Goal: Task Accomplishment & Management: Complete application form

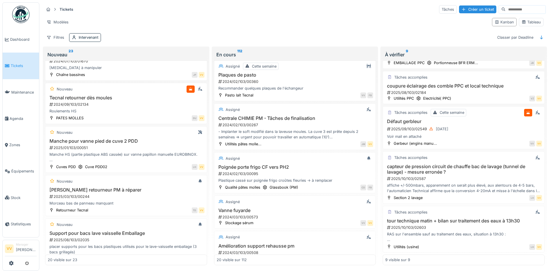
click at [12, 63] on span "Tickets" at bounding box center [24, 65] width 26 height 5
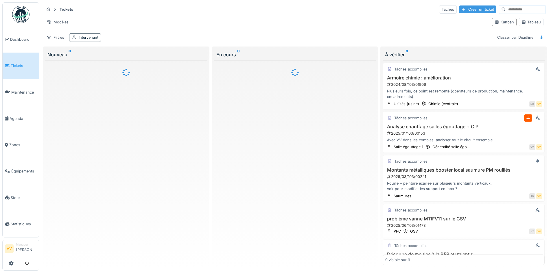
click at [459, 8] on div "Créer un ticket" at bounding box center [477, 9] width 37 height 8
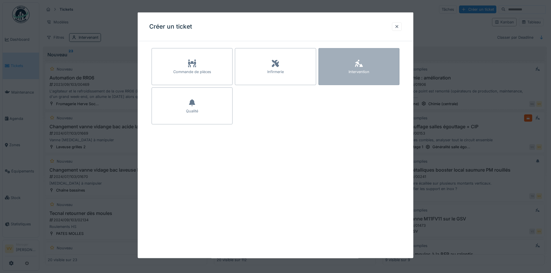
click at [384, 65] on div "Intervention" at bounding box center [358, 66] width 81 height 37
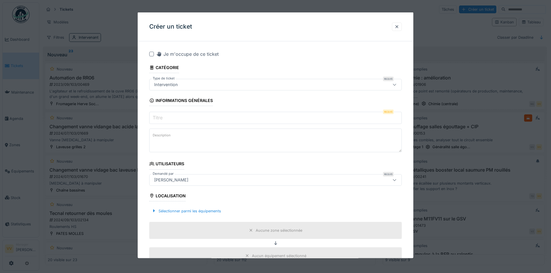
click at [201, 117] on input "Titre" at bounding box center [275, 118] width 253 height 12
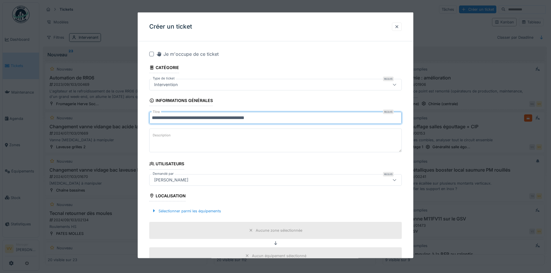
type input "**********"
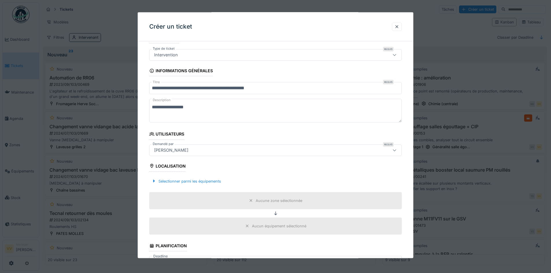
scroll to position [87, 0]
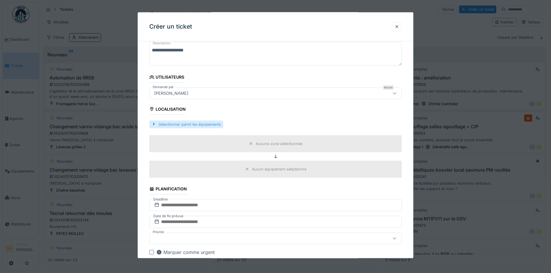
type textarea "**********"
click at [205, 125] on div "Sélectionner parmi les équipements" at bounding box center [186, 124] width 74 height 8
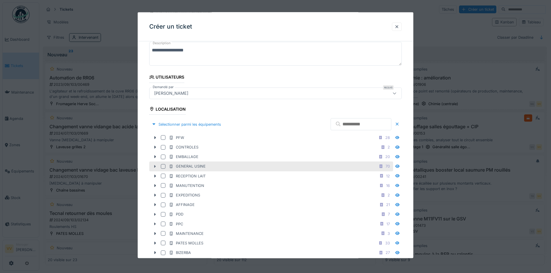
click at [154, 166] on icon at bounding box center [155, 166] width 2 height 3
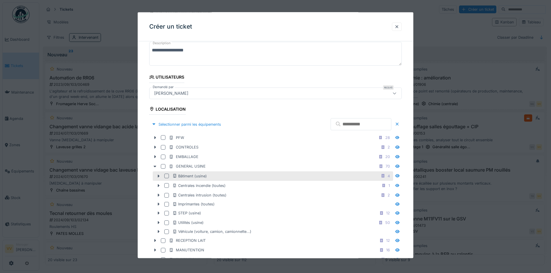
click at [165, 176] on div at bounding box center [166, 176] width 5 height 5
click at [160, 178] on icon at bounding box center [158, 176] width 5 height 4
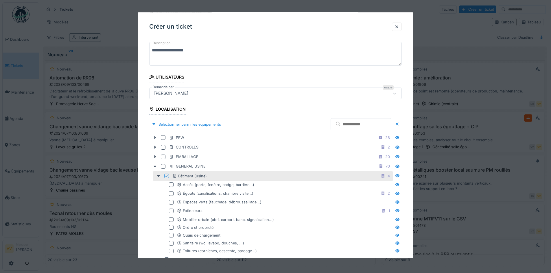
scroll to position [116, 0]
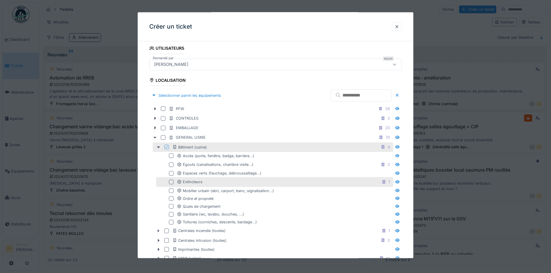
click at [171, 183] on div at bounding box center [171, 182] width 5 height 5
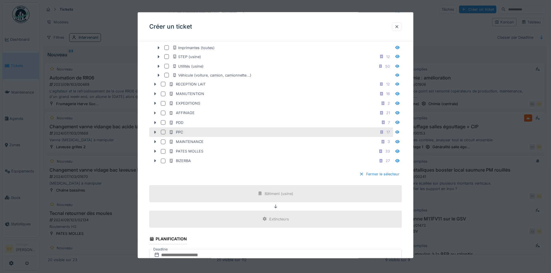
scroll to position [405, 0]
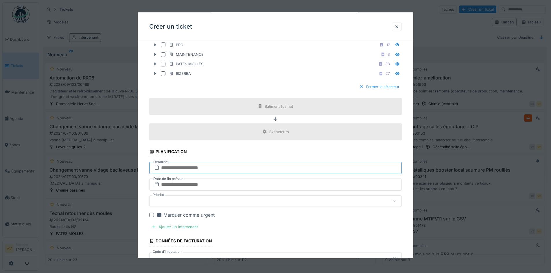
click at [279, 167] on input "text" at bounding box center [275, 168] width 253 height 12
click at [288, 154] on fieldset "**********" at bounding box center [275, 18] width 253 height 754
click at [269, 167] on input "text" at bounding box center [275, 168] width 253 height 12
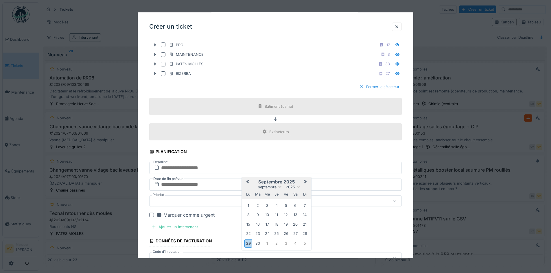
click at [305, 182] on span "Next Month" at bounding box center [305, 181] width 0 height 7
click at [246, 233] on div "20" at bounding box center [248, 235] width 8 height 8
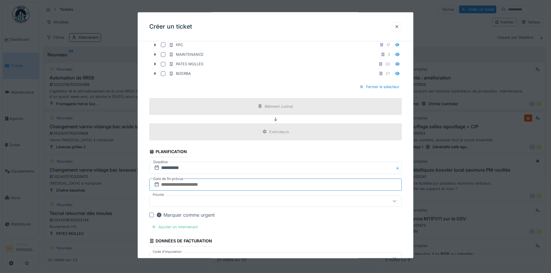
click at [237, 183] on input "text" at bounding box center [275, 184] width 253 height 12
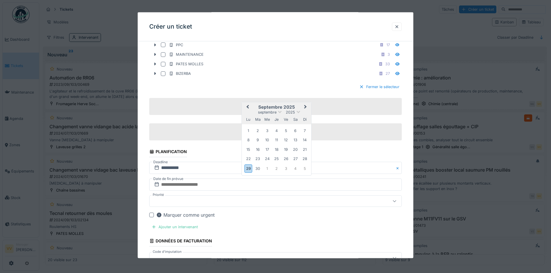
click at [304, 104] on button "Next Month" at bounding box center [305, 107] width 9 height 9
click at [248, 160] on div "20" at bounding box center [248, 160] width 8 height 8
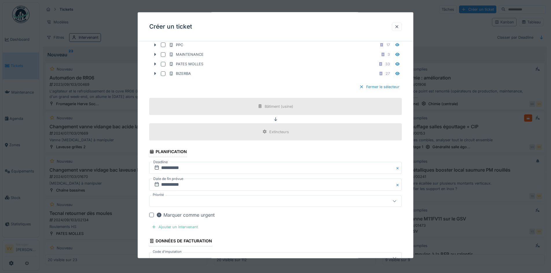
click at [277, 159] on fieldset "**********" at bounding box center [275, 18] width 253 height 754
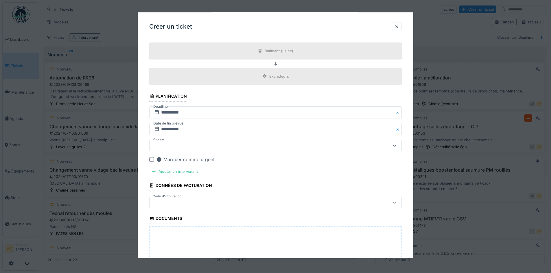
scroll to position [463, 0]
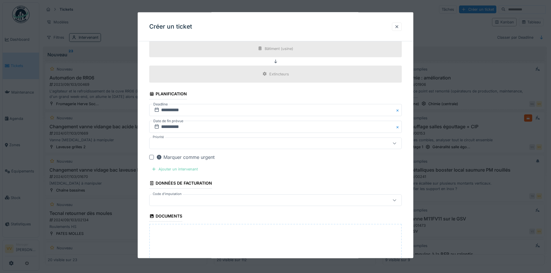
click at [173, 170] on div "Ajouter un intervenant" at bounding box center [174, 169] width 51 height 8
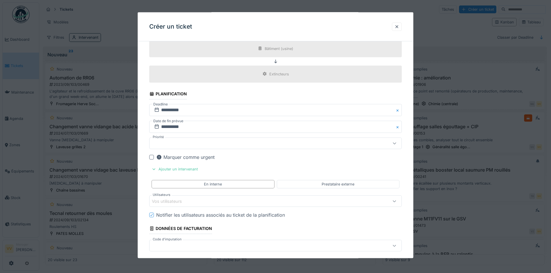
click at [218, 200] on div "Vos utilisateurs" at bounding box center [261, 201] width 218 height 6
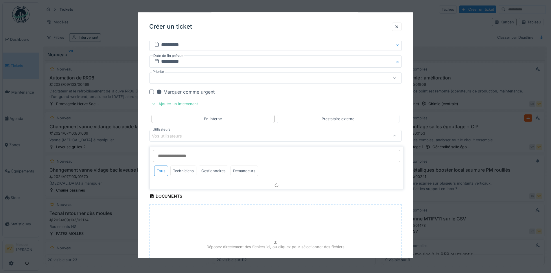
scroll to position [529, 0]
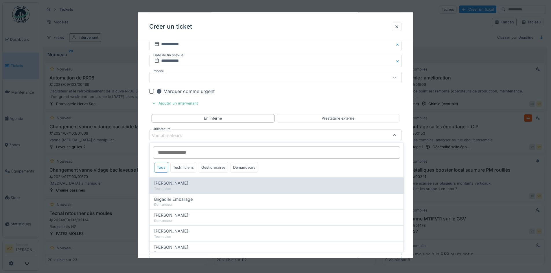
click at [188, 184] on span "Benjamin Bauwens" at bounding box center [171, 183] width 34 height 6
type input "*****"
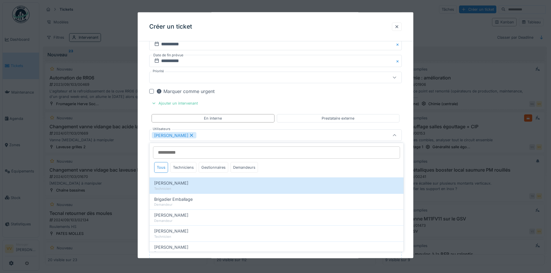
click at [360, 93] on div "Marquer comme urgent" at bounding box center [279, 91] width 246 height 7
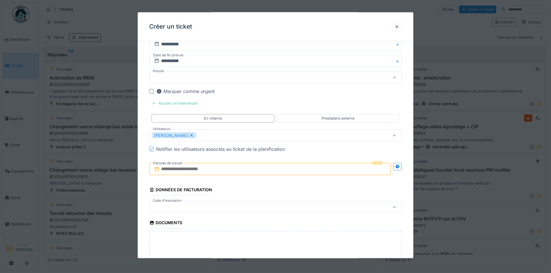
click at [246, 167] on input "text" at bounding box center [270, 169] width 242 height 12
click at [300, 183] on span "Next Month" at bounding box center [300, 183] width 0 height 7
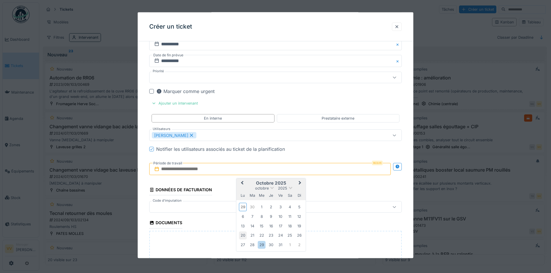
click at [242, 238] on div "20" at bounding box center [243, 236] width 8 height 8
click at [242, 237] on div "20" at bounding box center [243, 236] width 8 height 8
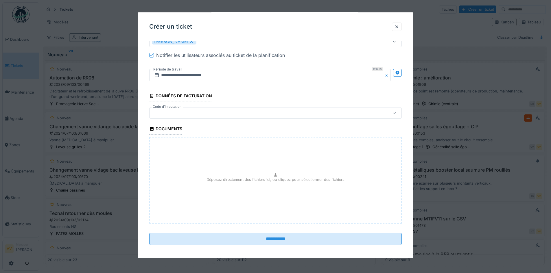
scroll to position [626, 0]
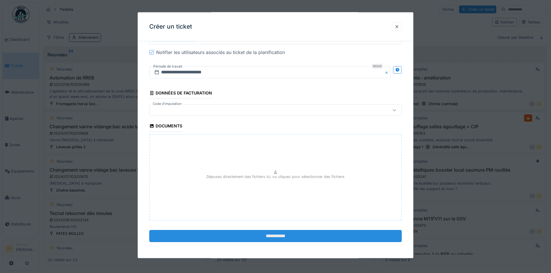
click at [266, 237] on input "**********" at bounding box center [275, 236] width 253 height 12
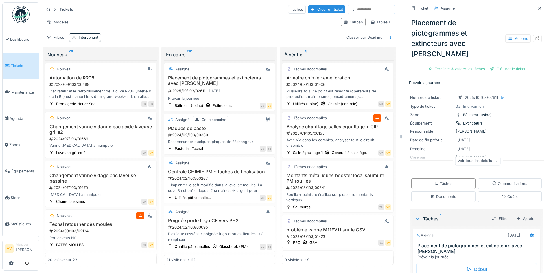
click at [314, 5] on div "Tickets Tâches Créer un ticket" at bounding box center [219, 10] width 351 height 10
click at [312, 9] on div "Créer un ticket" at bounding box center [326, 9] width 37 height 8
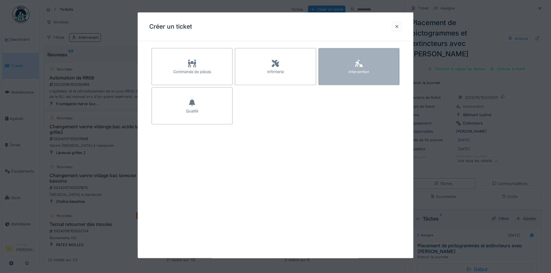
click at [375, 61] on div "Intervention" at bounding box center [358, 66] width 81 height 37
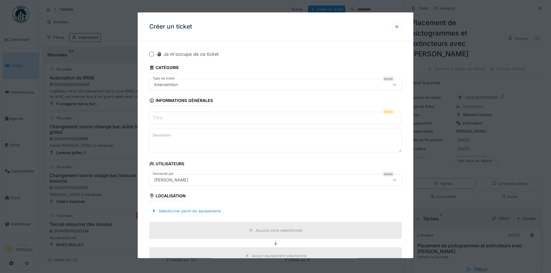
drag, startPoint x: 253, startPoint y: 124, endPoint x: 253, endPoint y: 117, distance: 6.9
click at [253, 122] on input "Titre" at bounding box center [275, 118] width 253 height 12
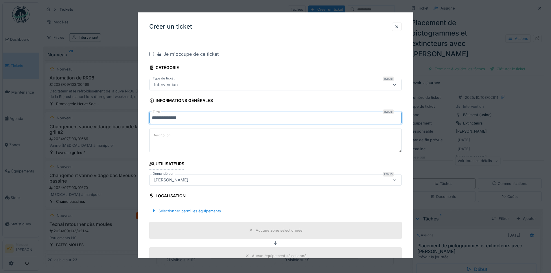
type input "**********"
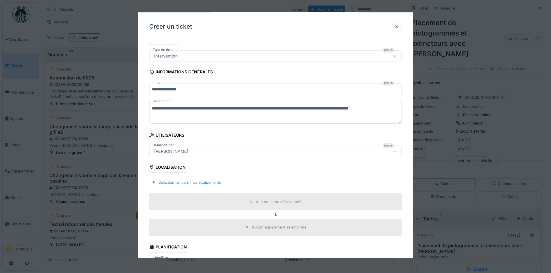
scroll to position [29, 0]
type textarea "**********"
click at [204, 179] on div "Sélectionner parmi les équipements" at bounding box center [186, 182] width 74 height 8
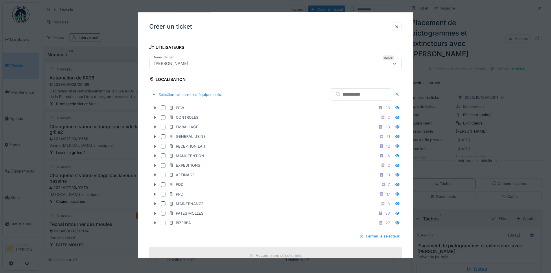
scroll to position [145, 0]
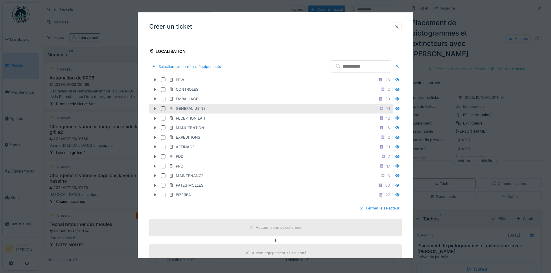
click at [153, 109] on icon at bounding box center [155, 109] width 5 height 4
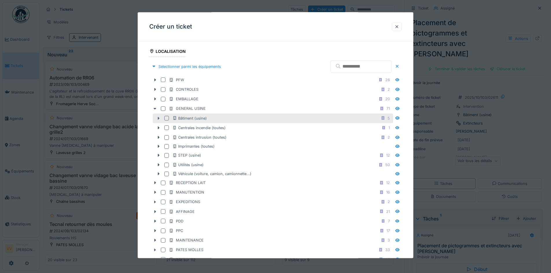
click at [157, 119] on icon at bounding box center [158, 118] width 5 height 4
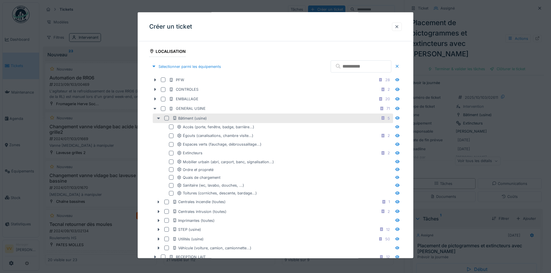
click at [158, 119] on icon at bounding box center [158, 118] width 5 height 4
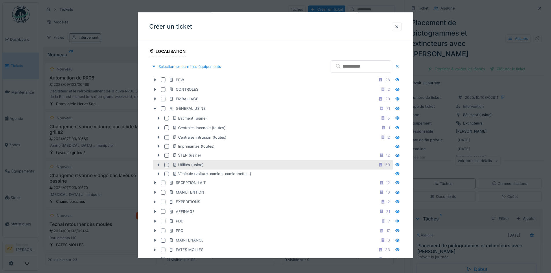
click at [161, 166] on icon at bounding box center [158, 165] width 5 height 4
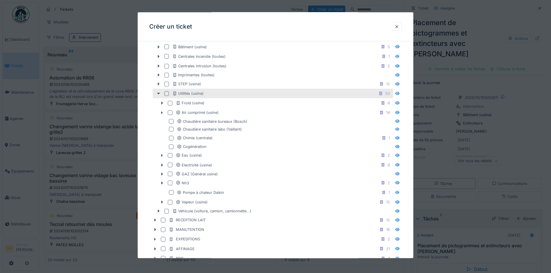
scroll to position [231, 0]
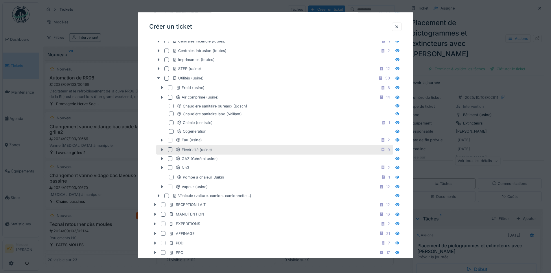
click at [160, 150] on icon at bounding box center [162, 150] width 5 height 4
click at [169, 151] on div at bounding box center [170, 150] width 5 height 5
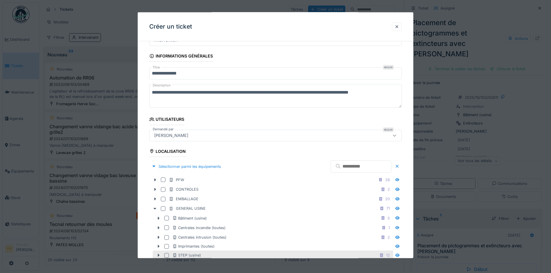
scroll to position [0, 0]
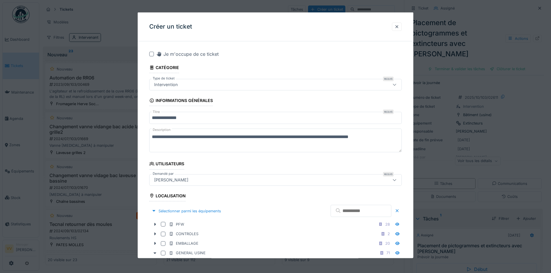
click at [206, 119] on input "**********" at bounding box center [275, 118] width 253 height 12
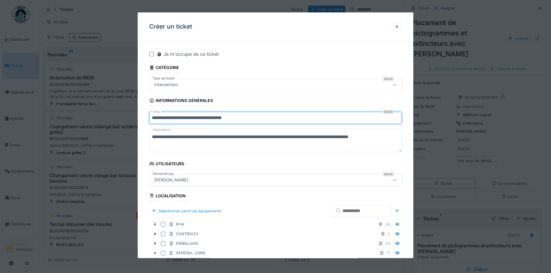
type input "**********"
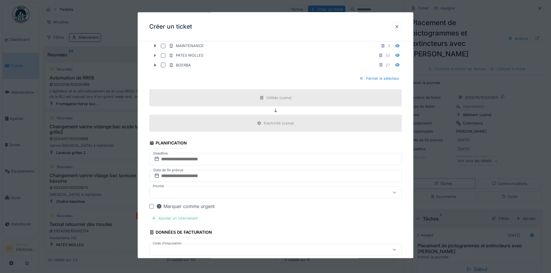
scroll to position [521, 0]
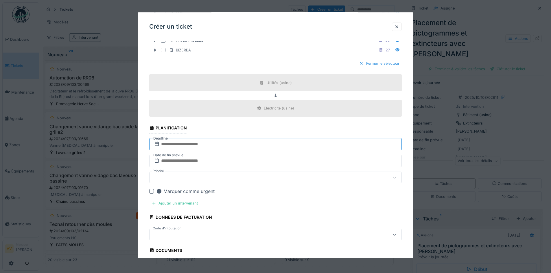
click at [231, 146] on input "text" at bounding box center [275, 144] width 253 height 12
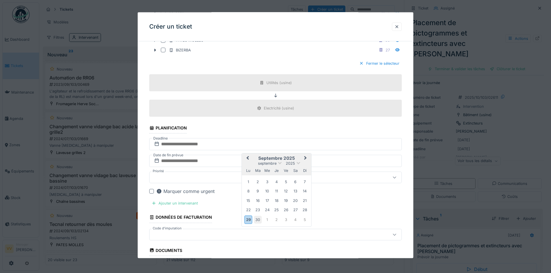
click at [260, 222] on div "30" at bounding box center [258, 220] width 8 height 8
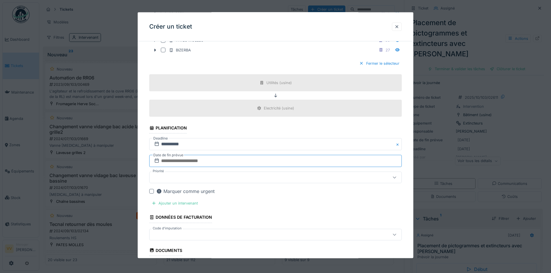
click at [228, 161] on input "text" at bounding box center [275, 161] width 253 height 12
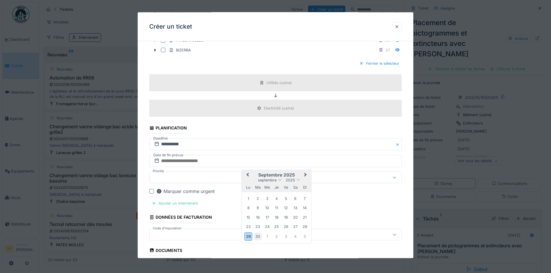
click at [260, 237] on div "30" at bounding box center [258, 237] width 8 height 8
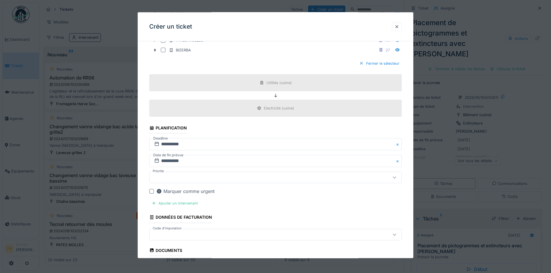
click at [234, 174] on div at bounding box center [275, 178] width 253 height 12
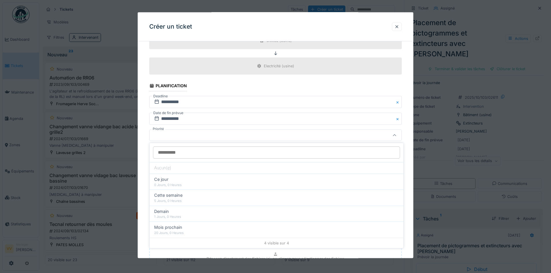
click at [167, 160] on div "Ajouter un intervenant" at bounding box center [174, 161] width 51 height 8
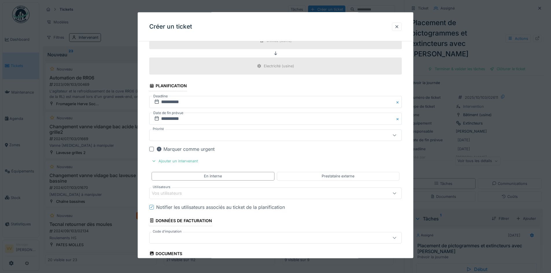
click at [181, 193] on div "Vos utilisateurs" at bounding box center [171, 193] width 38 height 6
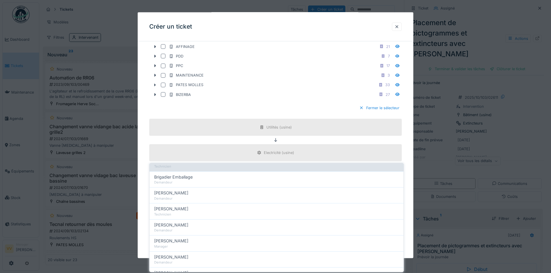
scroll to position [0, 0]
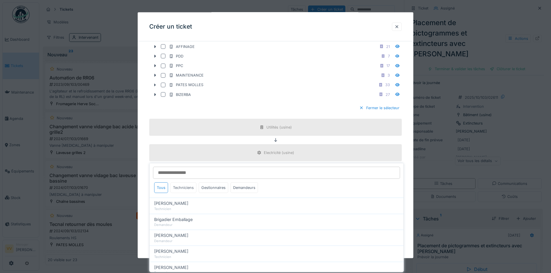
click at [182, 186] on div "Techniciens" at bounding box center [183, 188] width 26 height 11
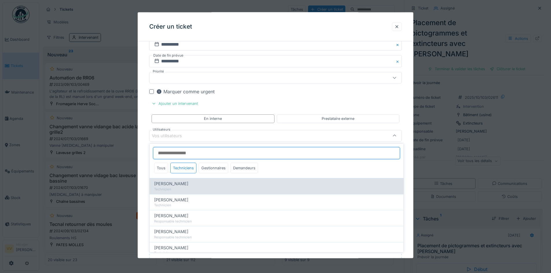
scroll to position [621, 0]
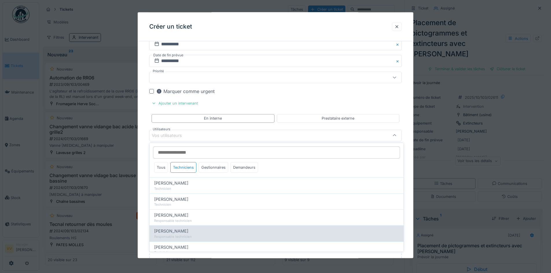
click at [164, 230] on span "[PERSON_NAME]" at bounding box center [171, 231] width 34 height 6
type input "*****"
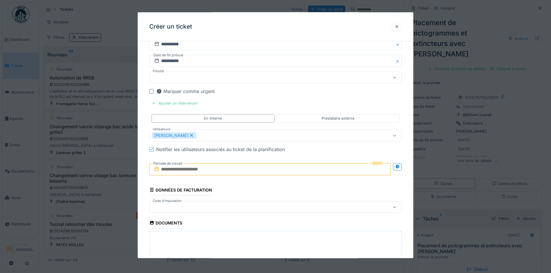
click at [184, 170] on input "text" at bounding box center [270, 169] width 242 height 12
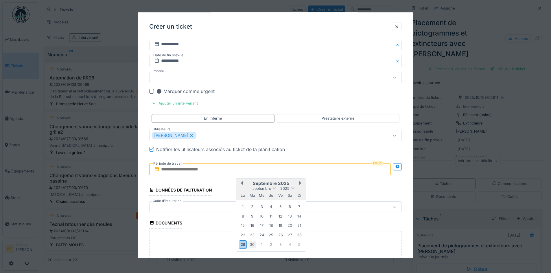
click at [252, 244] on div "30" at bounding box center [252, 245] width 8 height 8
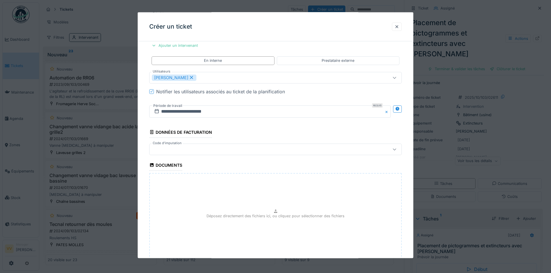
scroll to position [505, 0]
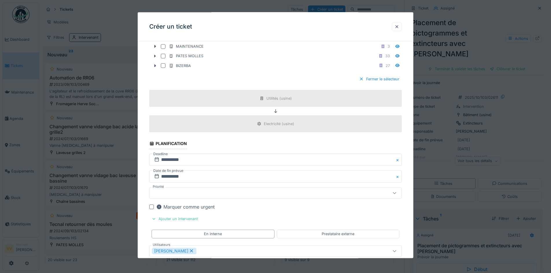
click at [152, 208] on div at bounding box center [151, 207] width 5 height 5
click at [259, 195] on div at bounding box center [261, 193] width 218 height 6
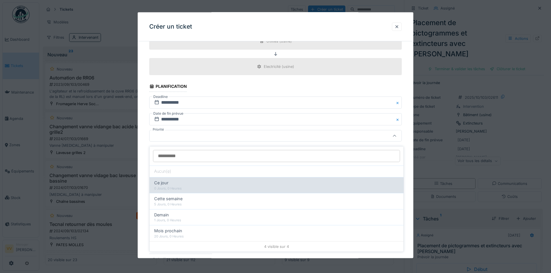
scroll to position [563, 0]
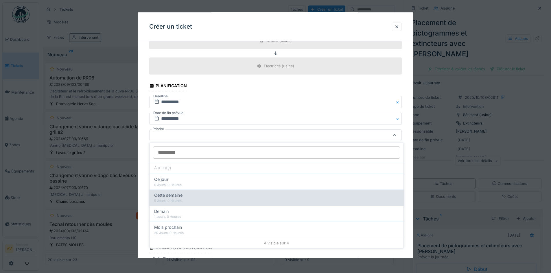
click at [186, 194] on div "Cette semaine" at bounding box center [276, 195] width 245 height 6
type input "**"
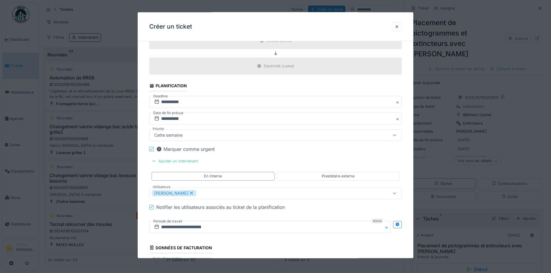
click at [330, 152] on div "Marquer comme urgent" at bounding box center [279, 149] width 246 height 7
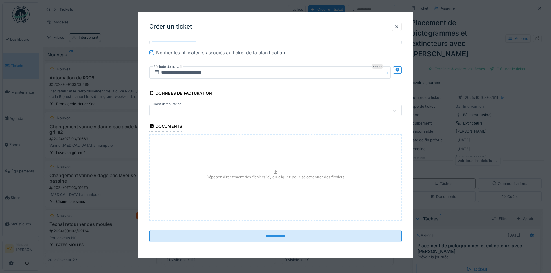
scroll to position [718, 0]
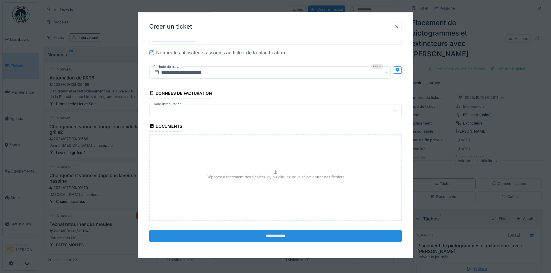
click at [310, 234] on input "**********" at bounding box center [275, 236] width 253 height 12
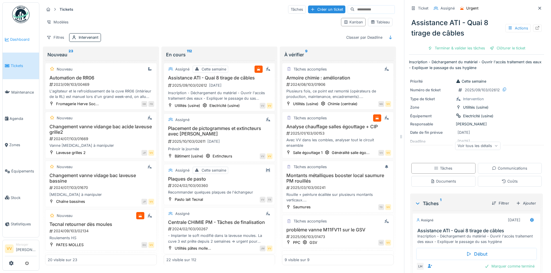
click at [13, 38] on span "Dashboard" at bounding box center [23, 39] width 27 height 5
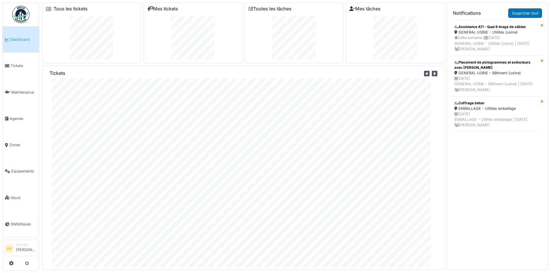
click at [16, 37] on span "Dashboard" at bounding box center [23, 39] width 27 height 5
click at [13, 90] on span "Maintenance" at bounding box center [23, 92] width 25 height 5
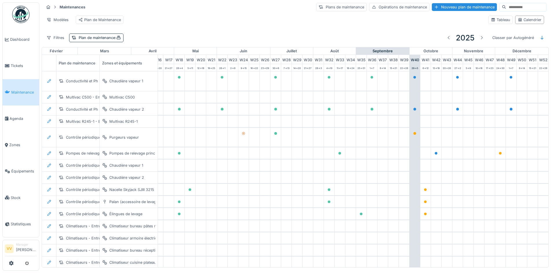
scroll to position [0, 189]
click at [413, 80] on div at bounding box center [414, 77] width 3 height 5
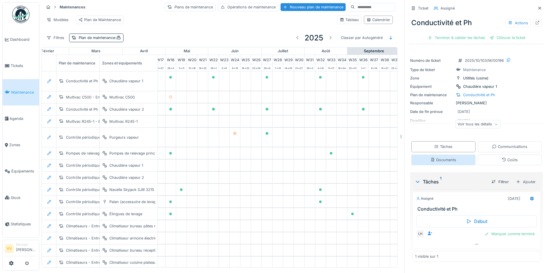
scroll to position [4, 0]
click at [538, 7] on icon at bounding box center [539, 8] width 3 height 3
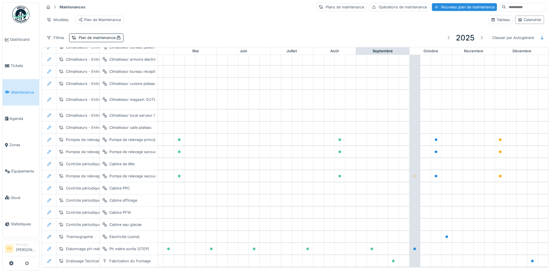
scroll to position [266, 189]
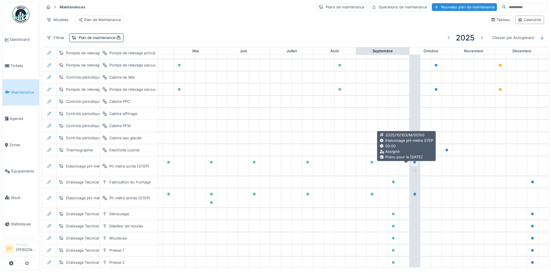
click at [413, 164] on icon at bounding box center [414, 162] width 3 height 3
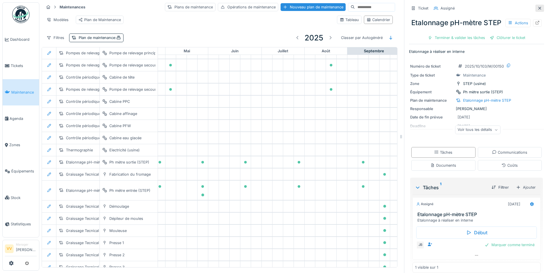
click at [537, 6] on icon at bounding box center [539, 8] width 5 height 4
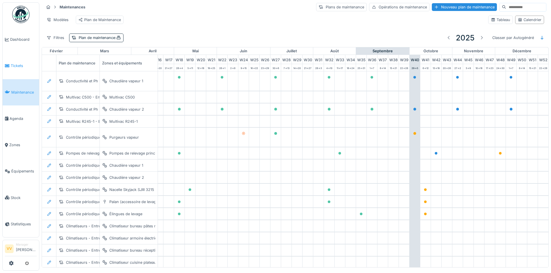
click at [23, 66] on span "Tickets" at bounding box center [24, 65] width 26 height 5
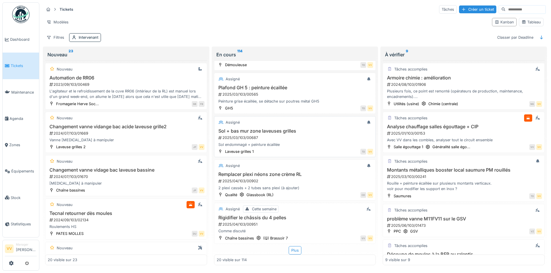
scroll to position [3, 0]
click at [292, 247] on div "Plus" at bounding box center [295, 250] width 13 height 8
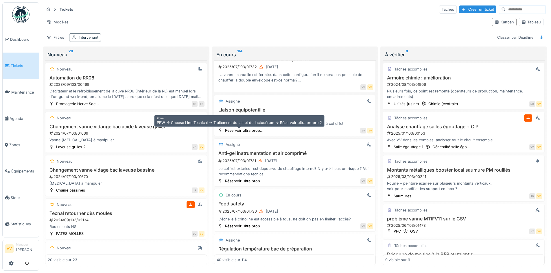
scroll to position [1420, 0]
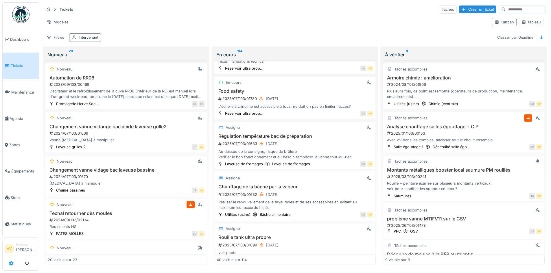
click at [10, 264] on icon at bounding box center [11, 263] width 5 height 5
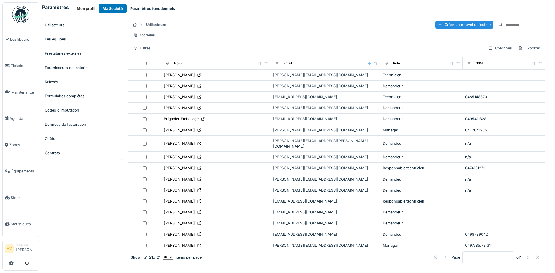
click at [153, 8] on button "Paramètres fonctionnels" at bounding box center [153, 9] width 52 height 10
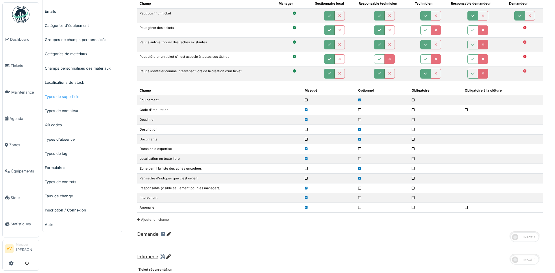
scroll to position [174, 0]
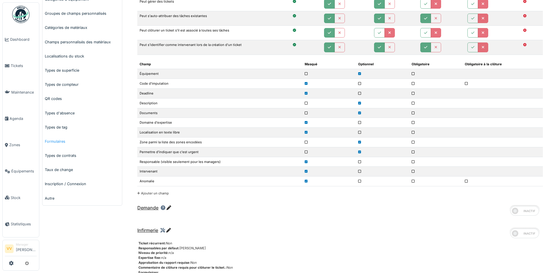
click at [61, 141] on link "Formulaires" at bounding box center [83, 142] width 80 height 14
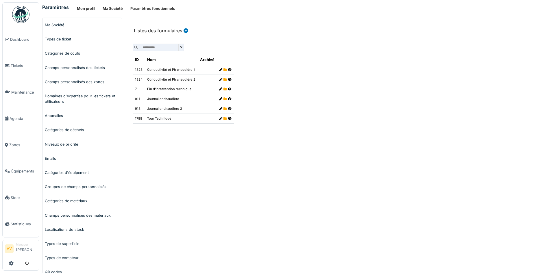
click at [219, 118] on icon at bounding box center [220, 118] width 3 height 3
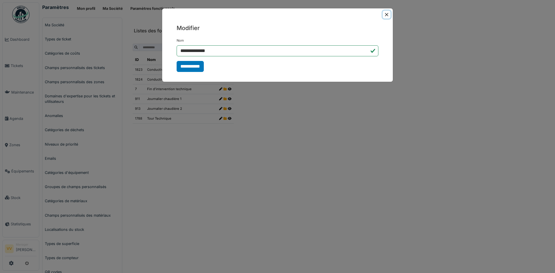
click at [386, 12] on button "Close" at bounding box center [387, 15] width 8 height 8
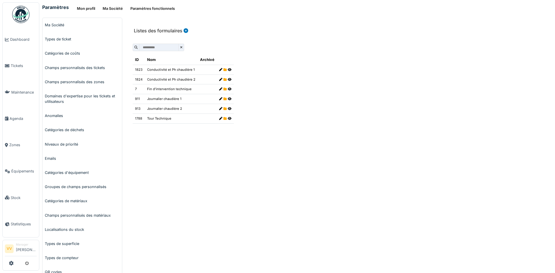
click at [228, 118] on icon at bounding box center [230, 118] width 4 height 3
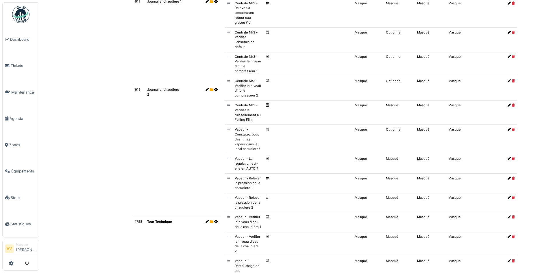
scroll to position [533, 0]
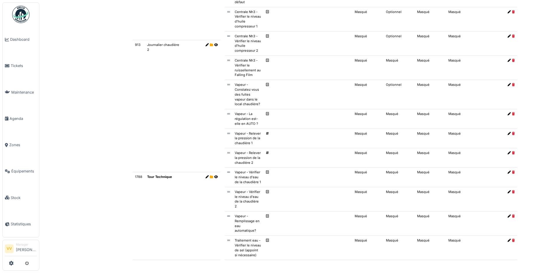
click at [216, 176] on icon at bounding box center [216, 177] width 4 height 3
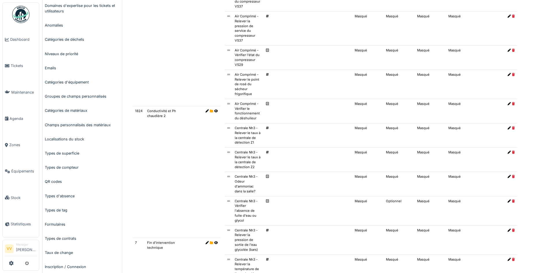
scroll to position [0, 0]
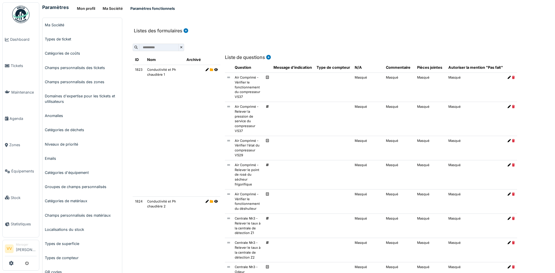
click at [156, 5] on button "Paramètres fonctionnels" at bounding box center [153, 9] width 52 height 10
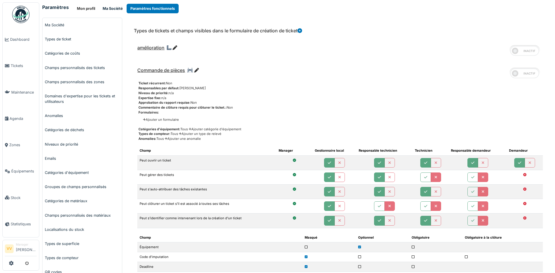
click at [121, 9] on button "Ma Société" at bounding box center [113, 9] width 28 height 10
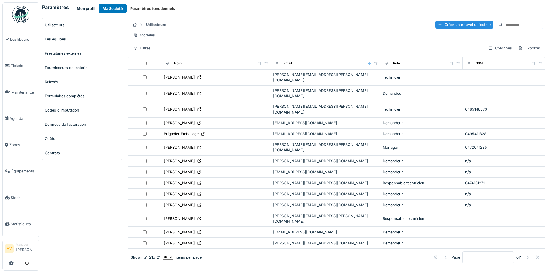
click at [89, 5] on button "Mon profil" at bounding box center [86, 9] width 26 height 10
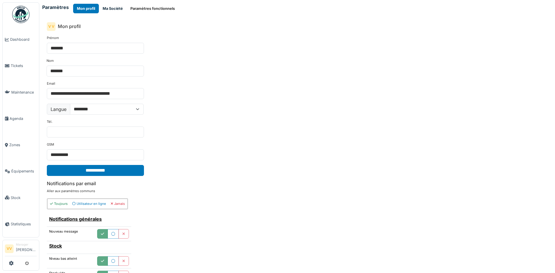
click at [110, 9] on button "Ma Société" at bounding box center [113, 9] width 28 height 10
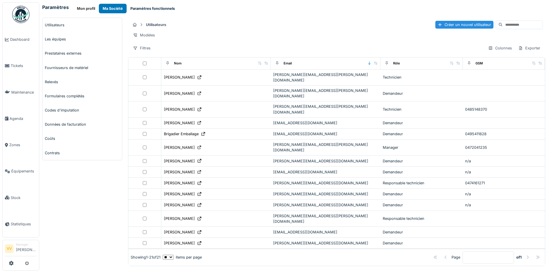
click at [151, 5] on button "Paramètres fonctionnels" at bounding box center [153, 9] width 52 height 10
click at [150, 9] on button "Paramètres fonctionnels" at bounding box center [153, 9] width 52 height 10
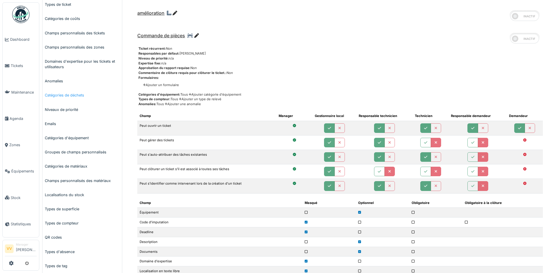
scroll to position [174, 0]
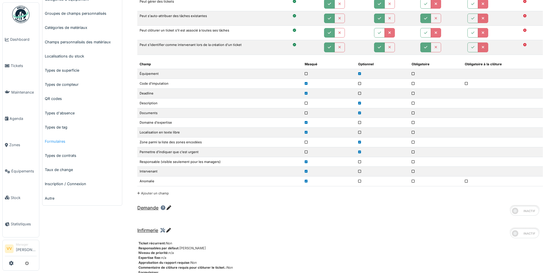
click at [48, 144] on link "Formulaires" at bounding box center [83, 142] width 80 height 14
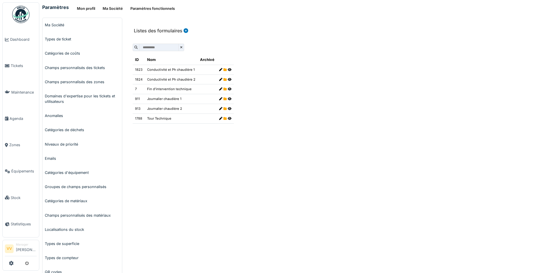
click at [228, 118] on icon at bounding box center [230, 118] width 4 height 3
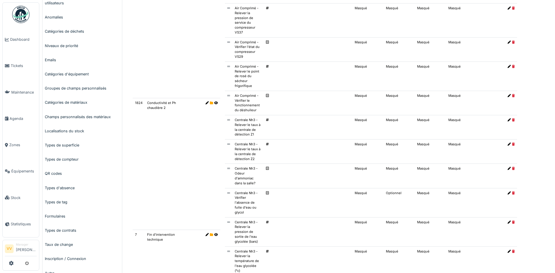
scroll to position [12, 0]
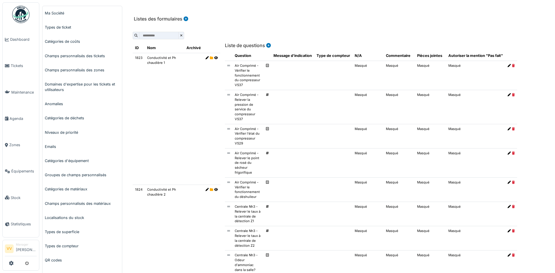
click at [266, 47] on icon at bounding box center [268, 45] width 6 height 5
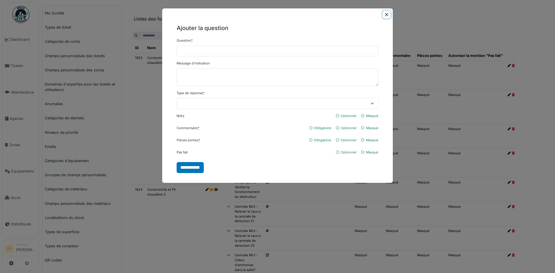
click at [386, 14] on button "Close" at bounding box center [387, 15] width 8 height 8
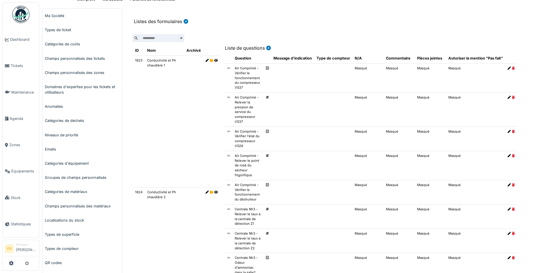
scroll to position [0, 0]
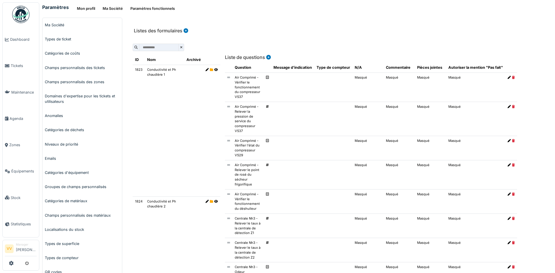
click at [268, 57] on icon at bounding box center [268, 57] width 6 height 5
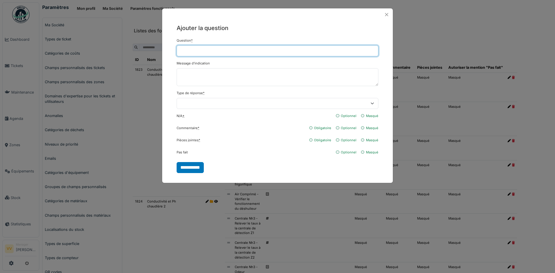
click at [250, 49] on input "Question *" at bounding box center [278, 50] width 202 height 11
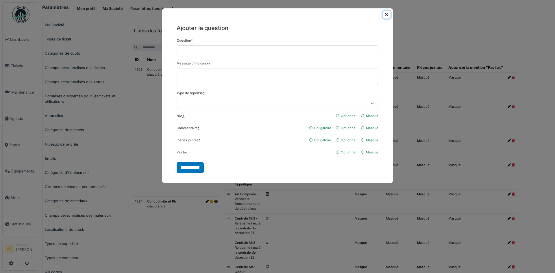
click at [385, 13] on button "Close" at bounding box center [387, 15] width 8 height 8
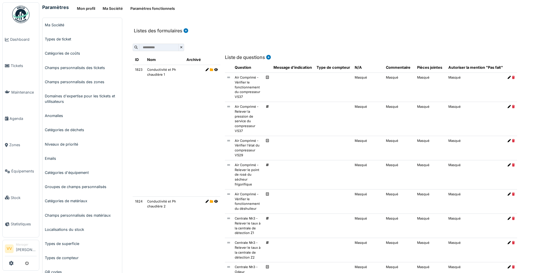
click at [266, 56] on icon at bounding box center [268, 57] width 6 height 5
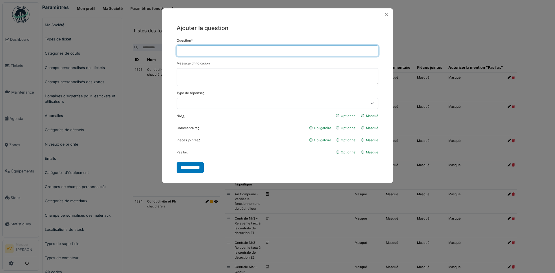
click at [264, 49] on input "Question *" at bounding box center [278, 50] width 202 height 11
type input "**********"
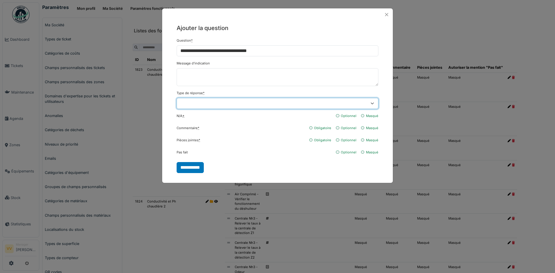
click at [211, 104] on select "**********" at bounding box center [278, 103] width 202 height 11
click at [177, 98] on select "**********" at bounding box center [278, 103] width 202 height 11
click at [224, 102] on select "**********" at bounding box center [278, 103] width 202 height 11
select select "******"
click at [177, 98] on select "**********" at bounding box center [278, 103] width 202 height 11
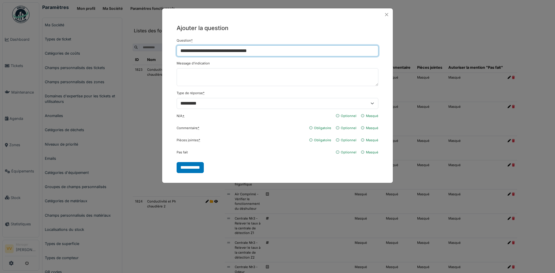
drag, startPoint x: 267, startPoint y: 51, endPoint x: 219, endPoint y: 50, distance: 48.0
click at [219, 50] on input "**********" at bounding box center [278, 50] width 202 height 11
drag, startPoint x: 276, startPoint y: 51, endPoint x: 176, endPoint y: 50, distance: 100.4
click at [176, 50] on div "**********" at bounding box center [277, 98] width 231 height 155
type input "**********"
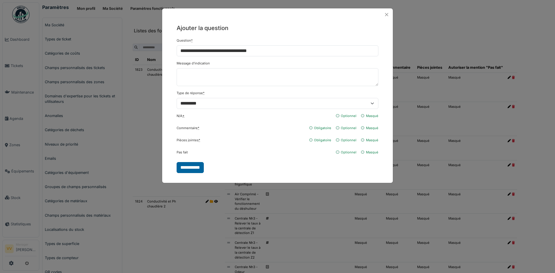
click at [196, 167] on input "**********" at bounding box center [190, 167] width 27 height 11
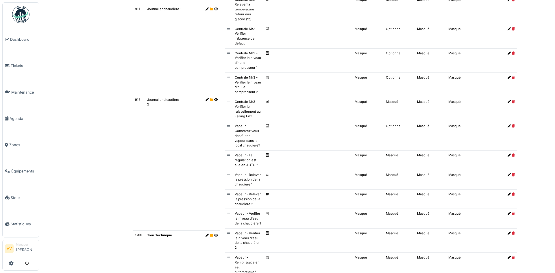
scroll to position [552, 0]
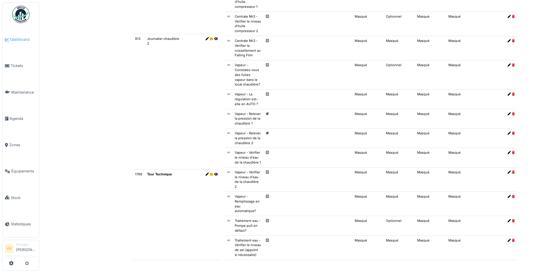
click at [24, 38] on span "Dashboard" at bounding box center [23, 39] width 27 height 5
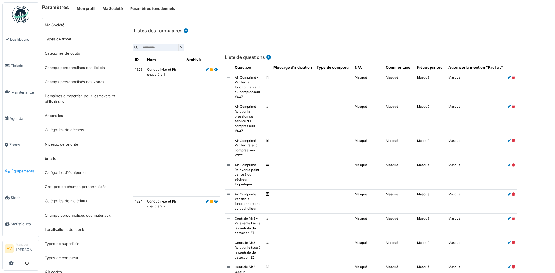
click at [23, 169] on span "Équipements" at bounding box center [23, 171] width 25 height 5
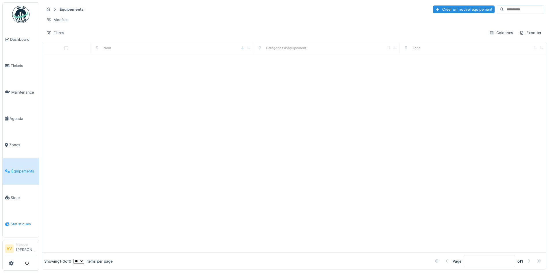
click at [16, 222] on span "Statistiques" at bounding box center [24, 224] width 26 height 5
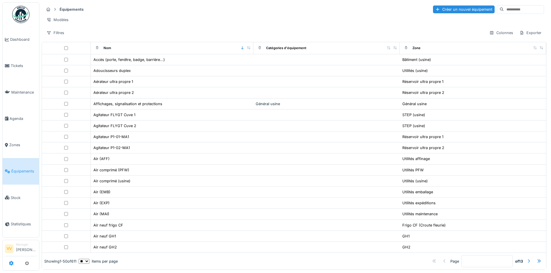
click at [10, 264] on icon at bounding box center [11, 263] width 5 height 5
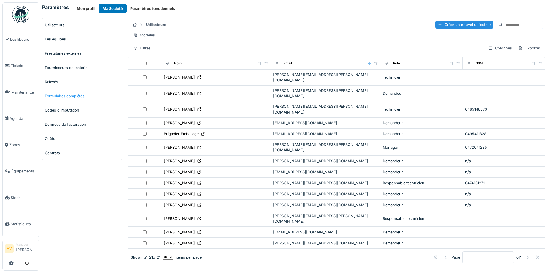
click at [57, 95] on link "Formulaires complétés" at bounding box center [83, 96] width 80 height 14
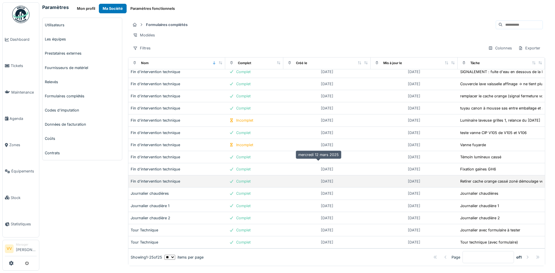
scroll to position [139, 0]
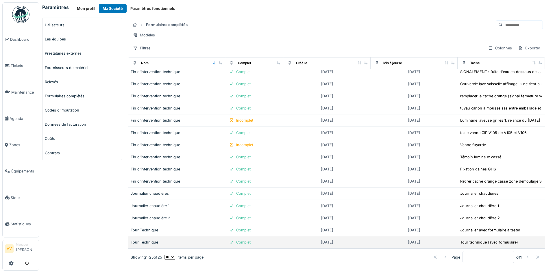
click at [236, 240] on div "Complet" at bounding box center [243, 242] width 14 height 5
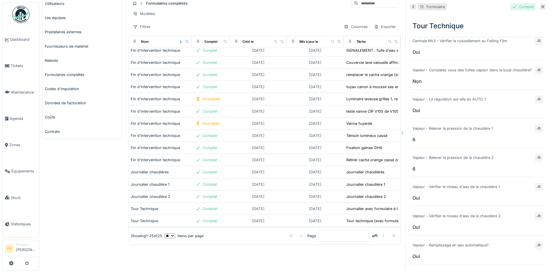
scroll to position [548, 0]
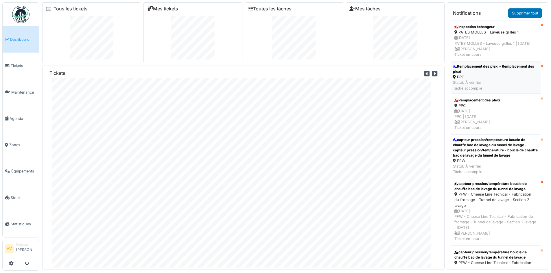
click at [508, 74] on div "Remplacement des plexi - Remplacement des plexi" at bounding box center [495, 69] width 85 height 10
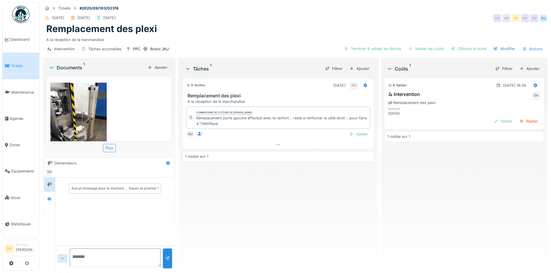
click at [81, 112] on img at bounding box center [78, 120] width 56 height 75
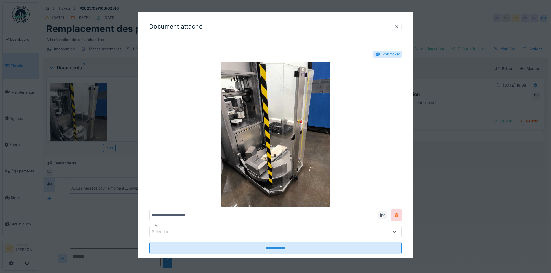
click at [397, 26] on div at bounding box center [397, 26] width 10 height 8
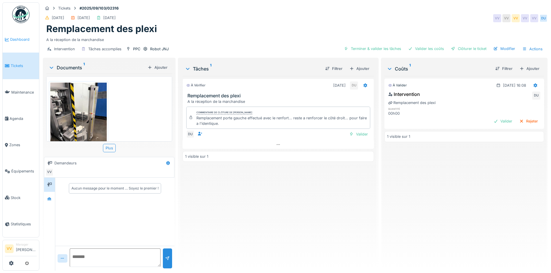
click at [4, 36] on link "Dashboard" at bounding box center [21, 39] width 36 height 26
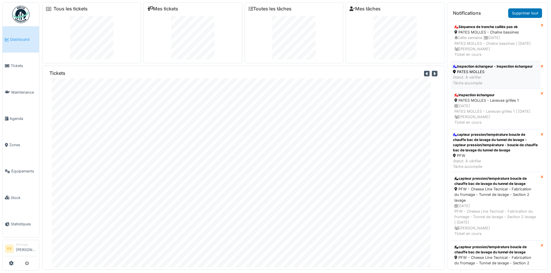
click at [499, 75] on div "PATES MOLLES" at bounding box center [493, 71] width 80 height 5
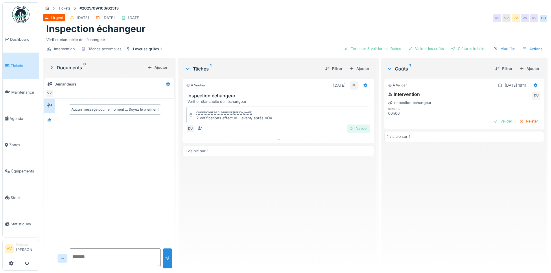
click at [361, 131] on div "Valider" at bounding box center [358, 129] width 23 height 8
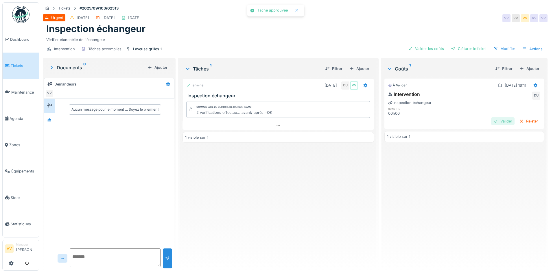
drag, startPoint x: 485, startPoint y: 122, endPoint x: 459, endPoint y: 102, distance: 32.8
click at [491, 122] on div "Valider" at bounding box center [502, 121] width 23 height 8
click at [471, 47] on div "Clôturer le ticket" at bounding box center [469, 49] width 40 height 8
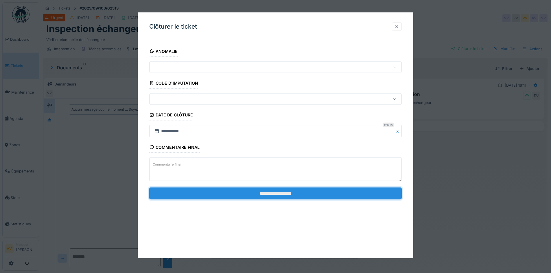
click at [303, 194] on input "**********" at bounding box center [275, 193] width 253 height 12
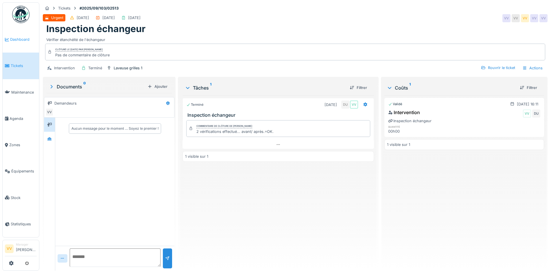
click at [13, 37] on span "Dashboard" at bounding box center [23, 39] width 27 height 5
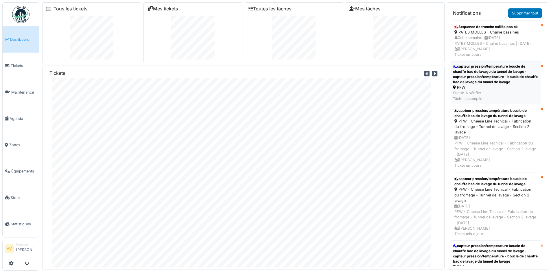
click at [517, 80] on div "capteur pression/température boucle de chauffe bac de lavage du tunnel de lavag…" at bounding box center [495, 74] width 85 height 21
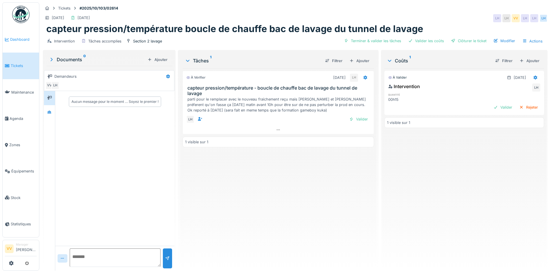
click at [14, 37] on span "Dashboard" at bounding box center [23, 39] width 27 height 5
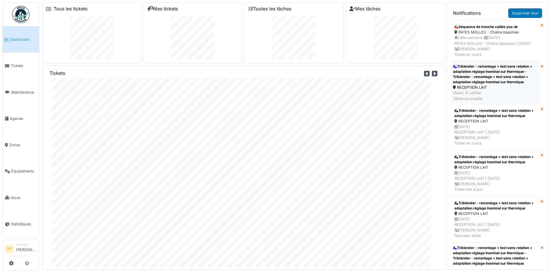
click at [492, 72] on div "Triblender - remontage + test sens rotation + adaptation réglage Inominal sur t…" at bounding box center [495, 74] width 85 height 21
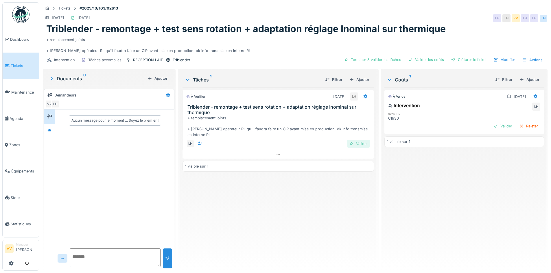
click at [361, 145] on div "Valider" at bounding box center [358, 144] width 23 height 8
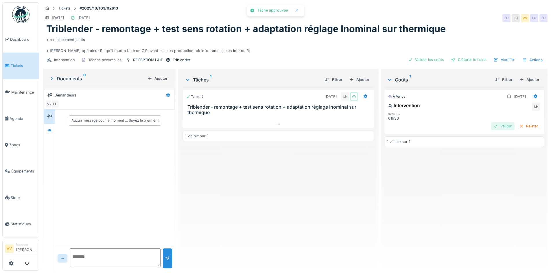
click at [492, 127] on div "Valider" at bounding box center [502, 126] width 23 height 8
click at [469, 58] on div "Clôturer le ticket" at bounding box center [469, 60] width 40 height 8
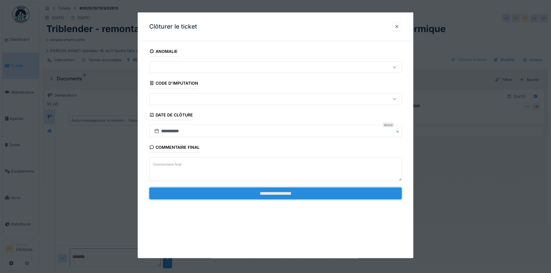
click at [301, 193] on input "**********" at bounding box center [275, 193] width 253 height 12
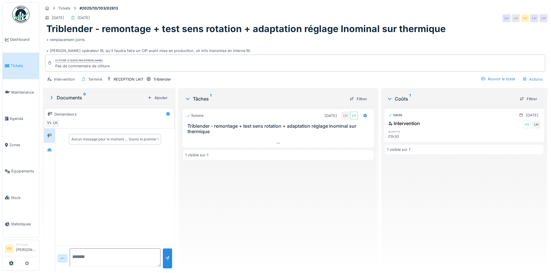
click at [443, 203] on div "Validé 29/09/2025 Intervention VV LH quantité 01h30 1 visible sur 1" at bounding box center [464, 186] width 160 height 160
click at [16, 38] on span "Dashboard" at bounding box center [23, 39] width 27 height 5
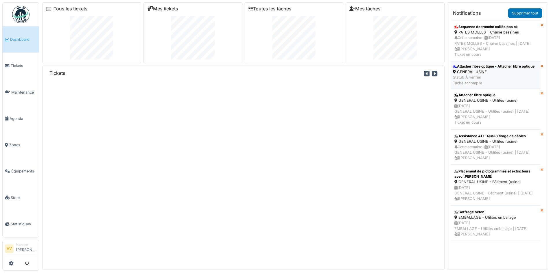
click at [494, 69] on div "Attacher fibre optique - Attacher fibre optique" at bounding box center [494, 66] width 82 height 5
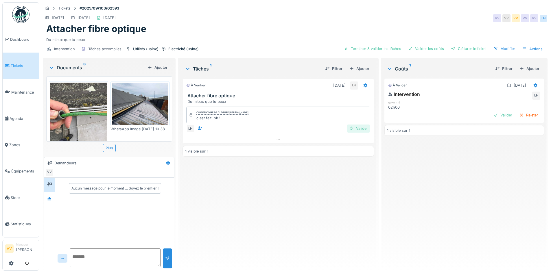
click at [353, 129] on div "Valider" at bounding box center [358, 129] width 23 height 8
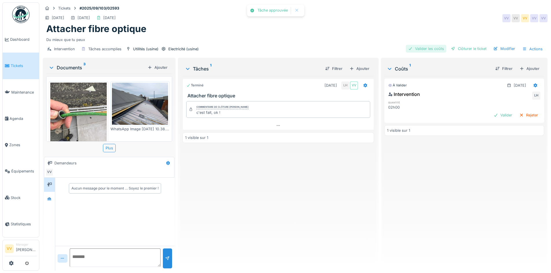
click at [429, 50] on div "Valider les coûts" at bounding box center [426, 49] width 40 height 8
click at [493, 115] on div "1 visible sur 1" at bounding box center [464, 120] width 160 height 11
click at [465, 47] on div "Clôturer le ticket" at bounding box center [469, 49] width 40 height 8
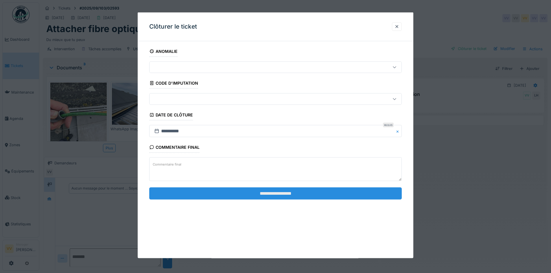
click at [317, 194] on input "**********" at bounding box center [275, 193] width 253 height 12
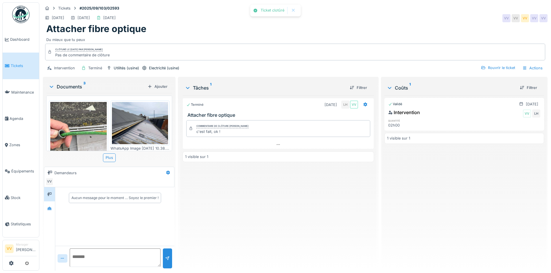
click at [290, 174] on div "Terminé 29/09/2025 LH VV Attacher fibre optique Commentaire de clôture de Lucas…" at bounding box center [278, 180] width 191 height 171
click at [25, 37] on span "Dashboard" at bounding box center [23, 39] width 27 height 5
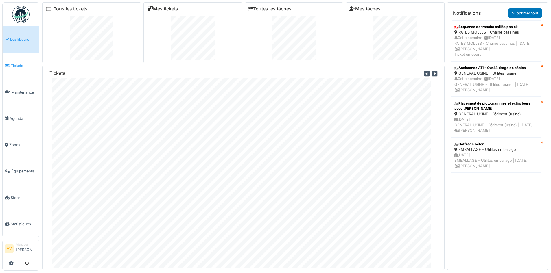
click at [16, 64] on span "Tickets" at bounding box center [24, 65] width 26 height 5
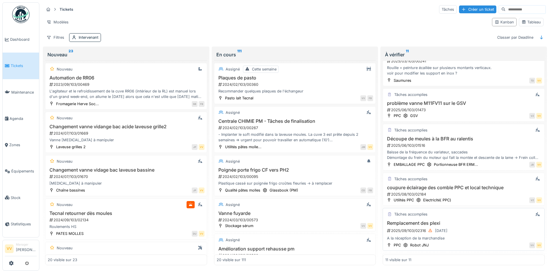
scroll to position [202, 0]
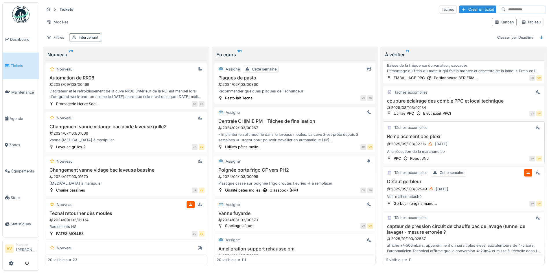
click at [485, 146] on div "2025/09/103/02316 02/09/2025" at bounding box center [464, 144] width 156 height 7
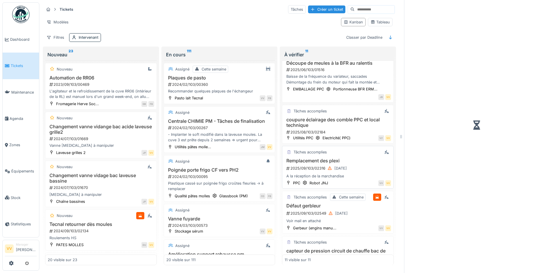
scroll to position [221, 0]
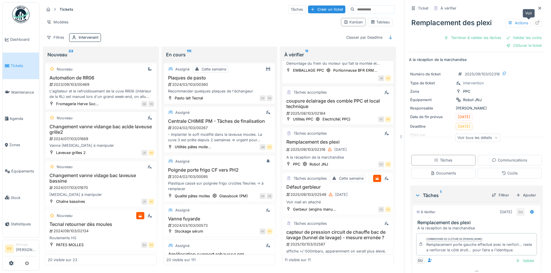
click at [535, 23] on icon at bounding box center [537, 23] width 5 height 4
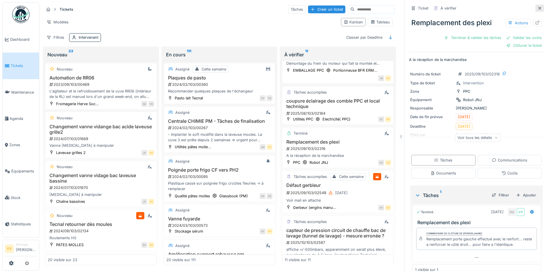
click at [538, 8] on icon at bounding box center [539, 8] width 3 height 3
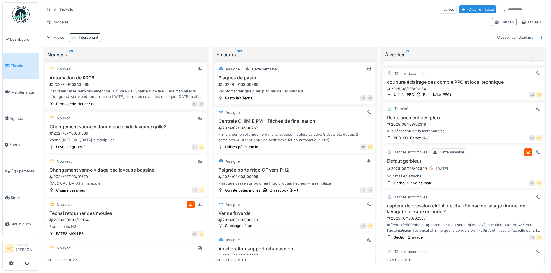
scroll to position [202, 0]
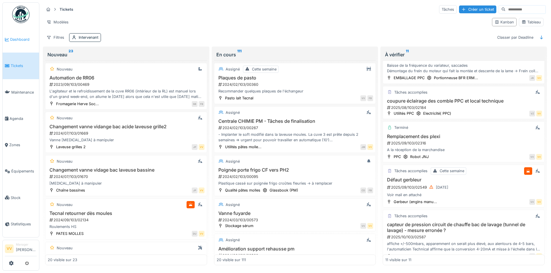
click at [16, 42] on span "Dashboard" at bounding box center [23, 39] width 27 height 5
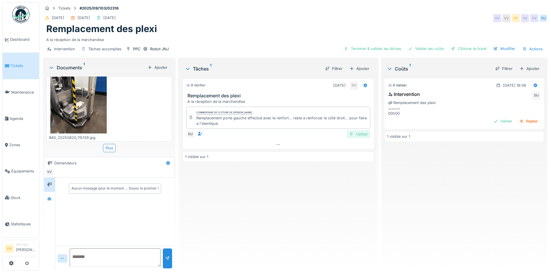
click at [353, 135] on div "Valider" at bounding box center [358, 134] width 23 height 8
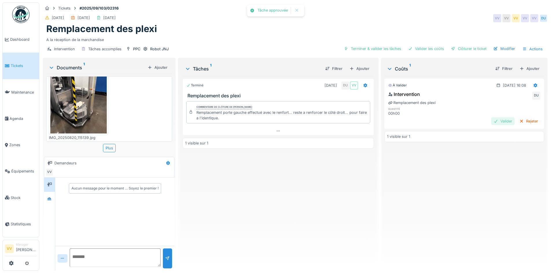
click at [491, 121] on div "Valider" at bounding box center [502, 121] width 23 height 8
click at [466, 49] on div "Clôturer le ticket" at bounding box center [469, 49] width 40 height 8
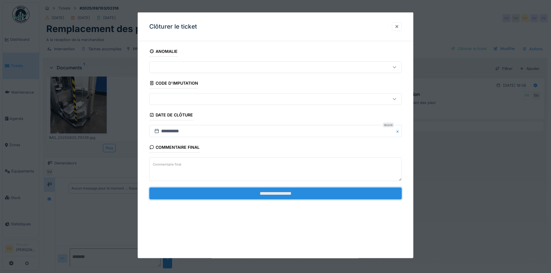
click at [296, 197] on input "**********" at bounding box center [275, 193] width 253 height 12
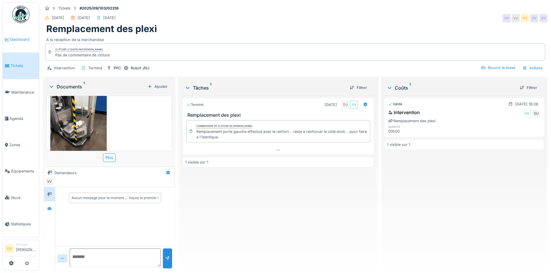
click at [21, 39] on span "Dashboard" at bounding box center [23, 39] width 27 height 5
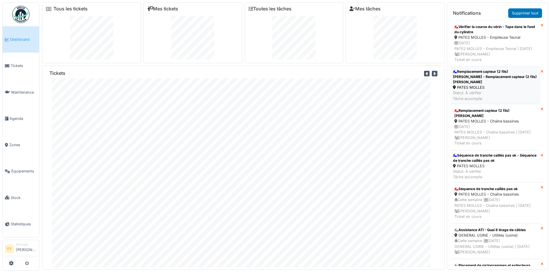
click at [491, 87] on div "PATES MOLLES" at bounding box center [495, 87] width 85 height 5
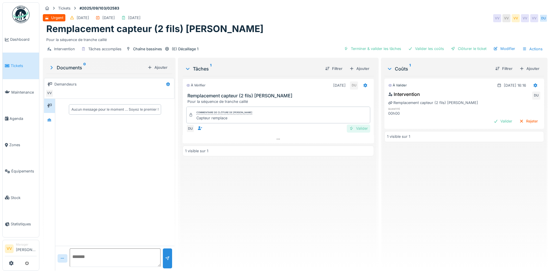
click at [358, 128] on div "Valider" at bounding box center [358, 129] width 23 height 8
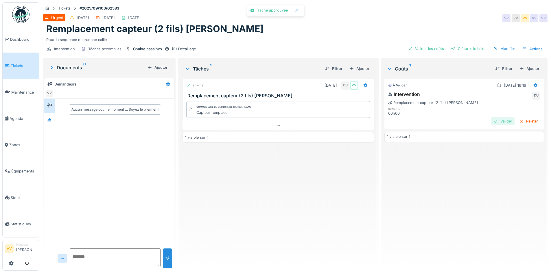
click at [491, 118] on div "Valider" at bounding box center [502, 121] width 23 height 8
click at [464, 48] on div "Clôturer le ticket" at bounding box center [469, 49] width 40 height 8
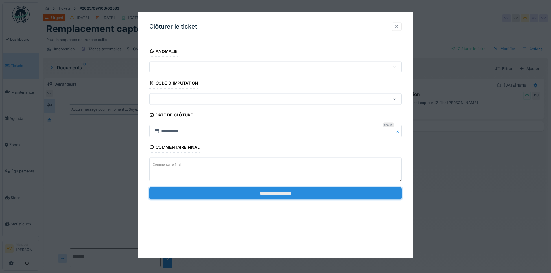
click at [273, 196] on input "**********" at bounding box center [275, 193] width 253 height 12
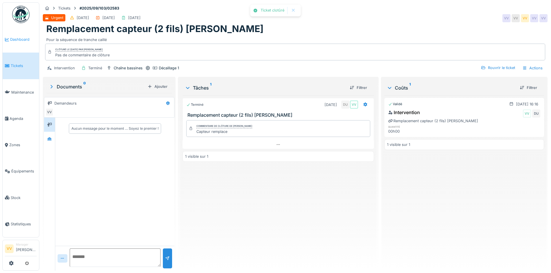
click at [15, 38] on span "Dashboard" at bounding box center [23, 39] width 27 height 5
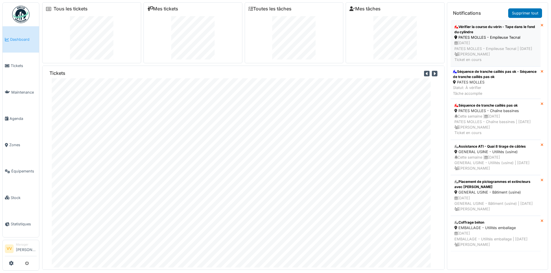
click at [474, 32] on div "Vérifier la course du vérin - Tape dans le fond du cylindre" at bounding box center [495, 29] width 82 height 10
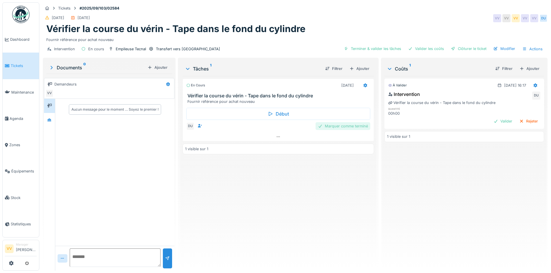
click at [346, 126] on div "Marquer comme terminé" at bounding box center [343, 126] width 55 height 8
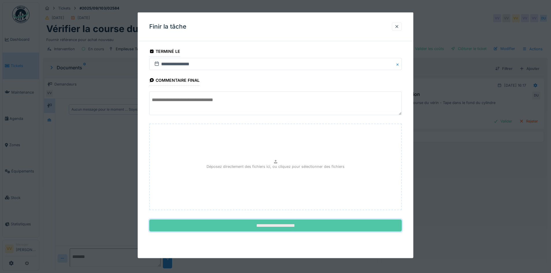
click at [259, 226] on input "**********" at bounding box center [275, 226] width 253 height 12
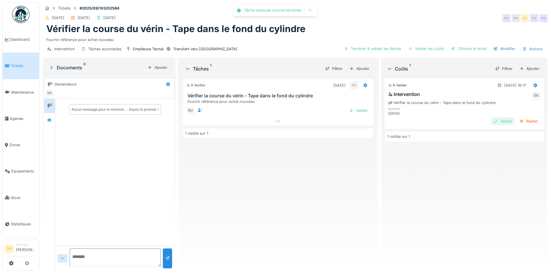
click at [496, 120] on div "Valider" at bounding box center [502, 121] width 23 height 8
click at [357, 112] on div "Valider" at bounding box center [358, 111] width 23 height 8
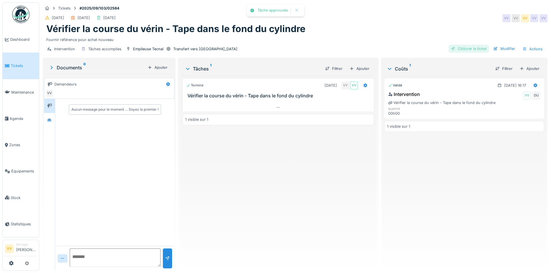
click at [466, 51] on div "Clôturer le ticket" at bounding box center [469, 49] width 40 height 8
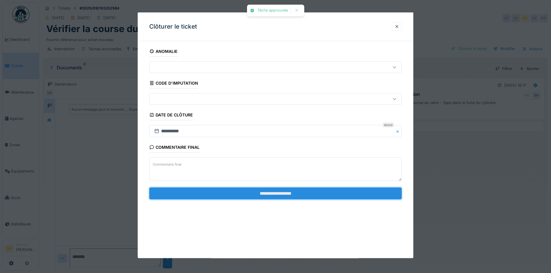
click at [279, 195] on input "**********" at bounding box center [275, 193] width 253 height 12
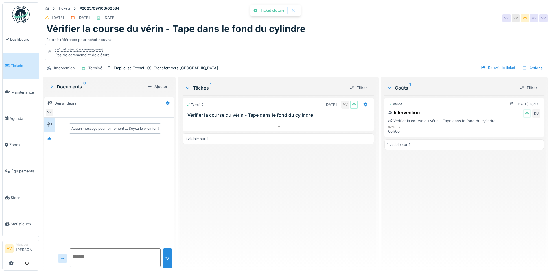
drag, startPoint x: 313, startPoint y: 206, endPoint x: 303, endPoint y: 189, distance: 19.6
click at [314, 206] on div "Terminé 26/09/2025 VV VV Vérifier la course du vérin - Tape dans le fond du cyl…" at bounding box center [278, 180] width 191 height 171
click at [10, 38] on span "Dashboard" at bounding box center [23, 39] width 27 height 5
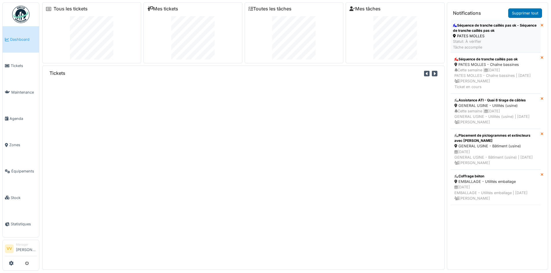
click at [502, 34] on div "PATES MOLLES" at bounding box center [495, 35] width 85 height 5
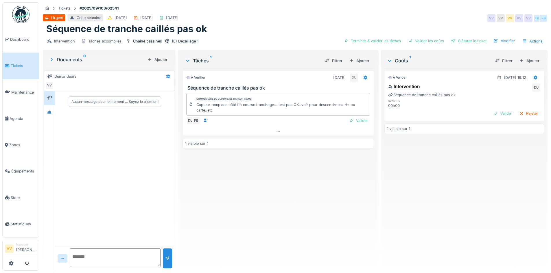
click at [15, 60] on link "Tickets" at bounding box center [21, 66] width 36 height 26
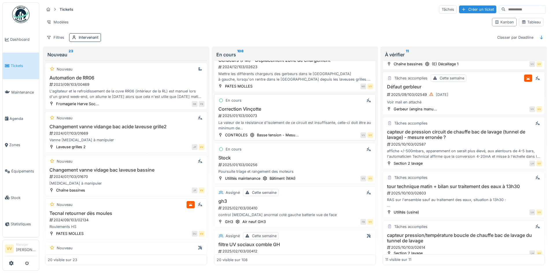
scroll to position [434, 0]
click at [93, 39] on div "Intervenant" at bounding box center [89, 37] width 20 height 5
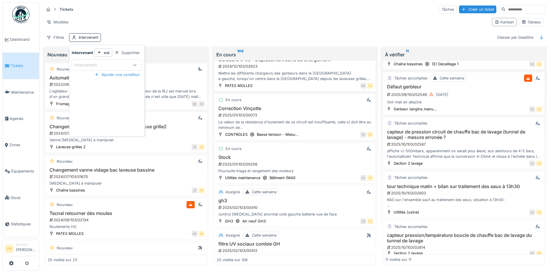
click at [107, 61] on div "Intervenant" at bounding box center [107, 65] width 70 height 12
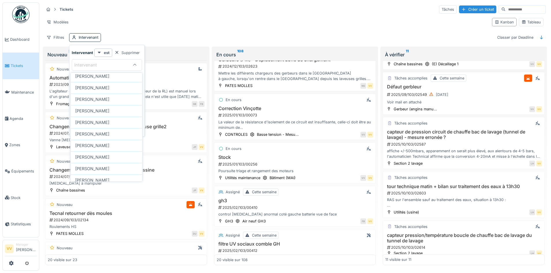
scroll to position [58, 0]
click at [99, 145] on span "[PERSON_NAME]" at bounding box center [92, 144] width 34 height 6
type input "****"
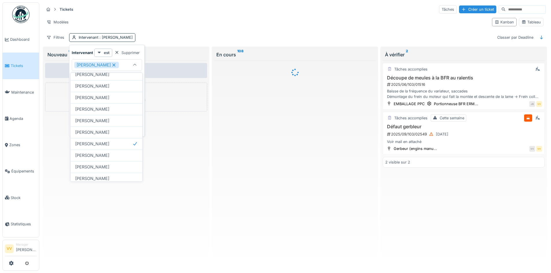
scroll to position [3, 0]
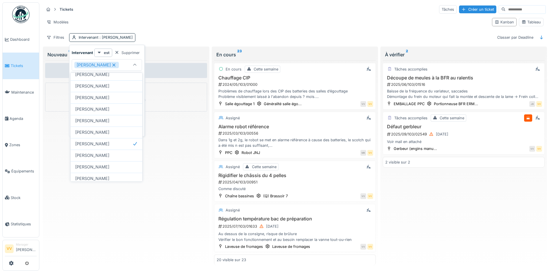
click at [335, 9] on div "Tickets Tâches Créer un ticket" at bounding box center [295, 10] width 502 height 10
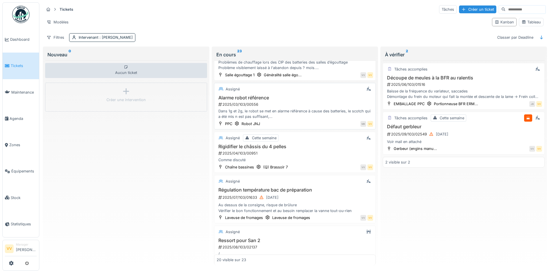
scroll to position [58, 0]
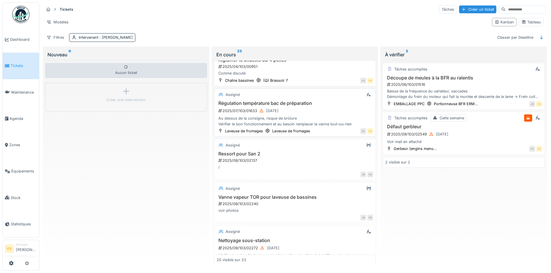
click at [321, 107] on div "2025/07/103/01633 04/07/2025" at bounding box center [296, 110] width 156 height 7
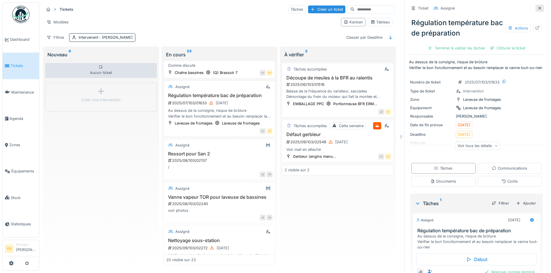
click at [537, 6] on icon at bounding box center [539, 8] width 5 height 4
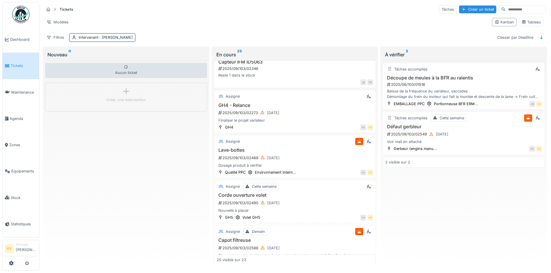
scroll to position [607, 0]
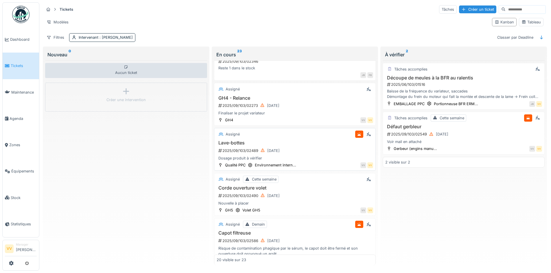
click at [265, 141] on div "Assigné Lave-bottes 2025/09/103/02489 18/09/2025 Dosage produit à vérifier Qual…" at bounding box center [295, 149] width 162 height 43
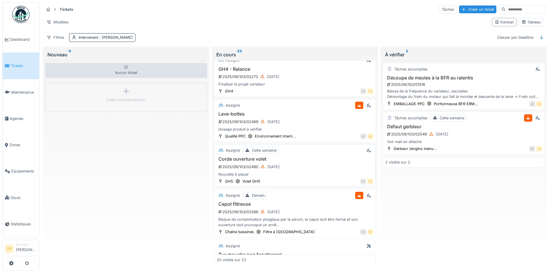
click at [301, 165] on div "Corde ouverture volet 2025/09/103/02490 19/09/2025 Nouvelle à placer" at bounding box center [295, 166] width 157 height 21
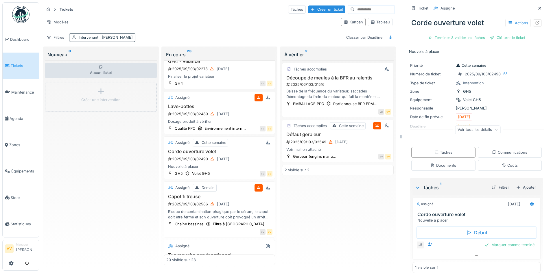
click at [537, 6] on icon at bounding box center [539, 8] width 5 height 4
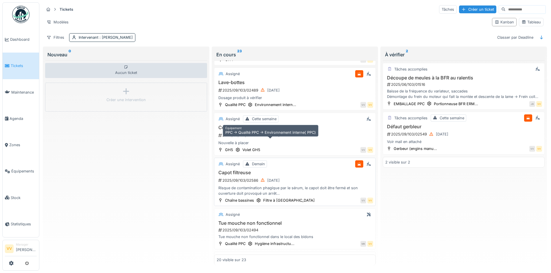
scroll to position [730, 0]
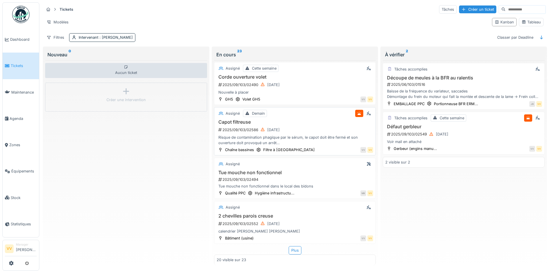
click at [298, 119] on div "Capot filtreuse 2025/09/103/02586 26/09/2025 Risque de contamination phagique p…" at bounding box center [295, 132] width 157 height 26
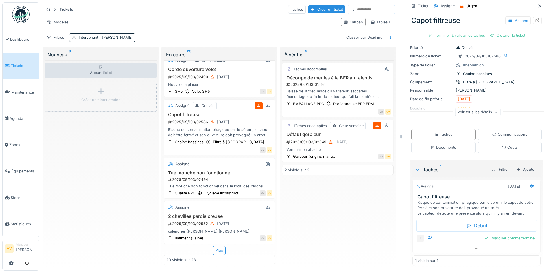
scroll to position [4, 0]
click at [535, 19] on icon at bounding box center [537, 21] width 5 height 4
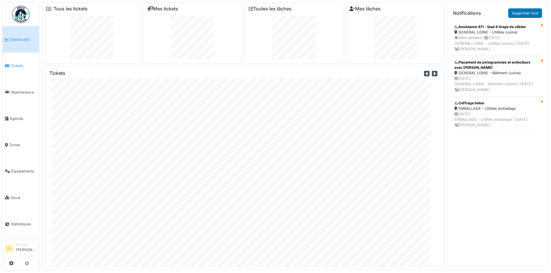
click at [15, 66] on span "Tickets" at bounding box center [24, 65] width 26 height 5
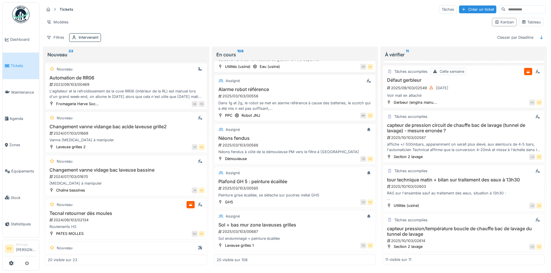
scroll to position [726, 0]
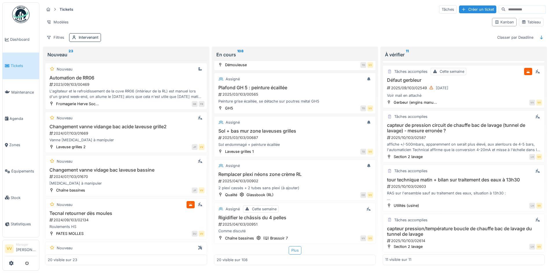
click at [291, 246] on div "Plus" at bounding box center [295, 250] width 13 height 8
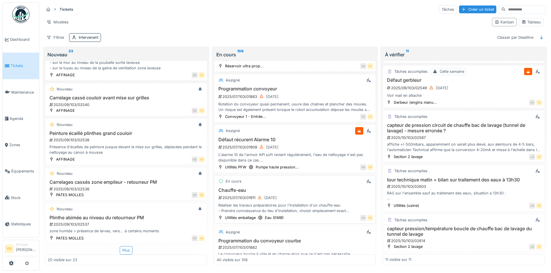
scroll to position [1643, 0]
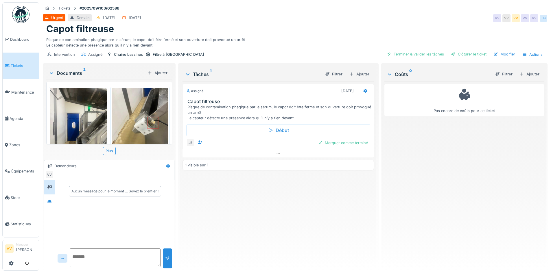
click at [17, 63] on span "Tickets" at bounding box center [24, 65] width 26 height 5
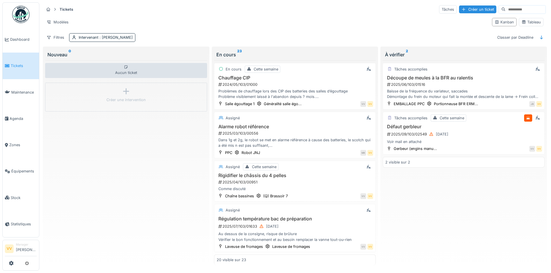
click at [111, 32] on div "Tickets Tâches Créer un ticket Modèles Kanban Tableau Filtres Intervenant : [PE…" at bounding box center [295, 23] width 507 height 42
click at [110, 35] on span ": [PERSON_NAME]" at bounding box center [115, 37] width 34 height 4
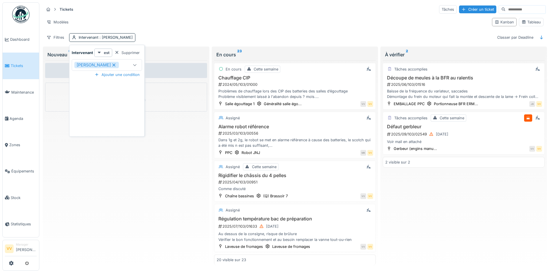
click at [111, 65] on icon at bounding box center [113, 65] width 5 height 4
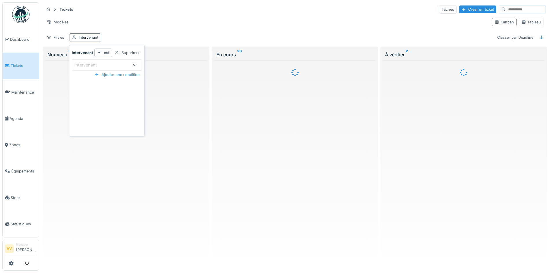
click at [110, 67] on div "Intervenant" at bounding box center [101, 65] width 54 height 6
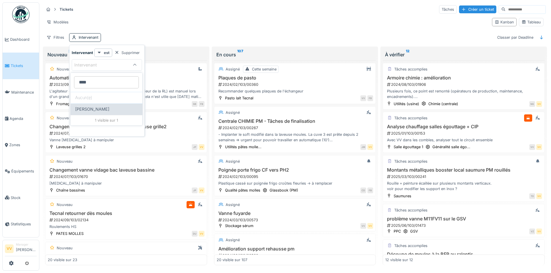
type input "****"
click at [108, 106] on div "Valmir Zhuti" at bounding box center [107, 110] width 72 height 12
type input "****"
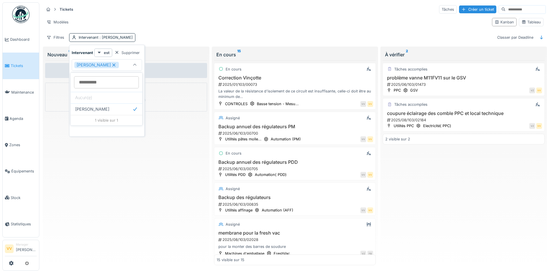
click at [126, 237] on div "Aucun ticket Créer une intervention" at bounding box center [126, 162] width 162 height 205
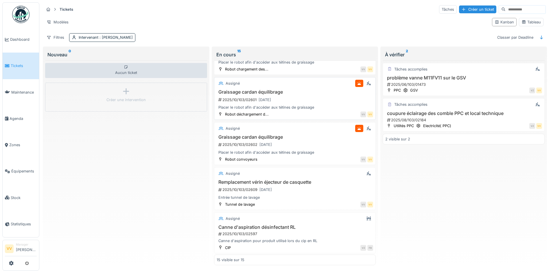
scroll to position [439, 0]
click at [295, 228] on h3 "Canne d'aspiration désinfectant RL" at bounding box center [295, 226] width 157 height 5
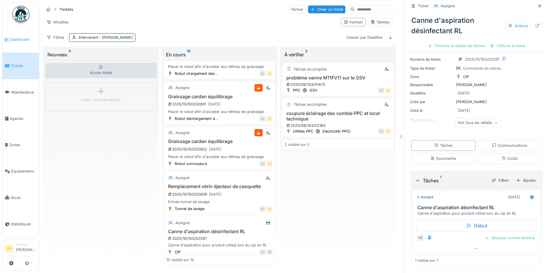
click at [12, 38] on span "Dashboard" at bounding box center [23, 39] width 27 height 5
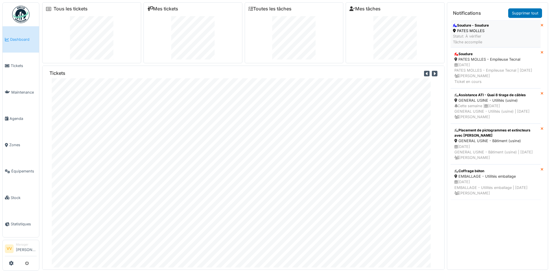
click at [510, 32] on li "Soudure - Soudure PATES MOLLES Statut: À vérifier Tâche accomplie" at bounding box center [496, 33] width 90 height 27
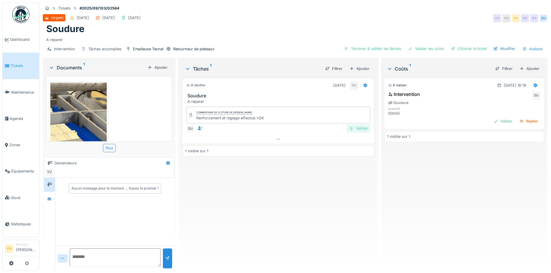
click at [360, 128] on div "Valider" at bounding box center [358, 129] width 23 height 8
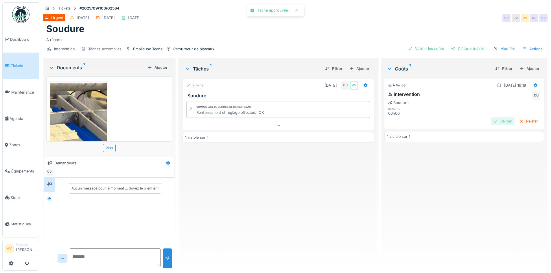
click at [491, 121] on div "Valider" at bounding box center [502, 121] width 23 height 8
click at [469, 50] on div "Clôturer le ticket" at bounding box center [469, 49] width 40 height 8
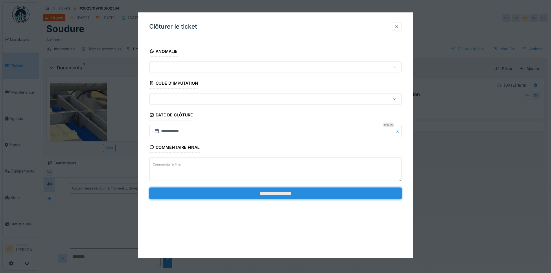
click at [312, 196] on input "**********" at bounding box center [275, 193] width 253 height 12
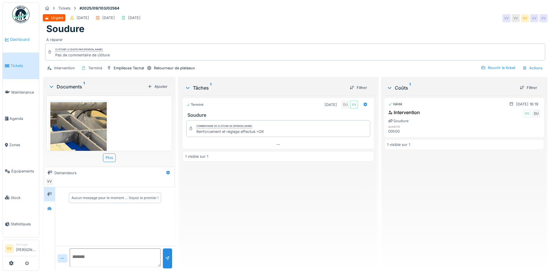
click at [16, 38] on span "Dashboard" at bounding box center [23, 39] width 27 height 5
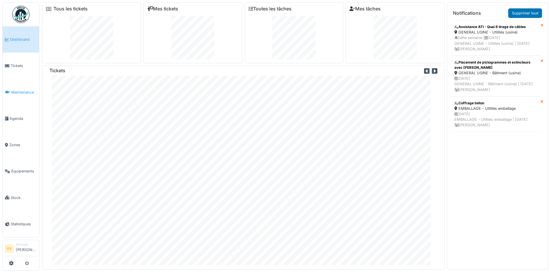
click at [23, 92] on span "Maintenance" at bounding box center [23, 92] width 25 height 5
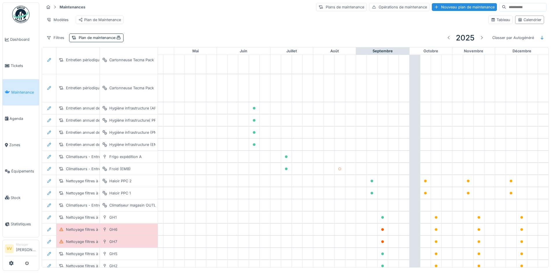
scroll to position [645, 189]
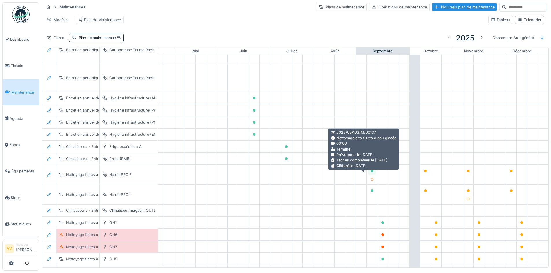
click at [371, 173] on icon at bounding box center [372, 171] width 3 height 3
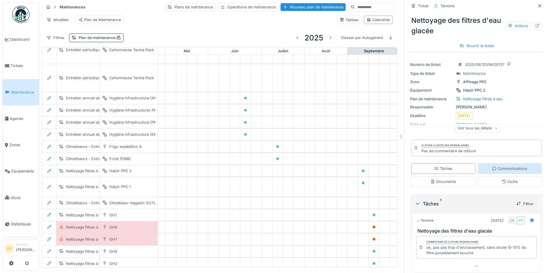
scroll to position [36, 0]
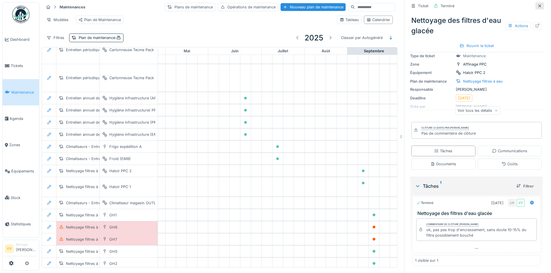
click at [535, 7] on div at bounding box center [539, 5] width 9 height 7
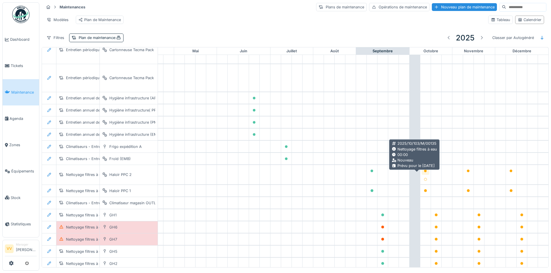
click at [424, 173] on icon at bounding box center [425, 171] width 3 height 3
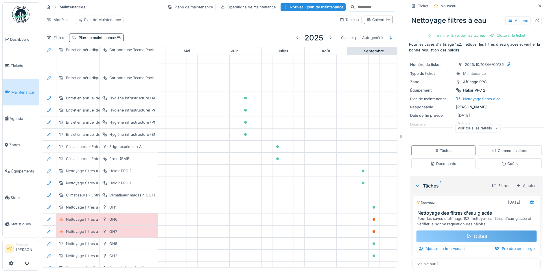
scroll to position [11, 0]
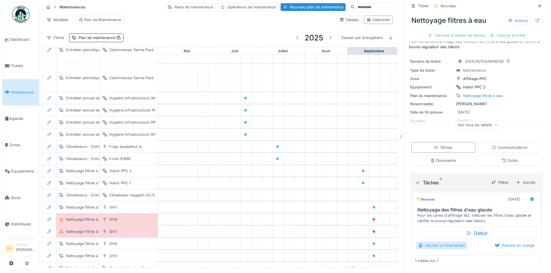
click at [438, 246] on div "Ajouter un intervenant" at bounding box center [441, 246] width 51 height 8
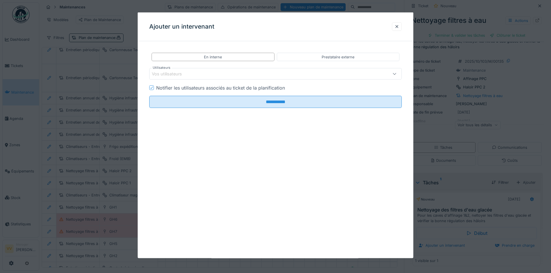
drag, startPoint x: 400, startPoint y: 28, endPoint x: 397, endPoint y: 33, distance: 6.1
click at [399, 28] on div at bounding box center [397, 26] width 5 height 5
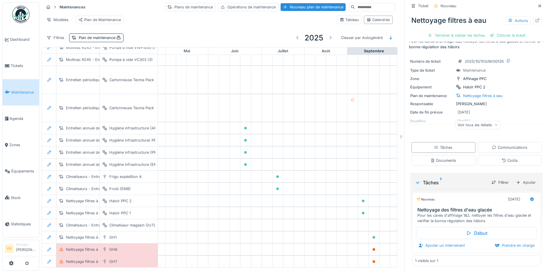
scroll to position [674, 189]
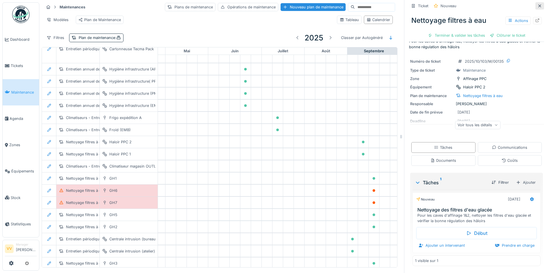
click at [537, 5] on icon at bounding box center [539, 6] width 5 height 4
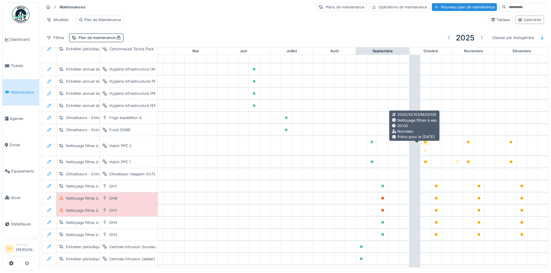
click at [424, 144] on icon at bounding box center [425, 142] width 3 height 3
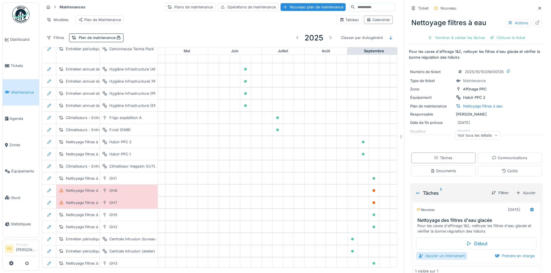
click at [431, 255] on div "Ajouter un intervenant" at bounding box center [441, 256] width 51 height 8
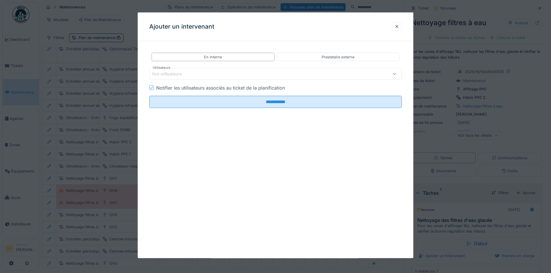
click at [267, 72] on div "Vos utilisateurs" at bounding box center [261, 74] width 218 height 6
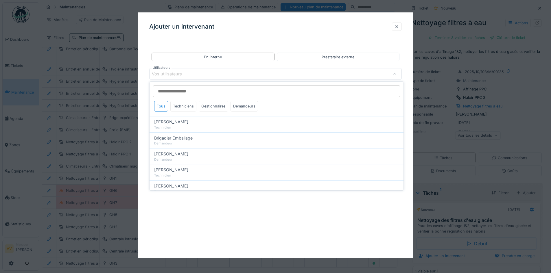
click at [186, 105] on div "Techniciens" at bounding box center [183, 106] width 26 height 11
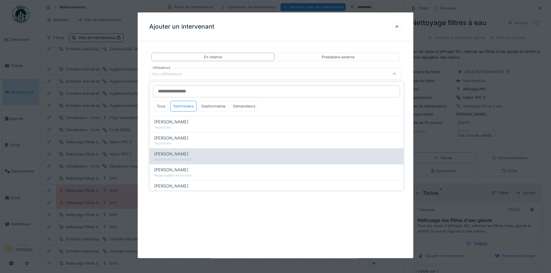
click at [201, 154] on div "[PERSON_NAME]" at bounding box center [276, 154] width 245 height 6
type input "****"
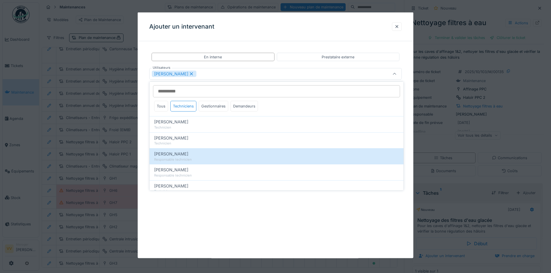
click at [247, 209] on div "**********" at bounding box center [276, 135] width 276 height 246
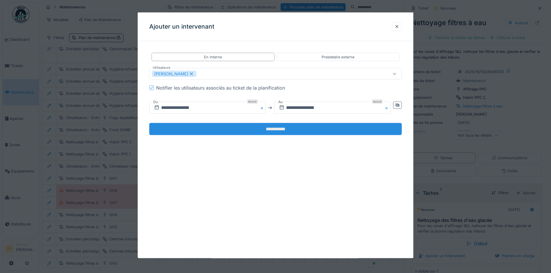
click at [269, 128] on input "**********" at bounding box center [275, 129] width 253 height 12
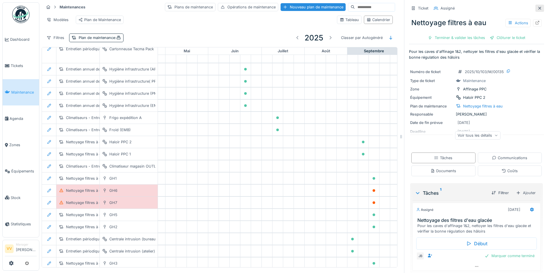
click at [537, 7] on icon at bounding box center [539, 8] width 5 height 4
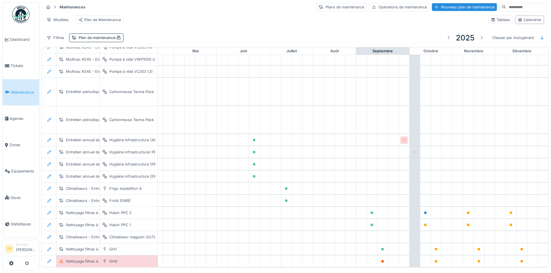
scroll to position [616, 189]
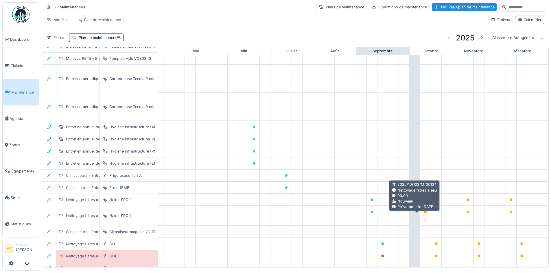
click at [424, 214] on icon at bounding box center [425, 212] width 3 height 3
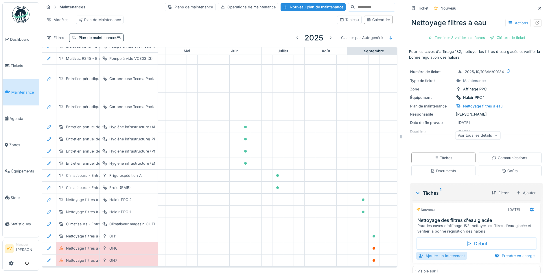
click at [426, 255] on div "Ajouter un intervenant" at bounding box center [441, 256] width 51 height 8
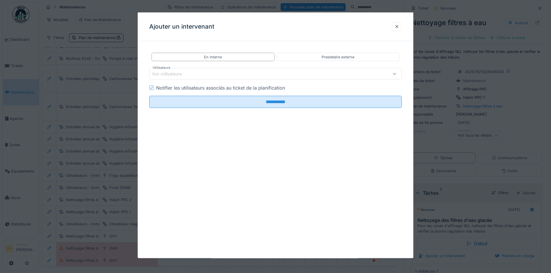
click at [212, 76] on div "Vos utilisateurs" at bounding box center [261, 74] width 218 height 6
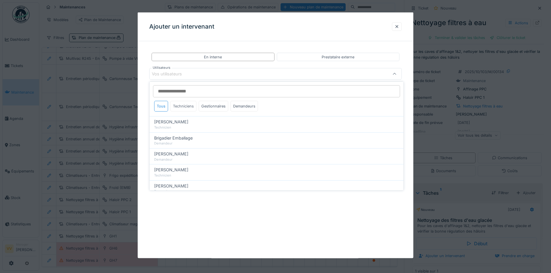
click at [185, 107] on div "Techniciens" at bounding box center [183, 106] width 26 height 11
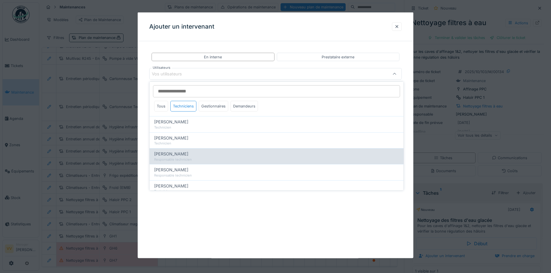
click at [187, 158] on div "Responsable technicien" at bounding box center [276, 159] width 245 height 5
type input "****"
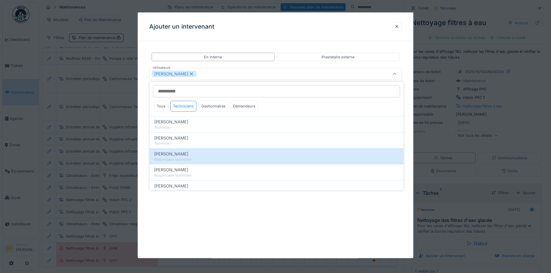
click at [217, 230] on div "**********" at bounding box center [276, 135] width 276 height 246
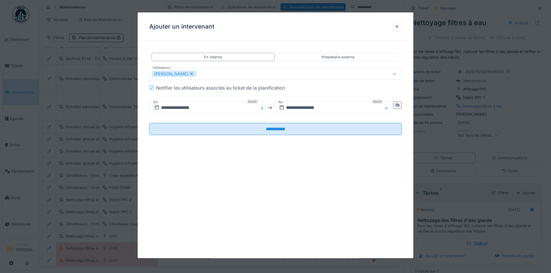
click at [288, 122] on fieldset "**********" at bounding box center [275, 93] width 253 height 94
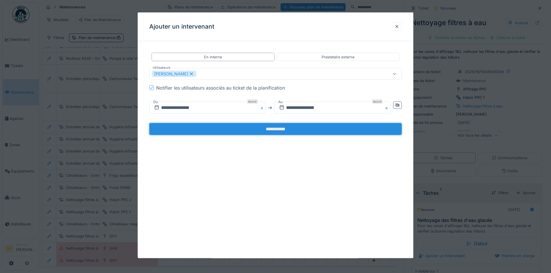
click at [288, 127] on input "**********" at bounding box center [275, 129] width 253 height 12
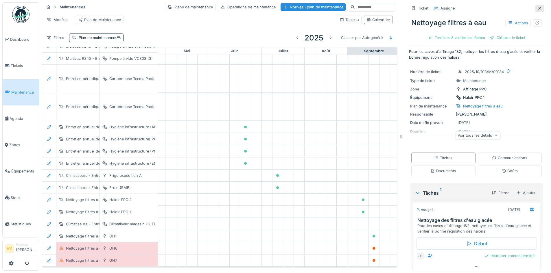
click at [537, 8] on icon at bounding box center [539, 8] width 5 height 4
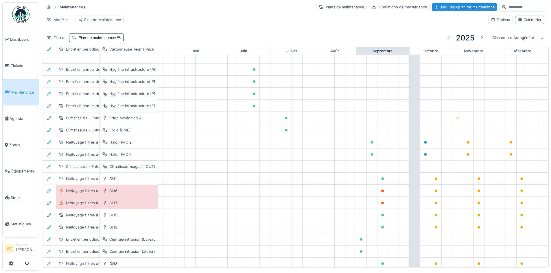
scroll to position [674, 194]
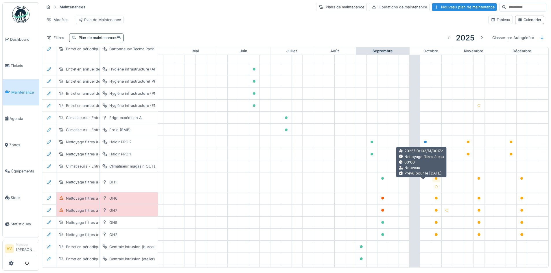
click at [435, 180] on icon at bounding box center [436, 178] width 3 height 3
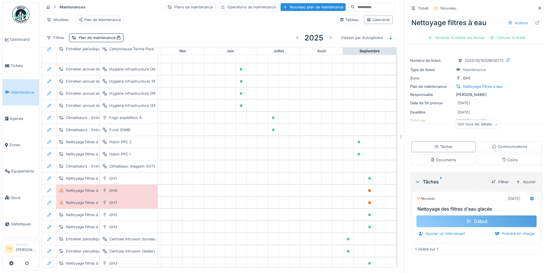
scroll to position [4, 0]
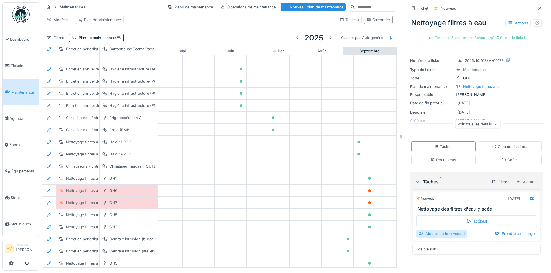
click at [440, 230] on div "Ajouter un intervenant" at bounding box center [441, 234] width 51 height 8
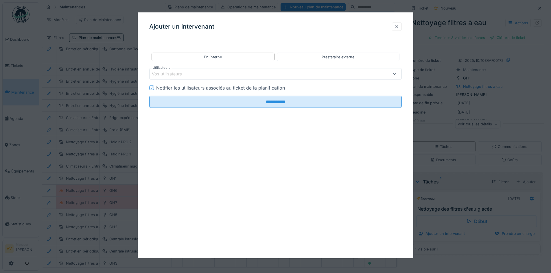
click at [187, 71] on div "Vos utilisateurs" at bounding box center [171, 74] width 38 height 6
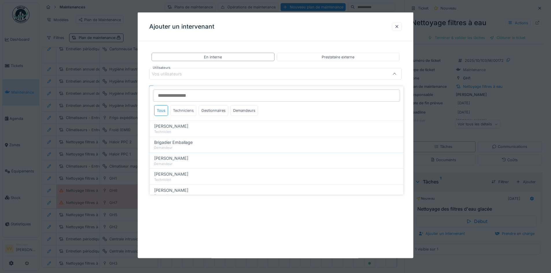
click at [184, 105] on div "Techniciens" at bounding box center [183, 110] width 26 height 11
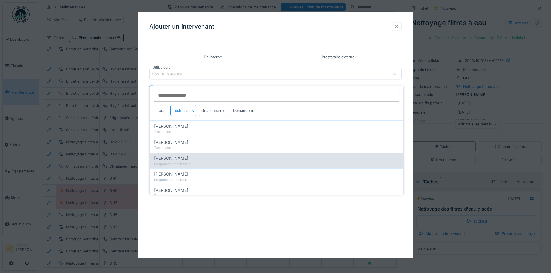
click at [195, 162] on div "Responsable technicien" at bounding box center [276, 164] width 245 height 5
type input "****"
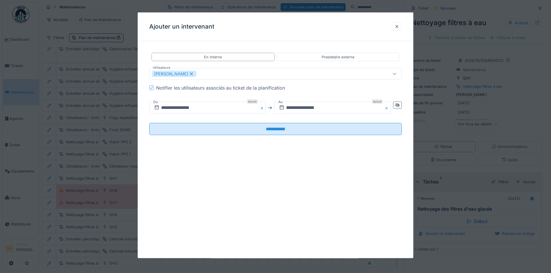
click at [249, 218] on div "**********" at bounding box center [276, 135] width 276 height 246
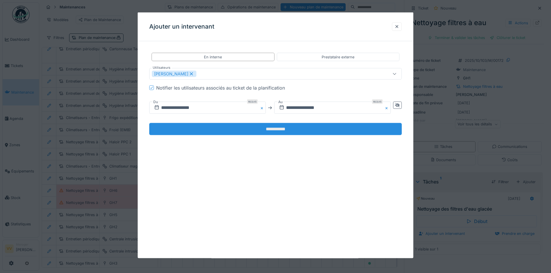
click at [285, 129] on input "**********" at bounding box center [275, 129] width 253 height 12
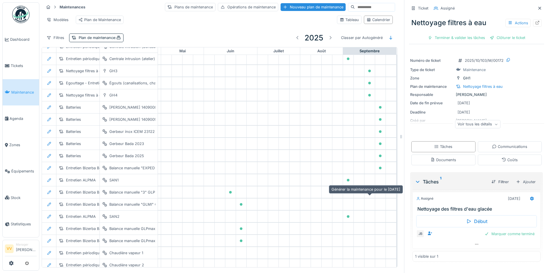
scroll to position [722, 194]
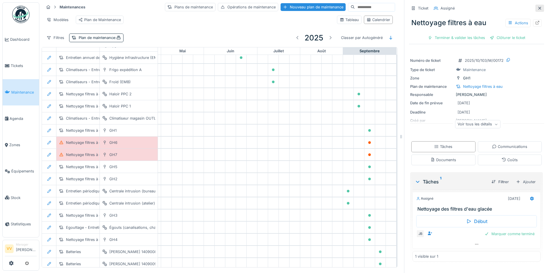
click at [538, 7] on icon at bounding box center [539, 8] width 3 height 3
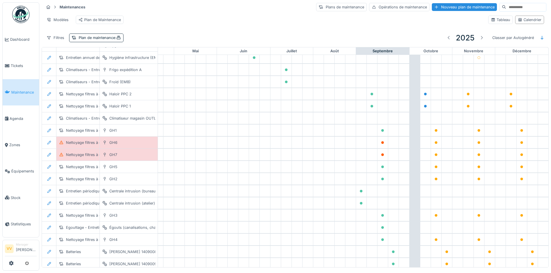
scroll to position [1, 0]
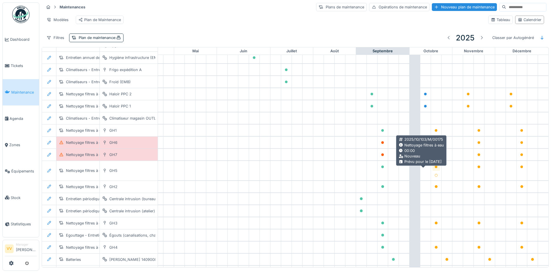
click at [435, 169] on icon at bounding box center [436, 167] width 3 height 3
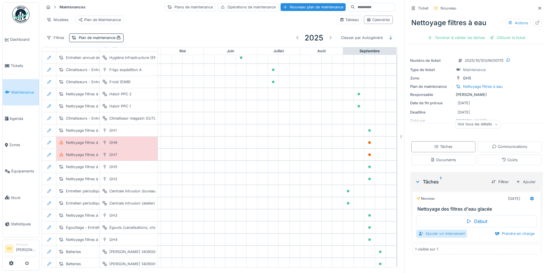
click at [431, 231] on div "Ajouter un intervenant" at bounding box center [441, 234] width 51 height 8
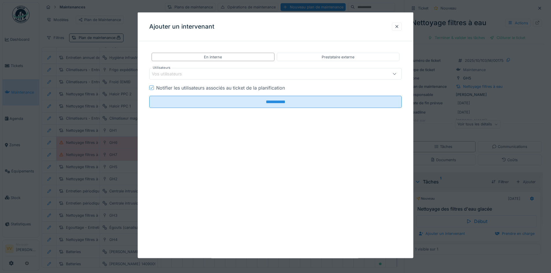
click at [169, 74] on div "Vos utilisateurs" at bounding box center [171, 74] width 38 height 6
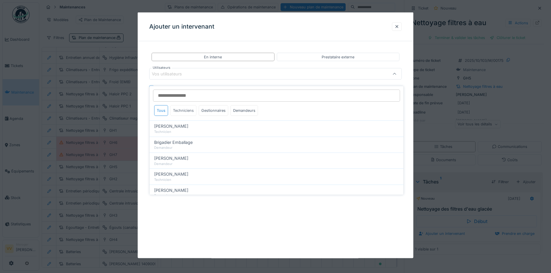
click at [185, 105] on div "Techniciens" at bounding box center [183, 110] width 26 height 11
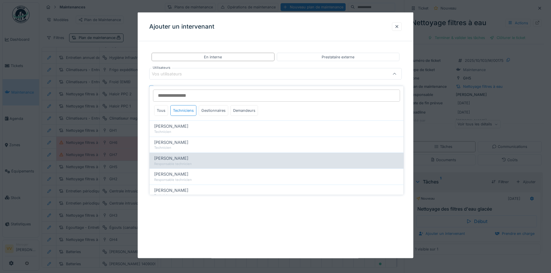
click at [183, 155] on span "Julien Bebronne" at bounding box center [171, 158] width 34 height 6
type input "****"
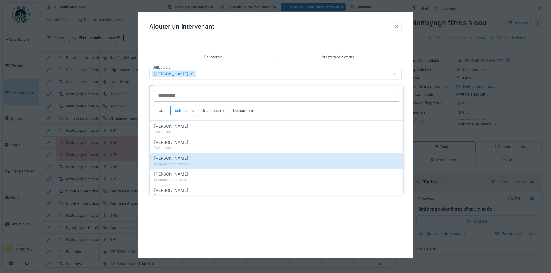
click at [278, 239] on div "**********" at bounding box center [276, 135] width 276 height 246
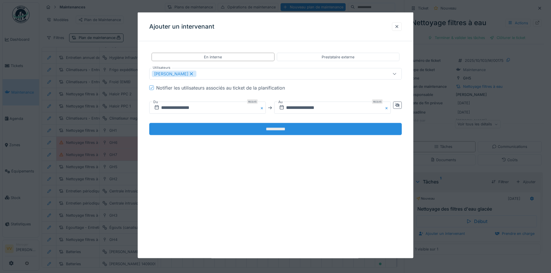
click at [286, 126] on input "**********" at bounding box center [275, 129] width 253 height 12
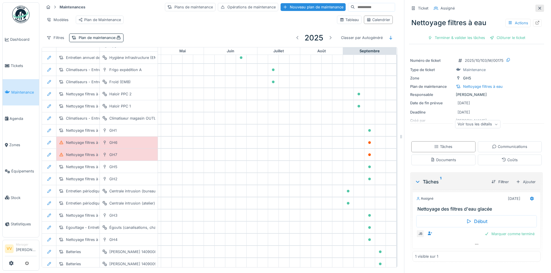
click at [537, 6] on icon at bounding box center [539, 8] width 5 height 4
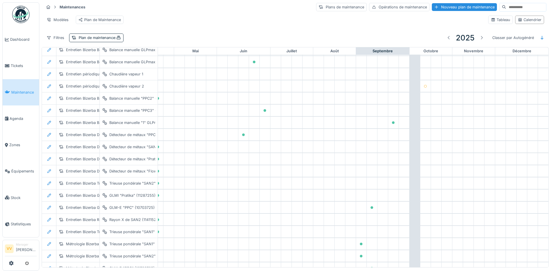
scroll to position [994, 194]
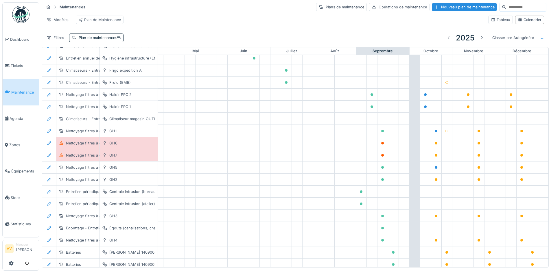
scroll to position [761, 189]
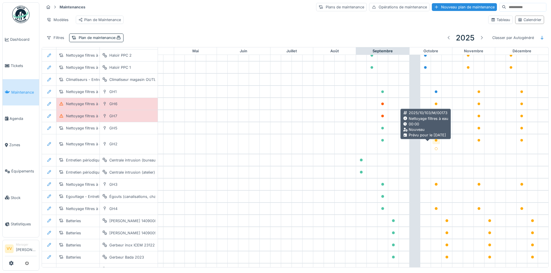
click at [435, 142] on icon at bounding box center [436, 140] width 3 height 3
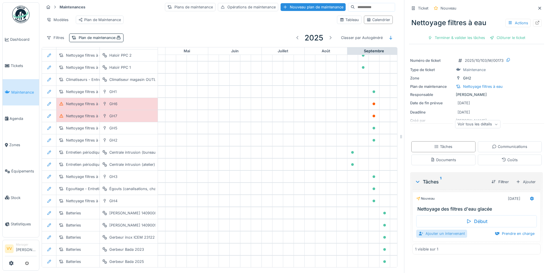
click at [434, 234] on div "Ajouter un intervenant" at bounding box center [441, 234] width 51 height 8
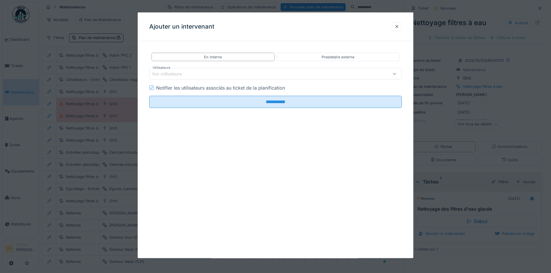
click at [210, 78] on div "Vos utilisateurs" at bounding box center [275, 74] width 253 height 12
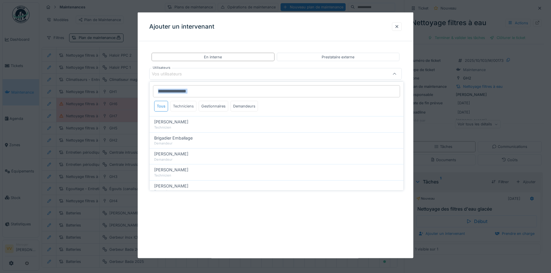
click at [186, 101] on div "Tous Techniciens Gestionnaires Demandeurs" at bounding box center [277, 99] width 254 height 34
click at [185, 105] on div "Techniciens" at bounding box center [183, 106] width 26 height 11
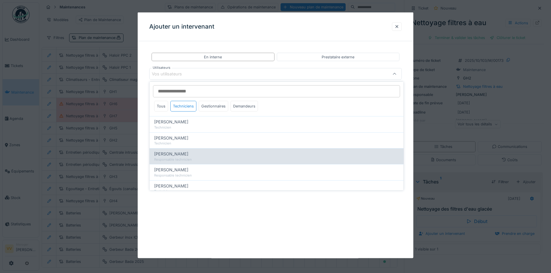
click at [182, 159] on div "Responsable technicien" at bounding box center [276, 159] width 245 height 5
type input "****"
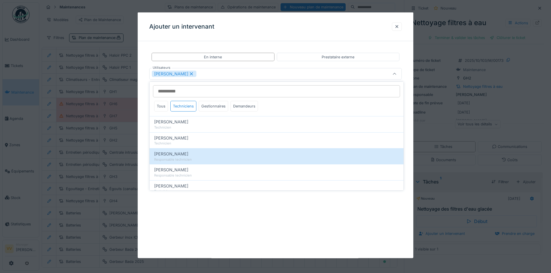
click at [224, 243] on div "**********" at bounding box center [276, 135] width 276 height 246
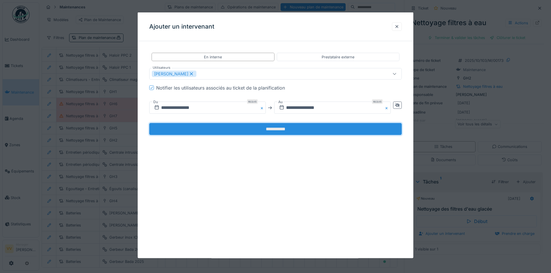
click at [277, 129] on input "**********" at bounding box center [275, 129] width 253 height 12
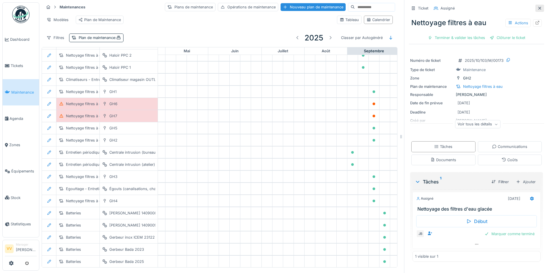
click at [535, 5] on div at bounding box center [539, 8] width 9 height 7
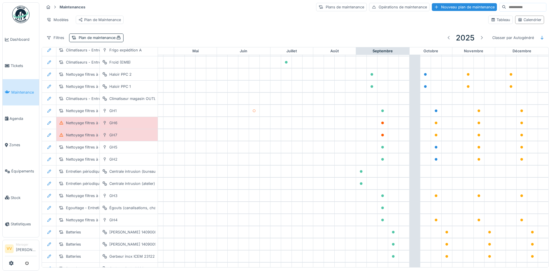
scroll to position [1, 0]
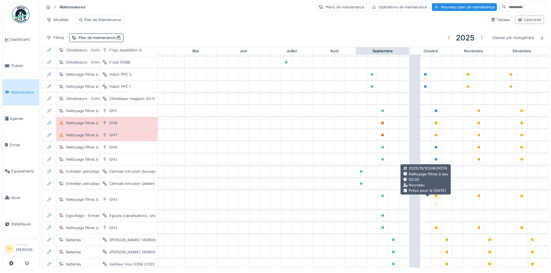
click at [435, 198] on icon at bounding box center [436, 196] width 3 height 3
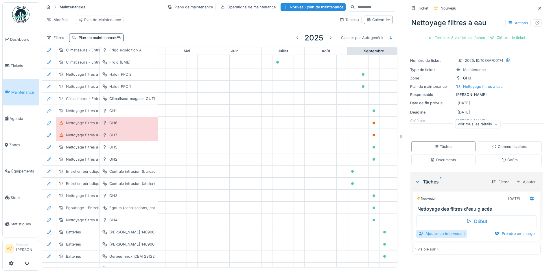
click at [426, 233] on div "Ajouter un intervenant" at bounding box center [441, 234] width 51 height 8
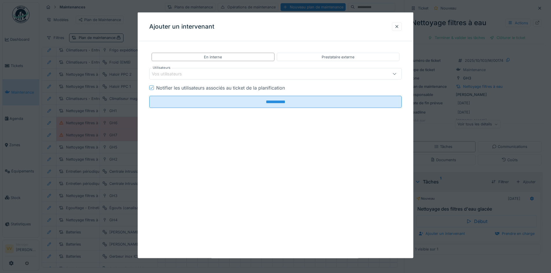
click at [261, 75] on div "Vos utilisateurs" at bounding box center [261, 74] width 218 height 6
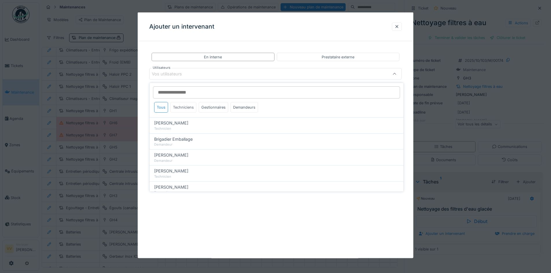
click at [182, 104] on div "Techniciens" at bounding box center [183, 107] width 26 height 11
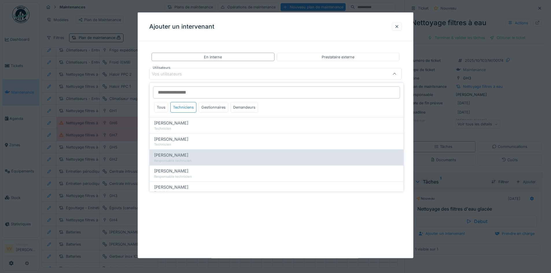
click at [182, 153] on span "[PERSON_NAME]" at bounding box center [171, 155] width 34 height 6
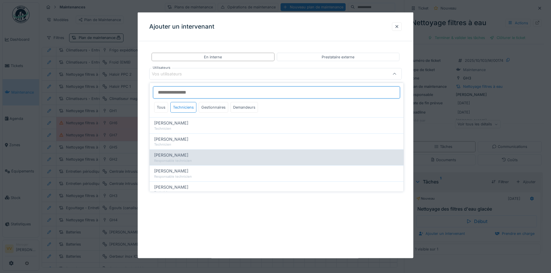
type input "****"
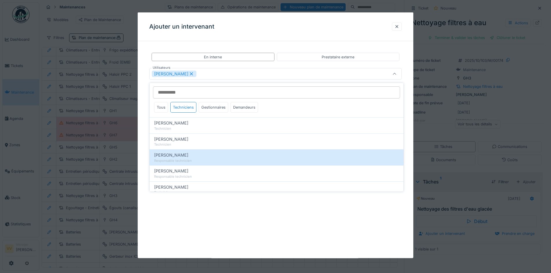
click at [217, 229] on div "**********" at bounding box center [276, 135] width 276 height 246
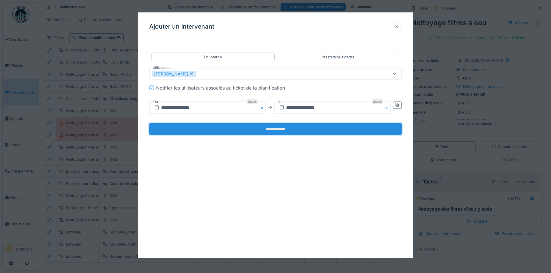
click at [277, 130] on input "**********" at bounding box center [275, 129] width 253 height 12
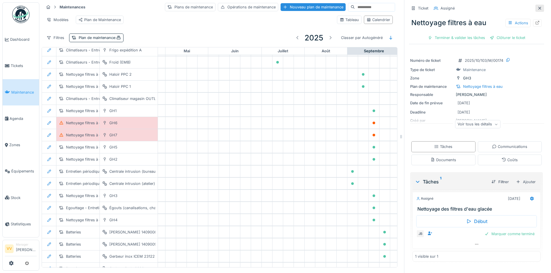
click at [537, 7] on icon at bounding box center [539, 8] width 5 height 4
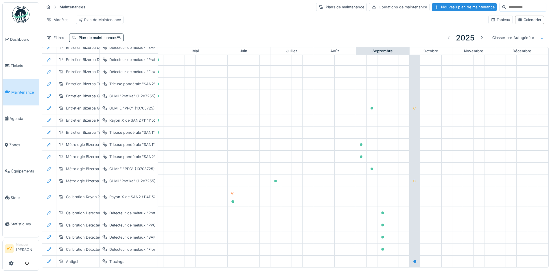
scroll to position [1013, 189]
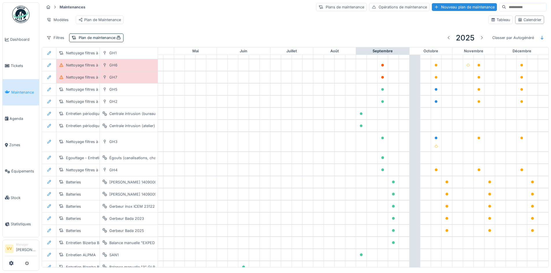
scroll to position [828, 189]
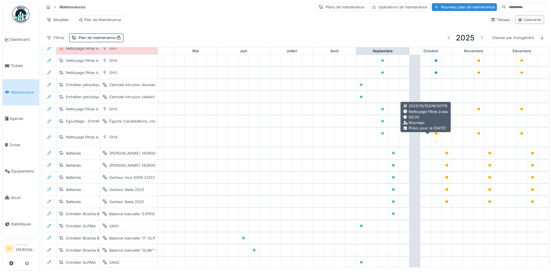
click at [435, 135] on icon at bounding box center [436, 133] width 3 height 3
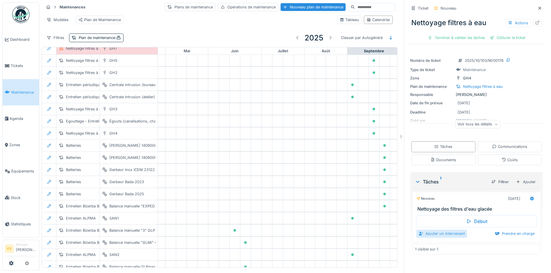
click at [434, 236] on div "Ajouter un intervenant" at bounding box center [441, 234] width 51 height 8
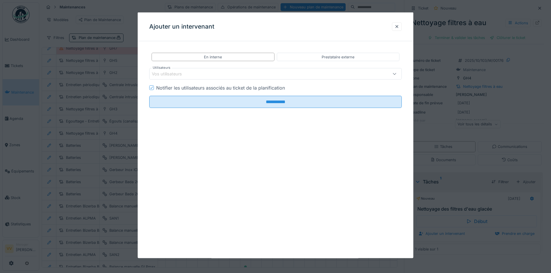
click at [175, 71] on div "Vos utilisateurs" at bounding box center [171, 74] width 38 height 6
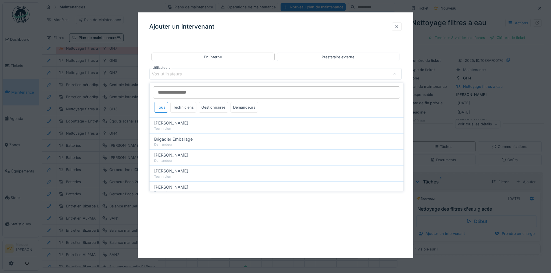
click at [182, 106] on div "Techniciens" at bounding box center [183, 107] width 26 height 11
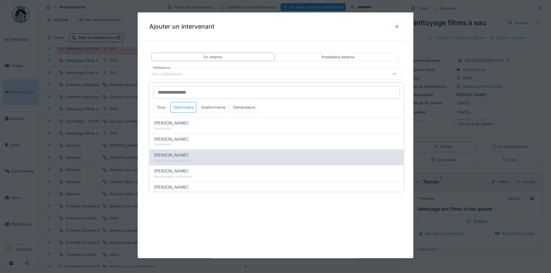
click at [208, 159] on div "Responsable technicien" at bounding box center [276, 161] width 245 height 5
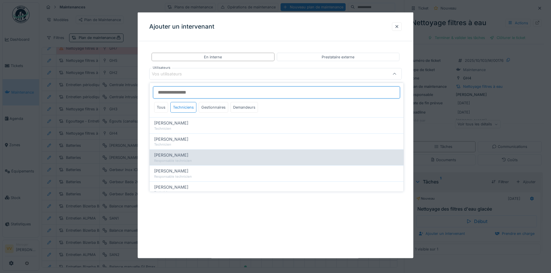
type input "****"
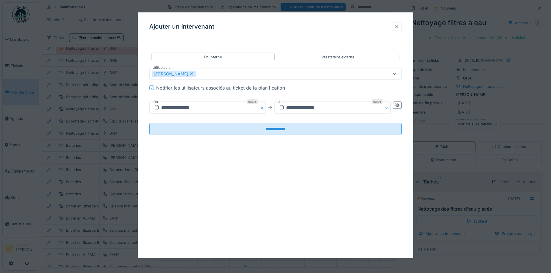
click at [222, 220] on div "**********" at bounding box center [276, 135] width 276 height 246
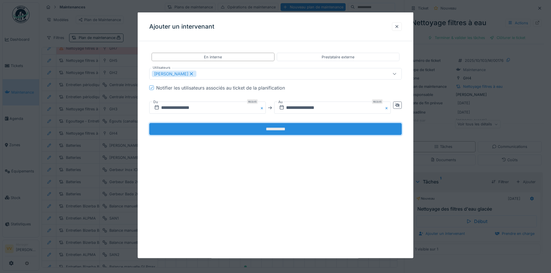
click at [236, 130] on input "**********" at bounding box center [275, 129] width 253 height 12
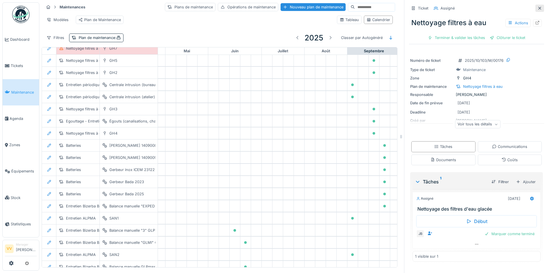
click at [535, 6] on div at bounding box center [539, 8] width 9 height 7
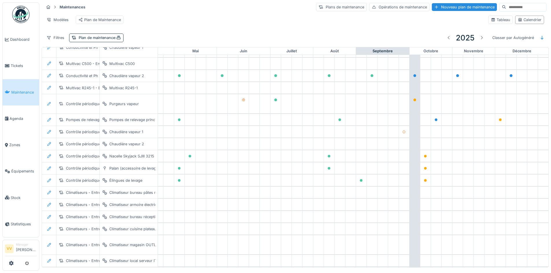
scroll to position [10, 189]
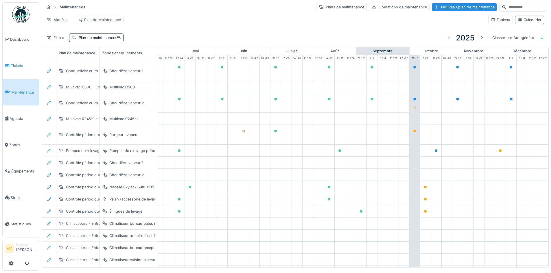
click at [15, 65] on span "Tickets" at bounding box center [24, 65] width 26 height 5
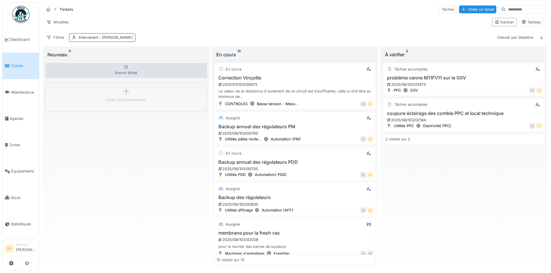
click at [120, 38] on span ": [PERSON_NAME]" at bounding box center [115, 37] width 34 height 4
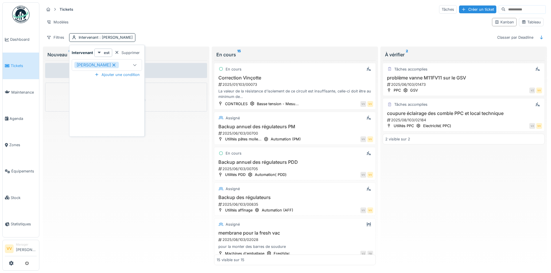
click at [111, 65] on icon at bounding box center [113, 65] width 5 height 4
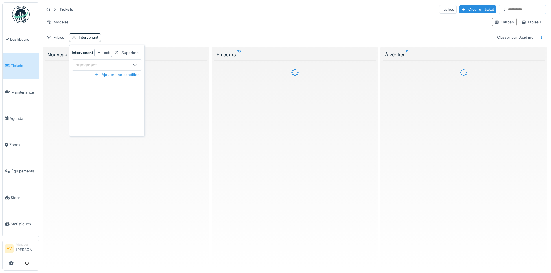
click at [243, 14] on div "Tickets Tâches Créer un ticket" at bounding box center [295, 10] width 502 height 10
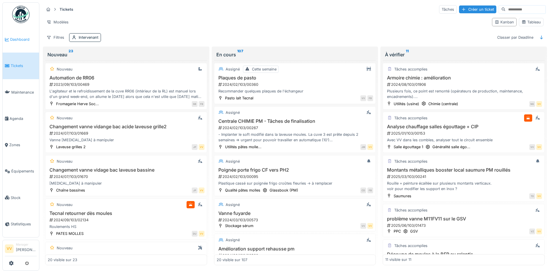
click at [19, 42] on span "Dashboard" at bounding box center [23, 39] width 27 height 5
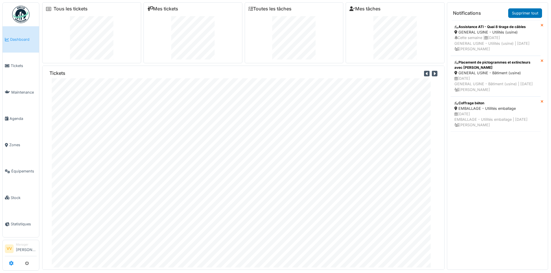
click at [12, 265] on icon at bounding box center [11, 263] width 5 height 5
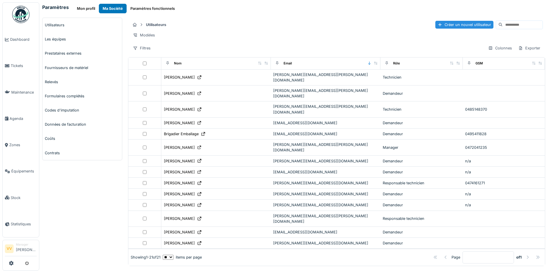
click at [158, 7] on button "Paramètres fonctionnels" at bounding box center [153, 9] width 52 height 10
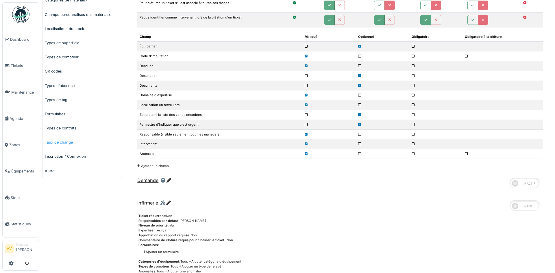
scroll to position [202, 0]
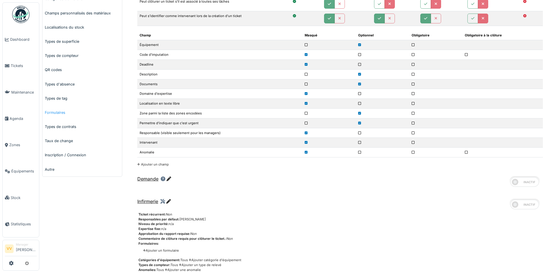
click at [61, 114] on link "Formulaires" at bounding box center [83, 113] width 80 height 14
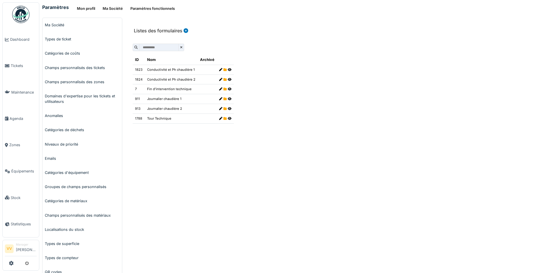
click at [228, 118] on icon at bounding box center [230, 118] width 4 height 3
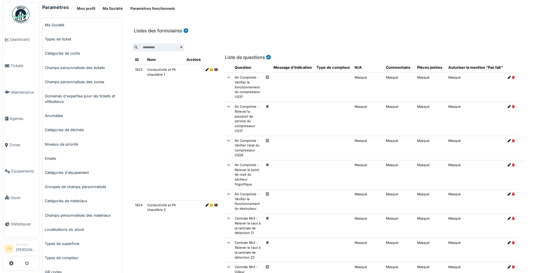
click at [268, 57] on icon at bounding box center [268, 57] width 6 height 5
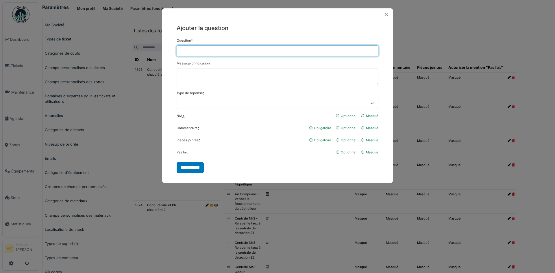
click at [264, 48] on input "Question *" at bounding box center [278, 50] width 202 height 11
drag, startPoint x: 302, startPoint y: 50, endPoint x: 219, endPoint y: 47, distance: 83.1
click at [219, 47] on input "**********" at bounding box center [278, 50] width 202 height 11
type input "**********"
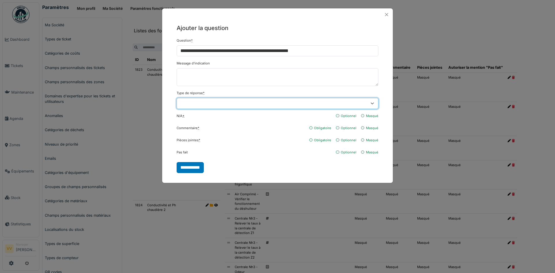
click at [288, 104] on select "**********" at bounding box center [278, 103] width 202 height 11
select select "******"
click at [177, 98] on select "**********" at bounding box center [278, 103] width 202 height 11
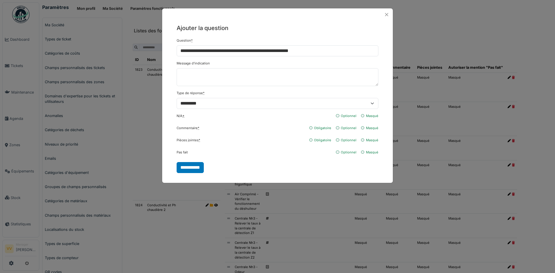
click at [380, 88] on div "**********" at bounding box center [277, 98] width 231 height 155
click at [198, 168] on input "**********" at bounding box center [190, 167] width 27 height 11
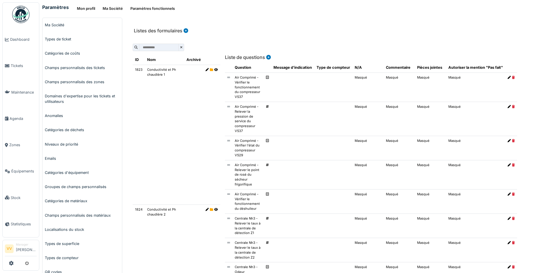
click at [268, 56] on icon at bounding box center [268, 57] width 6 height 5
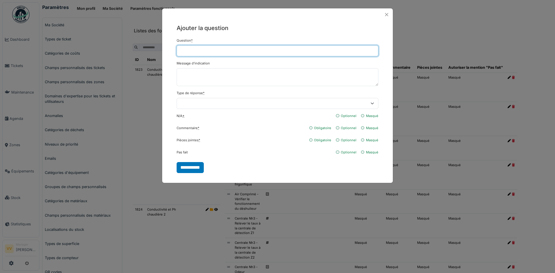
click at [254, 53] on input "Question *" at bounding box center [278, 50] width 202 height 11
click at [296, 54] on input "**" at bounding box center [278, 50] width 202 height 11
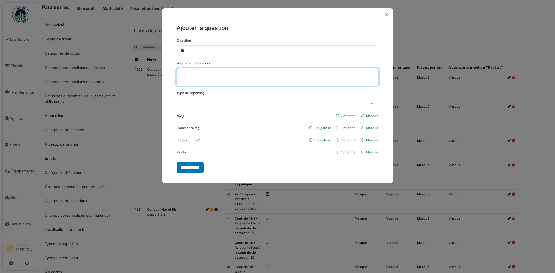
click at [306, 72] on textarea "Message d'indication" at bounding box center [278, 77] width 202 height 18
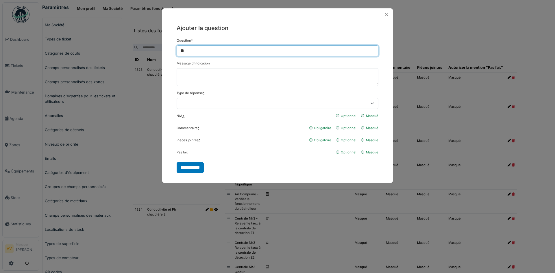
click at [243, 50] on input "**" at bounding box center [278, 50] width 202 height 11
drag, startPoint x: 327, startPoint y: 50, endPoint x: 237, endPoint y: 50, distance: 90.5
click at [237, 50] on input "**********" at bounding box center [278, 50] width 202 height 11
type input "**********"
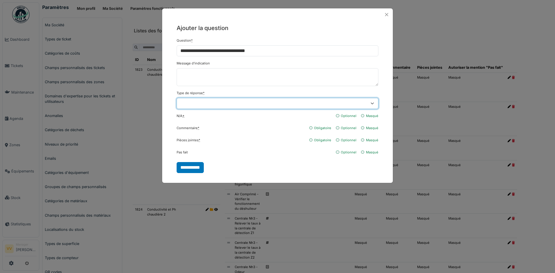
click at [375, 103] on select "**********" at bounding box center [278, 103] width 202 height 11
select select "******"
click at [177, 98] on select "**********" at bounding box center [278, 103] width 202 height 11
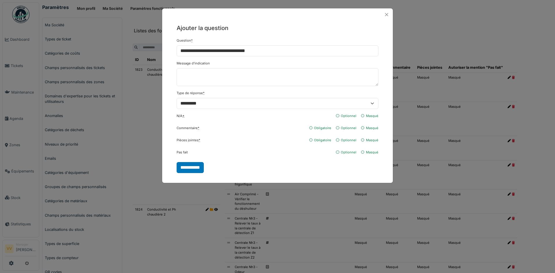
click at [348, 127] on label "Optionnel" at bounding box center [349, 128] width 16 height 5
click at [194, 170] on input "**********" at bounding box center [190, 167] width 27 height 11
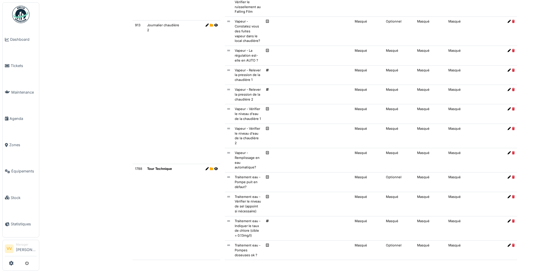
scroll to position [596, 0]
click at [167, 238] on td "Tour Technique" at bounding box center [164, 212] width 39 height 96
click at [22, 66] on span "Tickets" at bounding box center [24, 65] width 26 height 5
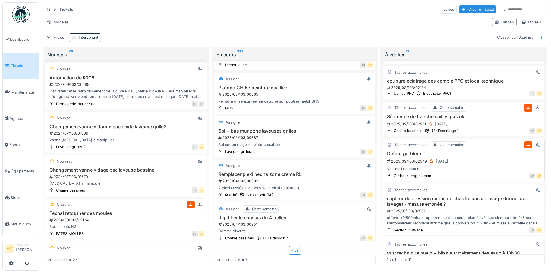
scroll to position [260, 0]
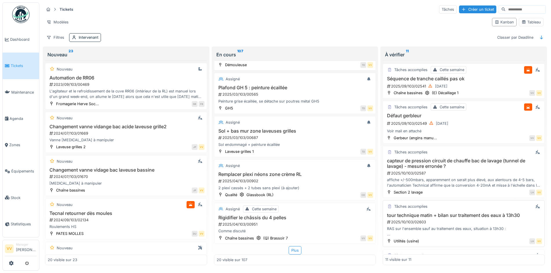
click at [481, 227] on div "RAS sur l'ensemble sauf au traitement des eaux, situation à 13h30 : Cuve "30m²"…" at bounding box center [463, 231] width 157 height 11
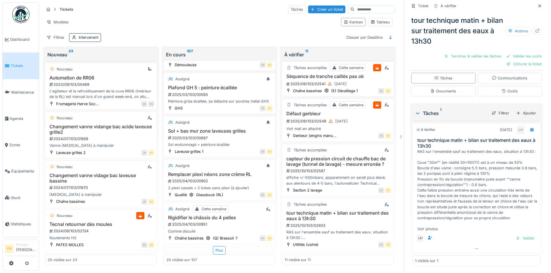
scroll to position [4, 0]
click at [523, 235] on div "Valider" at bounding box center [524, 239] width 23 height 8
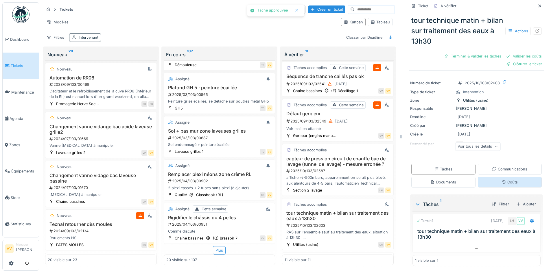
scroll to position [57, 0]
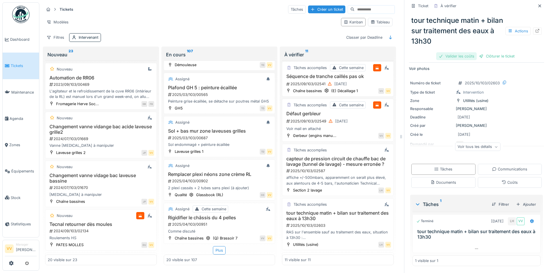
click at [457, 52] on div "Valider les coûts" at bounding box center [456, 56] width 40 height 8
click at [482, 53] on div "Clôturer le ticket" at bounding box center [476, 56] width 40 height 8
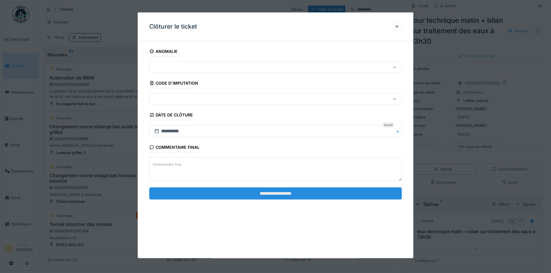
click at [345, 191] on input "**********" at bounding box center [275, 193] width 253 height 12
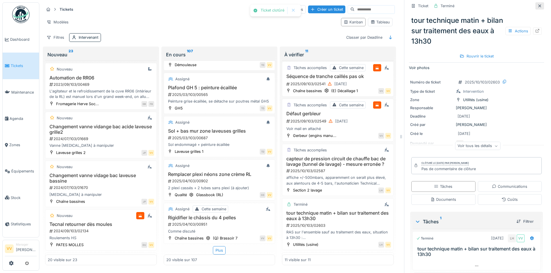
click at [537, 4] on icon at bounding box center [539, 6] width 5 height 4
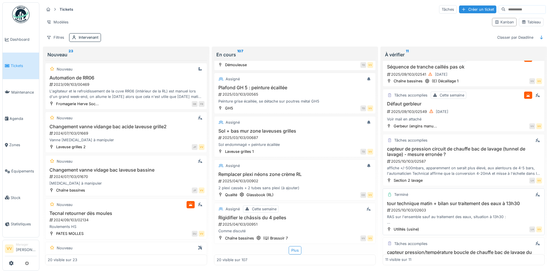
scroll to position [296, 0]
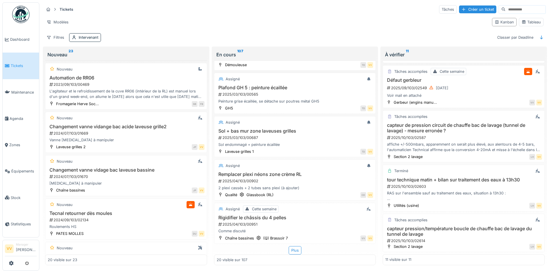
click at [8, 65] on icon at bounding box center [7, 66] width 5 height 4
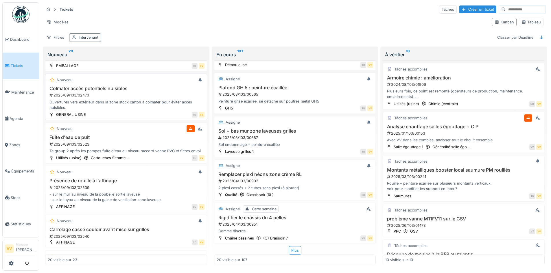
scroll to position [579, 0]
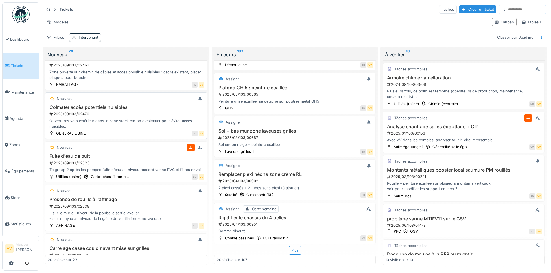
click at [132, 148] on div "Nouveau" at bounding box center [126, 147] width 157 height 7
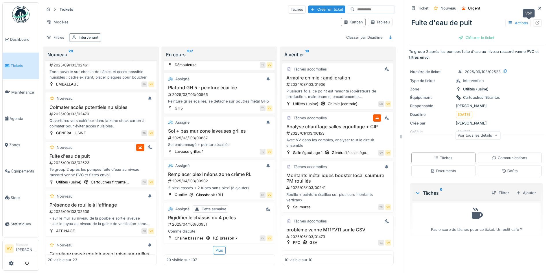
click at [535, 21] on icon at bounding box center [537, 23] width 5 height 4
click at [537, 6] on icon at bounding box center [539, 8] width 5 height 4
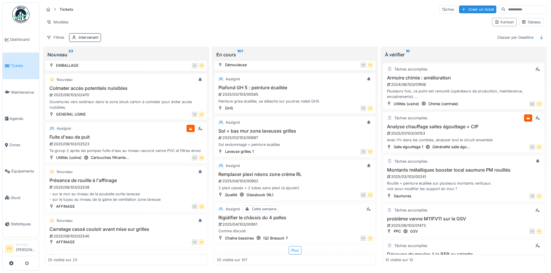
scroll to position [579, 0]
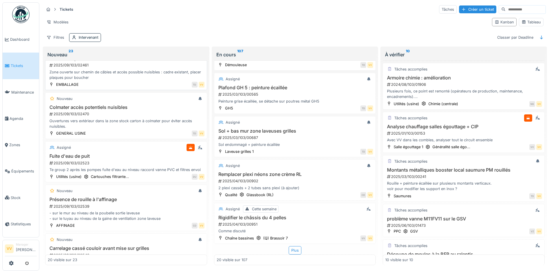
click at [148, 70] on div "Zone ouverte sur chemin de câbles et accès possible nuisibles : cadre existant,…" at bounding box center [126, 74] width 157 height 11
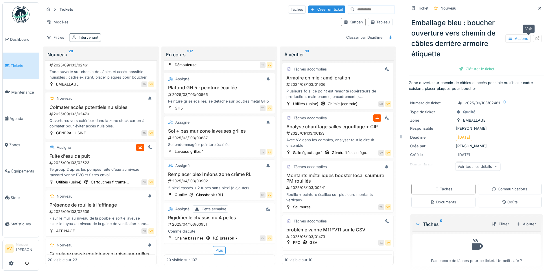
click at [535, 36] on icon at bounding box center [537, 38] width 5 height 4
click at [15, 38] on span "Dashboard" at bounding box center [23, 39] width 27 height 5
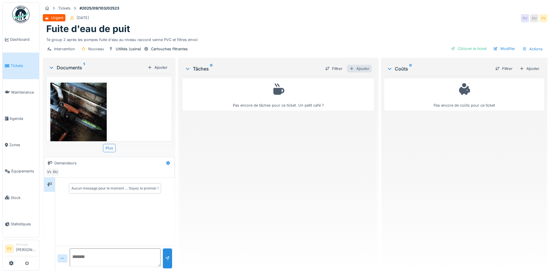
click at [360, 67] on div "Ajouter" at bounding box center [359, 69] width 25 height 8
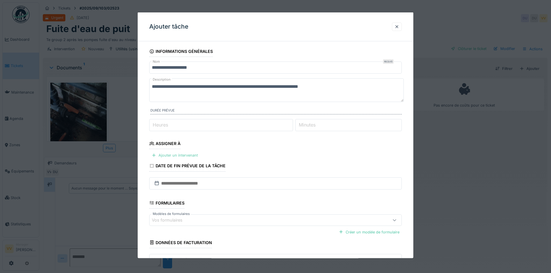
click at [178, 154] on div "Ajouter un intervenant" at bounding box center [174, 156] width 51 height 8
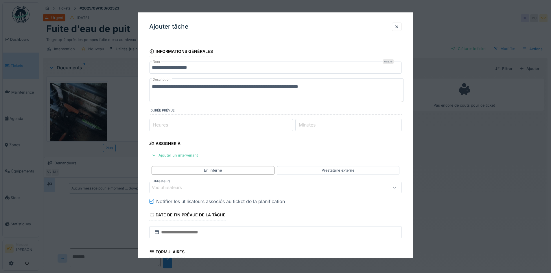
click at [213, 187] on div "Vos utilisateurs" at bounding box center [261, 187] width 218 height 6
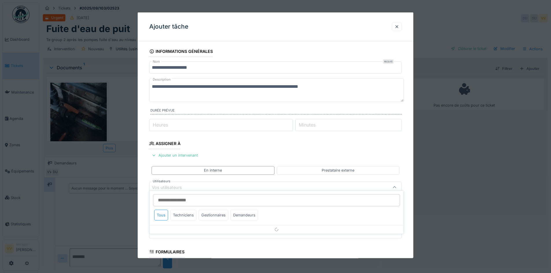
scroll to position [52, 0]
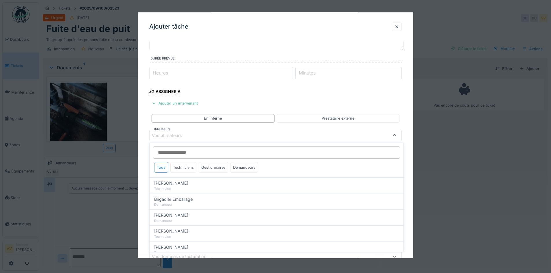
click at [178, 166] on div "Techniciens" at bounding box center [183, 167] width 26 height 11
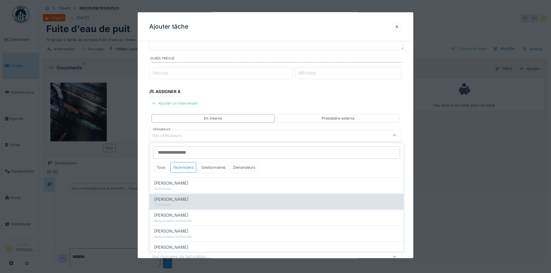
click at [180, 204] on div "Technicien" at bounding box center [276, 204] width 245 height 5
type input "****"
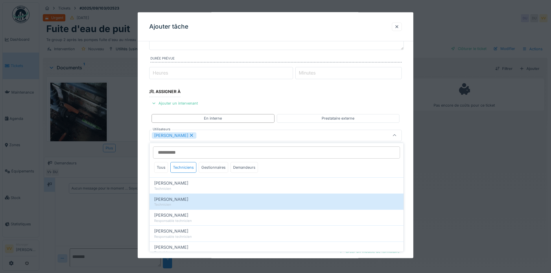
click at [351, 91] on fieldset "**********" at bounding box center [275, 150] width 253 height 313
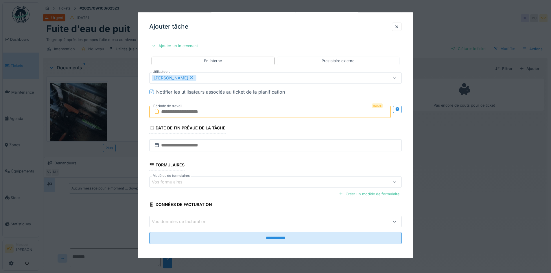
scroll to position [110, 0]
click at [247, 112] on input "text" at bounding box center [270, 111] width 242 height 12
click at [256, 186] on div "30" at bounding box center [252, 187] width 8 height 8
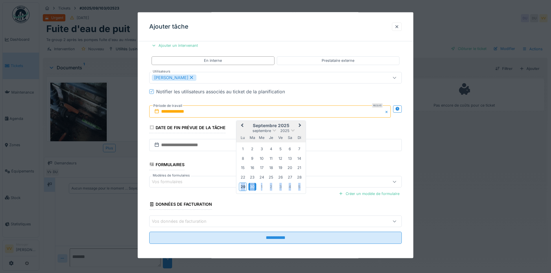
click at [256, 186] on div "30" at bounding box center [252, 187] width 8 height 8
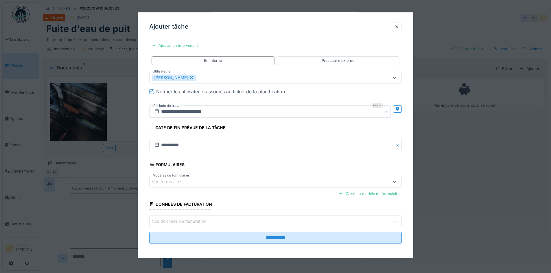
click at [264, 162] on fieldset "**********" at bounding box center [275, 92] width 253 height 313
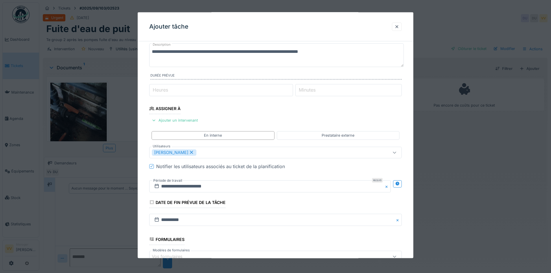
scroll to position [0, 0]
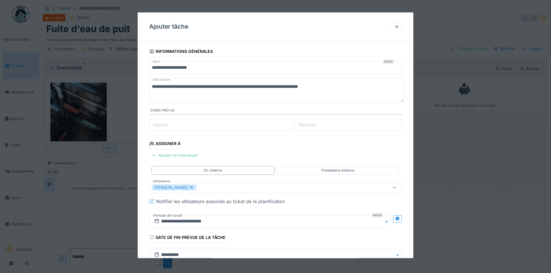
click at [372, 90] on textarea "**********" at bounding box center [276, 90] width 255 height 24
drag, startPoint x: 340, startPoint y: 88, endPoint x: 111, endPoint y: 92, distance: 229.7
click at [111, 92] on div "**********" at bounding box center [295, 136] width 512 height 273
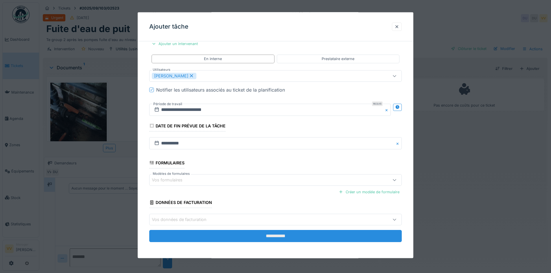
type textarea "**********"
click at [318, 238] on input "**********" at bounding box center [275, 236] width 253 height 12
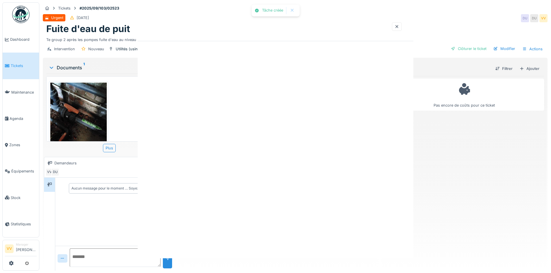
scroll to position [0, 0]
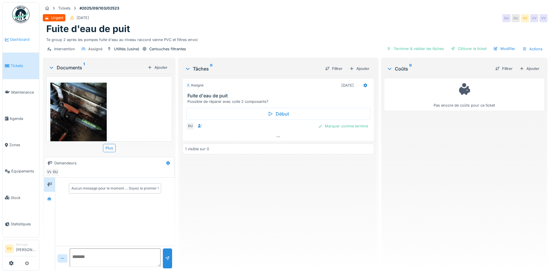
click at [5, 38] on icon at bounding box center [7, 40] width 4 height 4
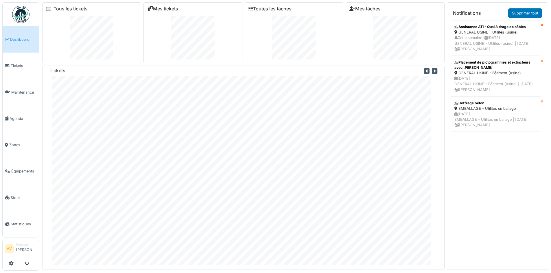
scroll to position [6, 0]
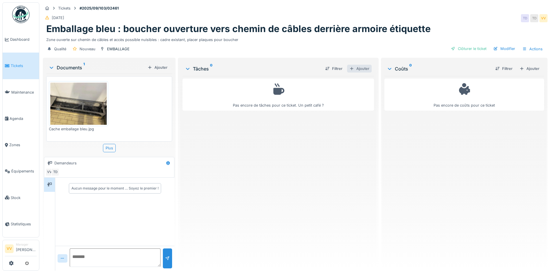
click at [355, 71] on div "Ajouter" at bounding box center [359, 69] width 25 height 8
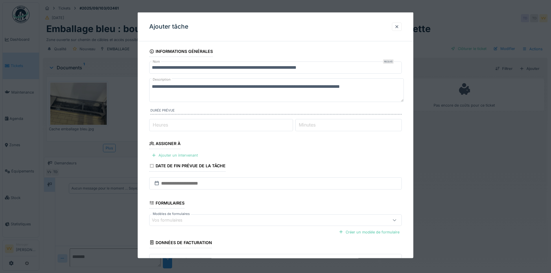
click at [166, 156] on div "Ajouter un intervenant" at bounding box center [174, 156] width 51 height 8
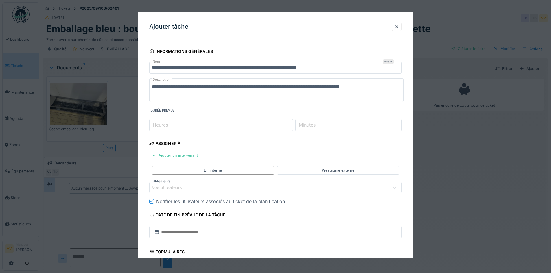
click at [178, 191] on div "Vos utilisateurs" at bounding box center [261, 187] width 218 height 6
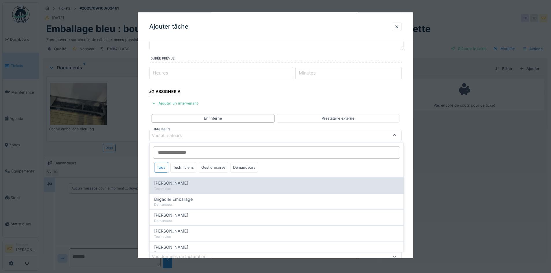
click at [182, 183] on span "Benjamin Bauwens" at bounding box center [171, 183] width 34 height 6
type input "*****"
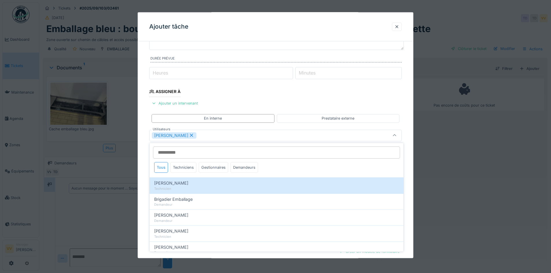
click at [292, 105] on fieldset "**********" at bounding box center [275, 150] width 253 height 313
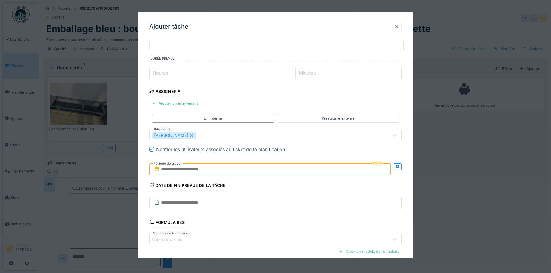
click at [182, 169] on input "text" at bounding box center [270, 169] width 242 height 12
click at [252, 247] on div "30" at bounding box center [252, 245] width 8 height 8
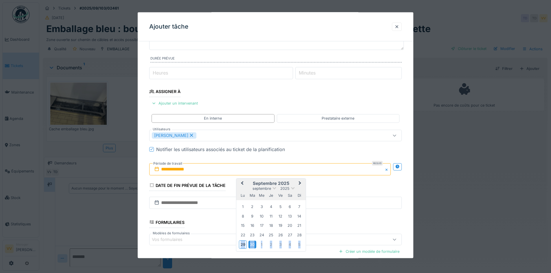
click at [252, 247] on div "30" at bounding box center [252, 245] width 8 height 8
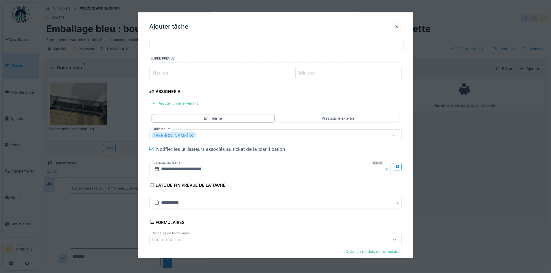
click at [270, 184] on fieldset "**********" at bounding box center [275, 150] width 253 height 313
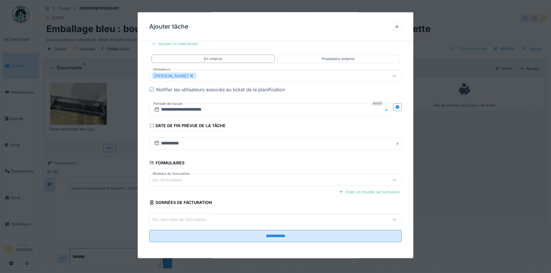
scroll to position [4, 0]
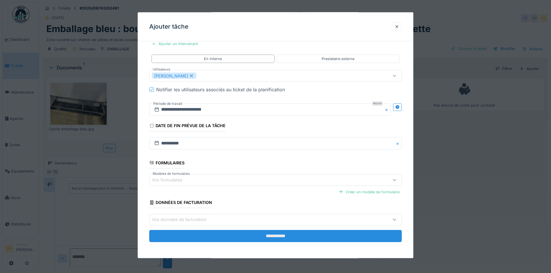
click at [268, 237] on input "**********" at bounding box center [275, 236] width 253 height 12
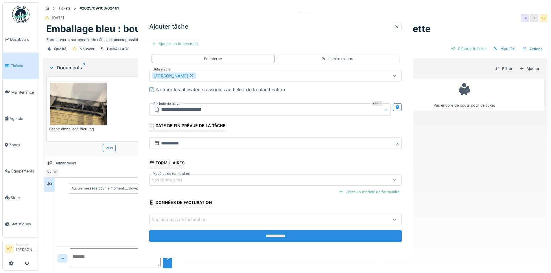
scroll to position [0, 0]
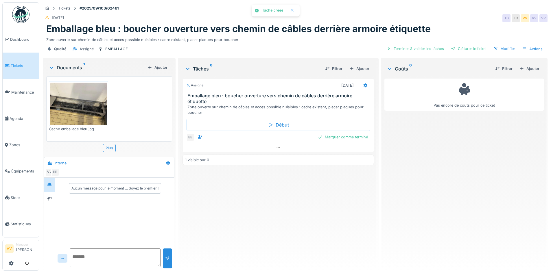
click at [316, 205] on div "Assigné 30/09/2025 Emballage bleu : boucher ouverture vers chemin de câbles der…" at bounding box center [278, 171] width 191 height 190
click at [8, 38] on icon at bounding box center [7, 40] width 4 height 4
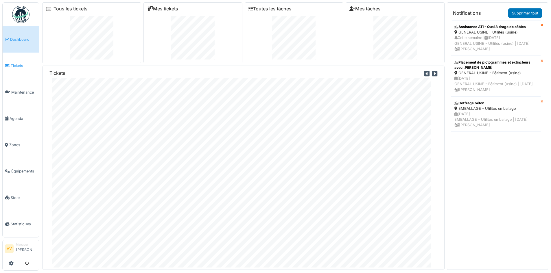
click at [19, 65] on span "Tickets" at bounding box center [24, 65] width 26 height 5
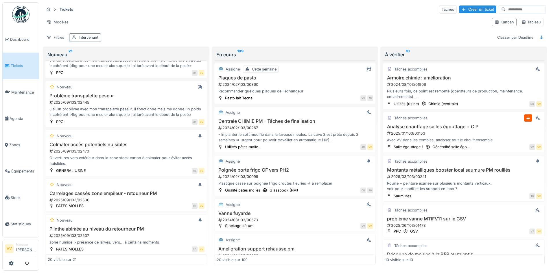
scroll to position [492, 0]
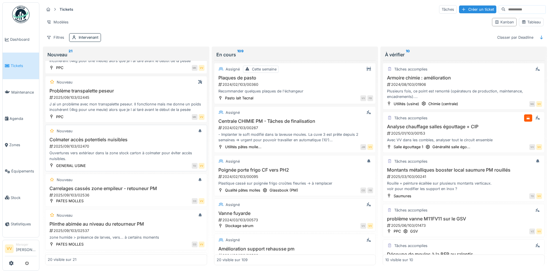
click at [132, 148] on div "2025/09/103/02470" at bounding box center [127, 146] width 156 height 5
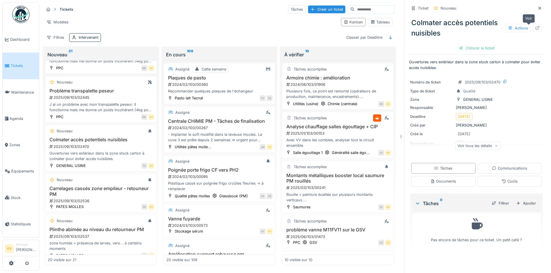
click at [533, 29] on div at bounding box center [537, 28] width 9 height 7
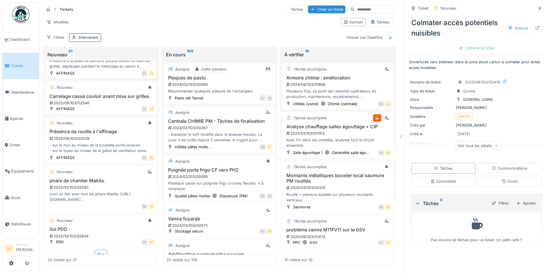
scroll to position [751, 0]
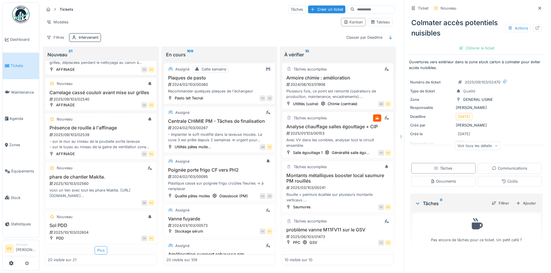
click at [97, 252] on div "Plus" at bounding box center [101, 250] width 13 height 8
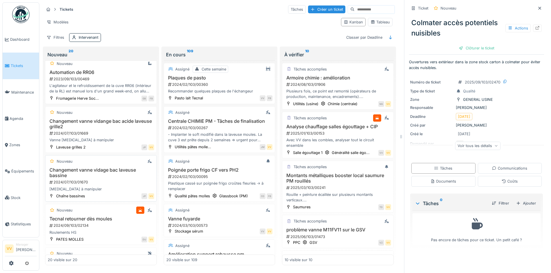
scroll to position [0, 0]
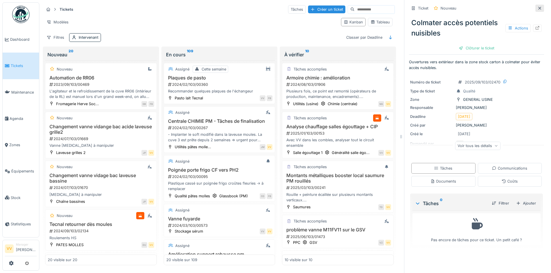
click at [537, 6] on icon at bounding box center [539, 8] width 5 height 4
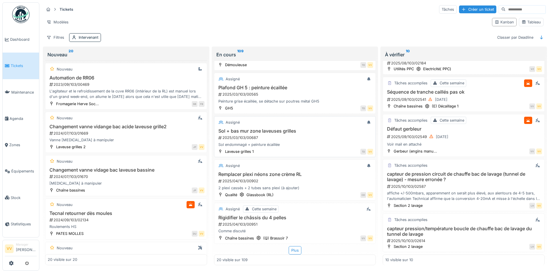
scroll to position [3, 0]
click at [323, 178] on div "2025/04/103/00902" at bounding box center [296, 180] width 156 height 5
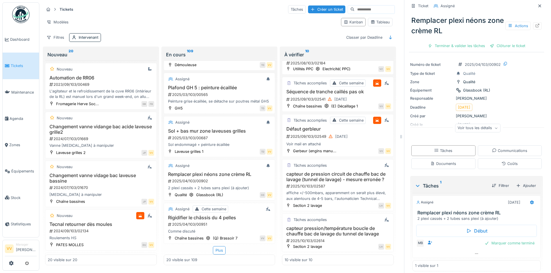
scroll to position [18, 0]
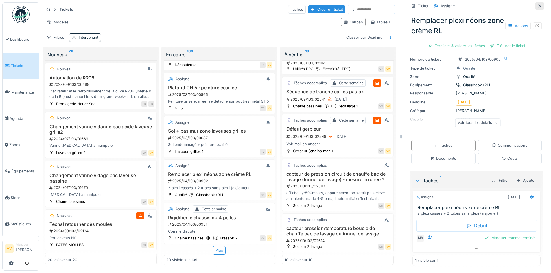
click at [537, 4] on icon at bounding box center [539, 6] width 5 height 4
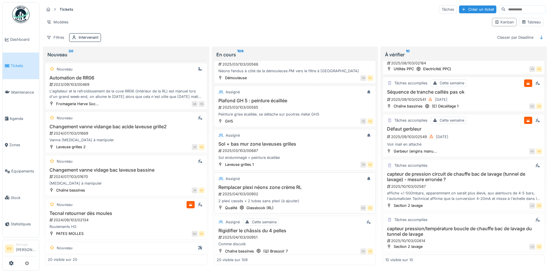
scroll to position [726, 0]
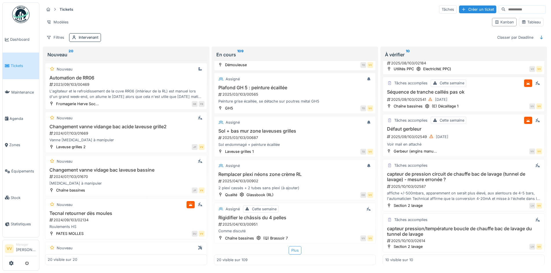
click at [292, 250] on div "Plus" at bounding box center [295, 250] width 13 height 8
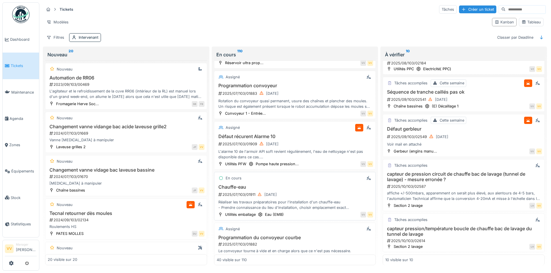
scroll to position [1643, 0]
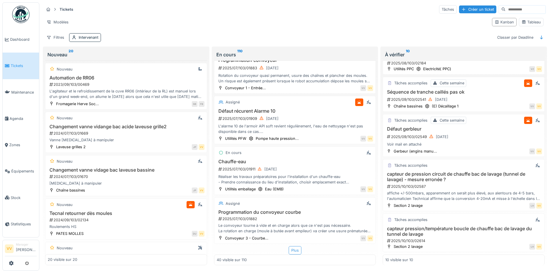
click at [290, 246] on div "Plus" at bounding box center [295, 250] width 13 height 8
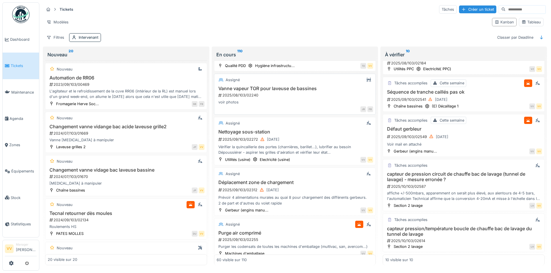
scroll to position [2366, 0]
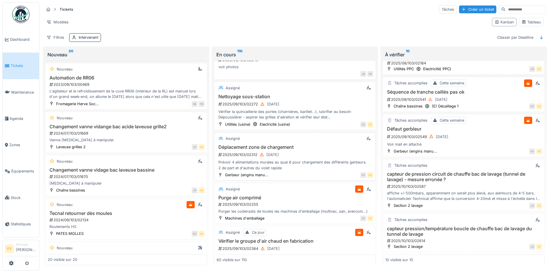
click at [319, 145] on h3 "Déplacement zone de chargement" at bounding box center [295, 147] width 157 height 5
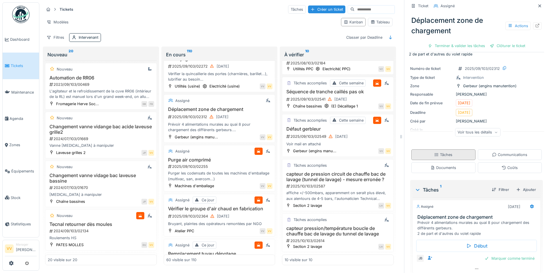
scroll to position [40, 0]
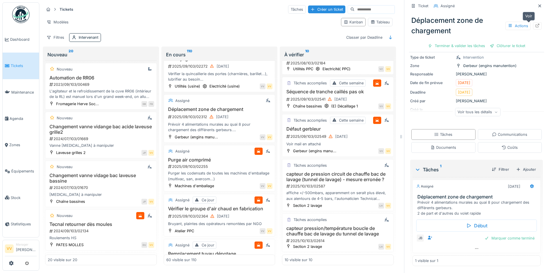
click at [533, 22] on div at bounding box center [537, 25] width 9 height 7
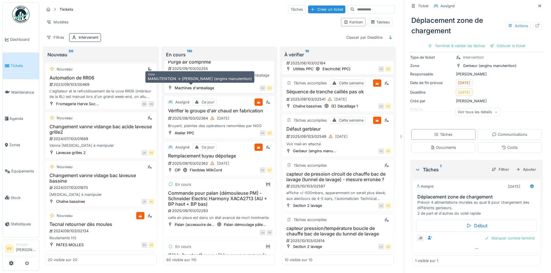
scroll to position [2634, 0]
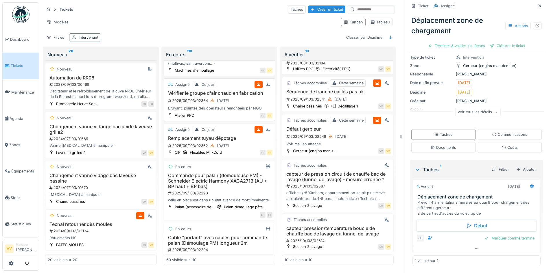
click at [227, 119] on div "VV VV" at bounding box center [235, 116] width 76 height 6
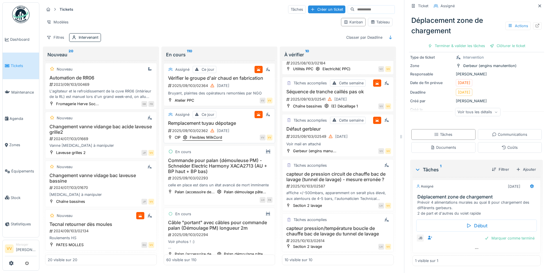
scroll to position [2692, 0]
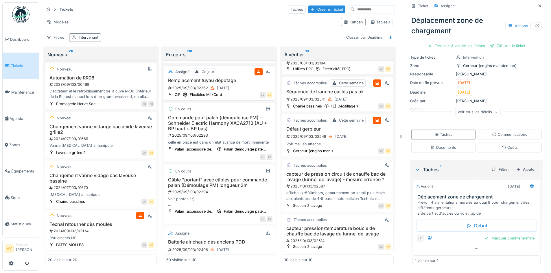
click at [227, 83] on h3 "Remplacement tuyau dépotage" at bounding box center [219, 80] width 106 height 5
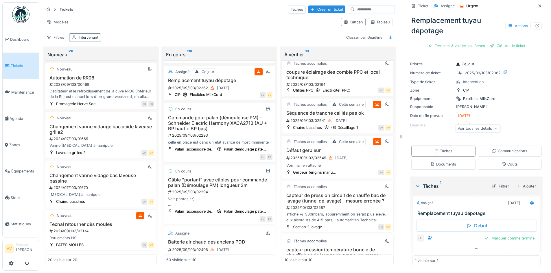
scroll to position [4, 0]
click at [465, 42] on div "Terminer & valider les tâches" at bounding box center [457, 46] width 62 height 8
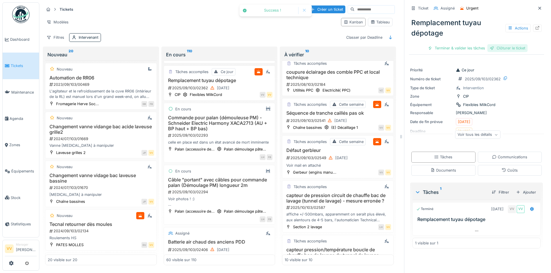
click at [499, 44] on div "Clôturer le ticket" at bounding box center [507, 48] width 40 height 8
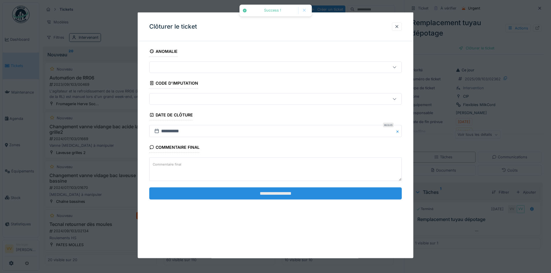
click at [279, 194] on input "**********" at bounding box center [275, 193] width 253 height 12
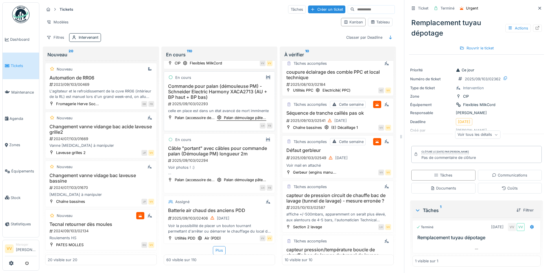
scroll to position [2787, 0]
click at [229, 216] on div "09/09/2025" at bounding box center [223, 218] width 12 height 5
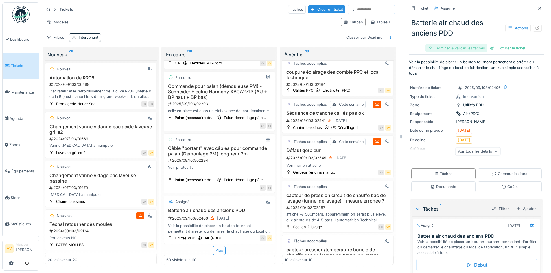
click at [450, 44] on div "Terminer & valider les tâches" at bounding box center [457, 48] width 62 height 8
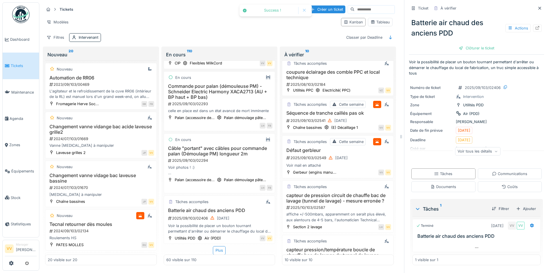
click at [496, 43] on div "Batterie air chaud des anciens PDD Actions Clôturer le ticket" at bounding box center [476, 33] width 135 height 40
click at [476, 45] on div "Clôturer le ticket" at bounding box center [476, 48] width 40 height 8
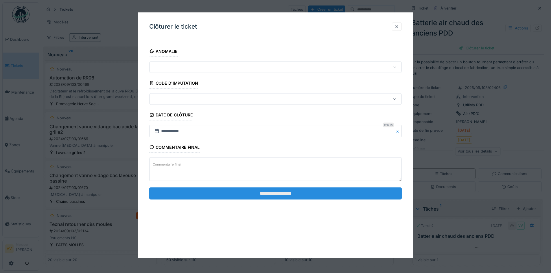
click at [318, 194] on input "**********" at bounding box center [275, 193] width 253 height 12
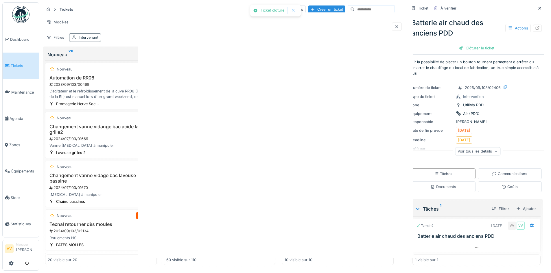
scroll to position [2785, 0]
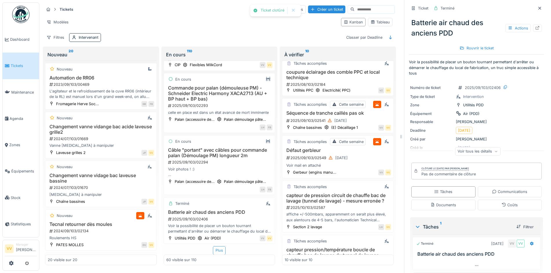
click at [213, 248] on div "Plus" at bounding box center [219, 250] width 13 height 8
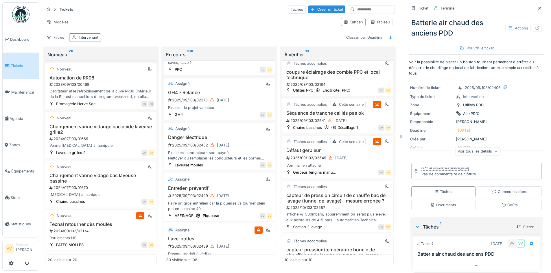
scroll to position [3045, 0]
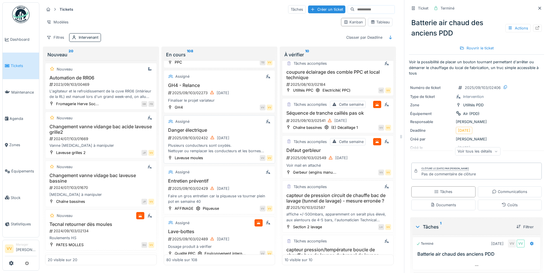
click at [240, 142] on div "2025/09/103/02432 12/09/2025" at bounding box center [219, 138] width 105 height 7
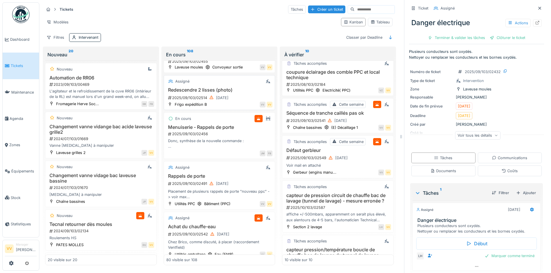
scroll to position [3364, 0]
click at [228, 93] on h3 "Redescendre 2 lisses (photo)" at bounding box center [219, 89] width 106 height 5
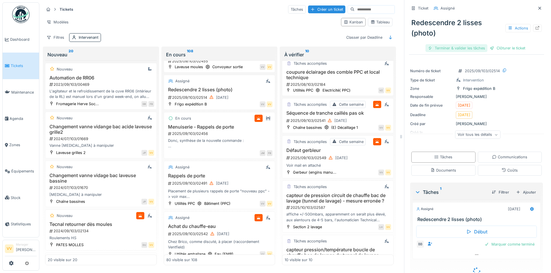
click at [448, 46] on div "Terminer & valider les tâches" at bounding box center [457, 48] width 62 height 8
click at [509, 44] on div "Clôturer le ticket" at bounding box center [507, 48] width 40 height 8
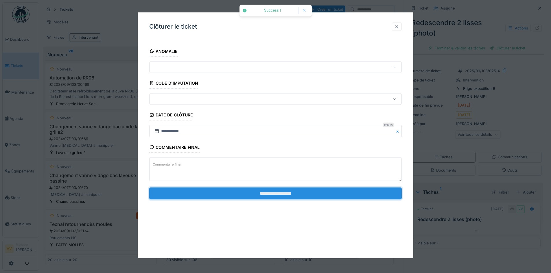
click at [350, 189] on input "**********" at bounding box center [275, 193] width 253 height 12
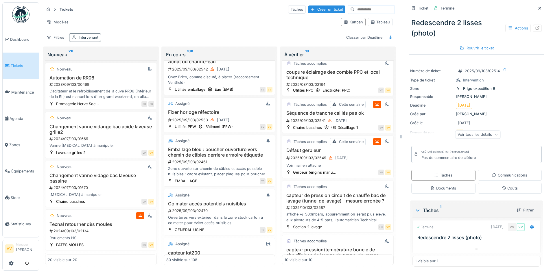
scroll to position [3537, 0]
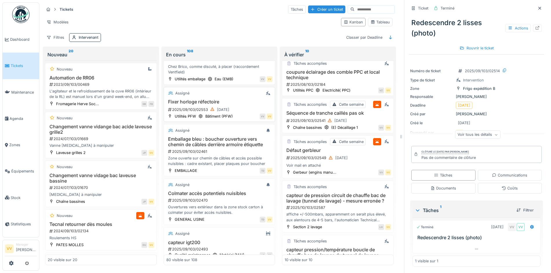
click at [216, 105] on h3 "Fixer horloge réfectoire" at bounding box center [219, 101] width 106 height 5
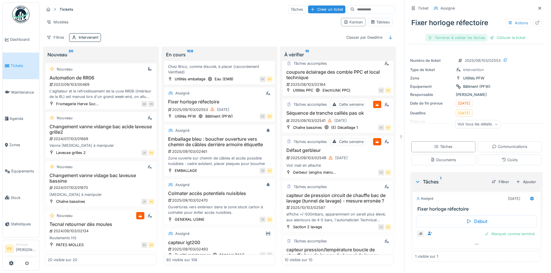
click at [441, 34] on div "Terminer & valider les tâches" at bounding box center [457, 38] width 62 height 8
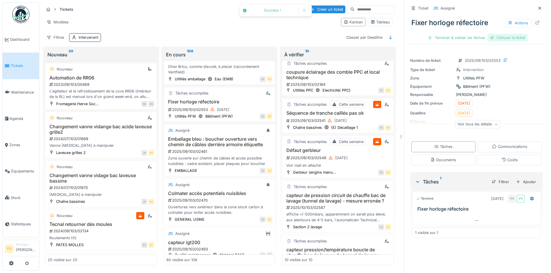
click at [497, 34] on div "Clôturer le ticket" at bounding box center [507, 38] width 40 height 8
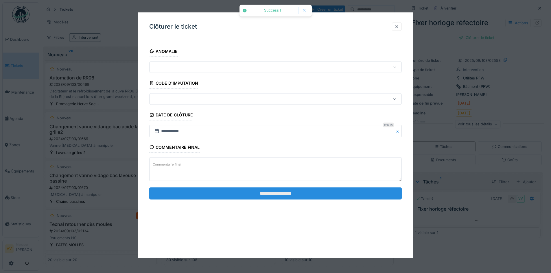
click at [242, 192] on input "**********" at bounding box center [275, 193] width 253 height 12
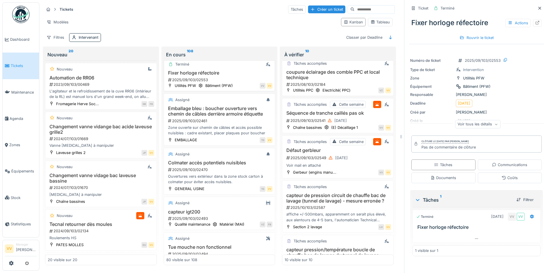
scroll to position [3595, 0]
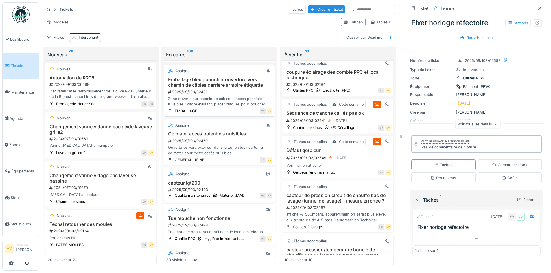
click at [226, 95] on div "2025/09/103/02461" at bounding box center [219, 91] width 105 height 5
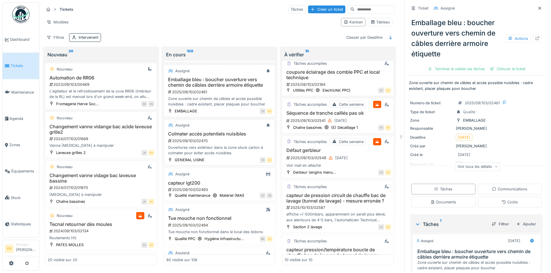
click at [221, 144] on div "2025/09/103/02470" at bounding box center [219, 140] width 105 height 5
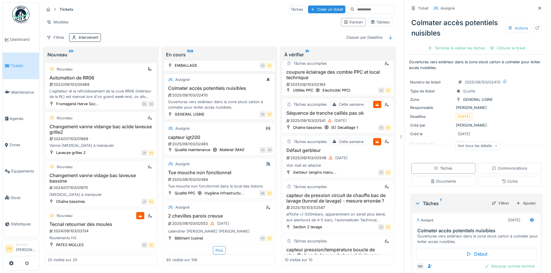
scroll to position [3711, 0]
click at [215, 229] on div "calendrier Nico Calendrier Vincent" at bounding box center [219, 231] width 106 height 5
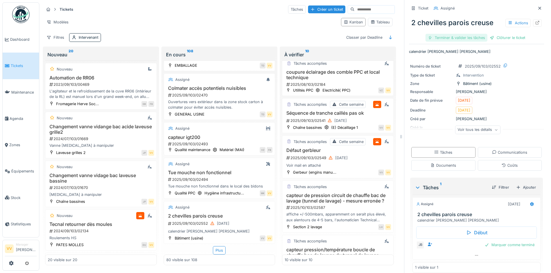
drag, startPoint x: 451, startPoint y: 34, endPoint x: 462, endPoint y: 31, distance: 11.4
click at [452, 34] on div "Terminer & valider les tâches" at bounding box center [457, 38] width 62 height 8
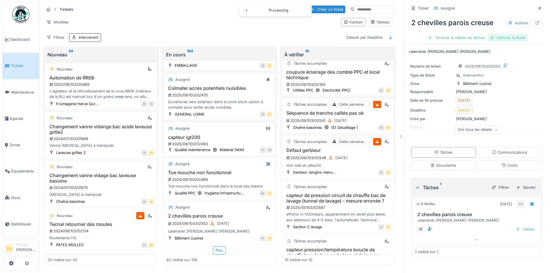
click at [498, 34] on div "Clôturer le ticket" at bounding box center [507, 38] width 40 height 8
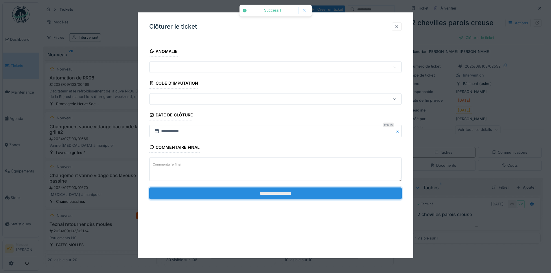
click at [313, 191] on input "**********" at bounding box center [275, 193] width 253 height 12
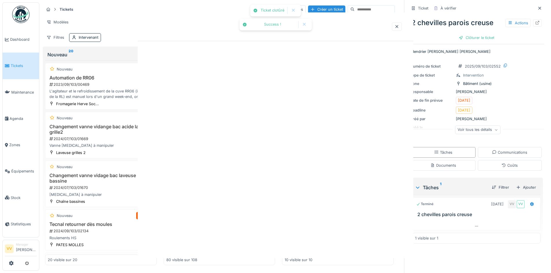
scroll to position [3709, 0]
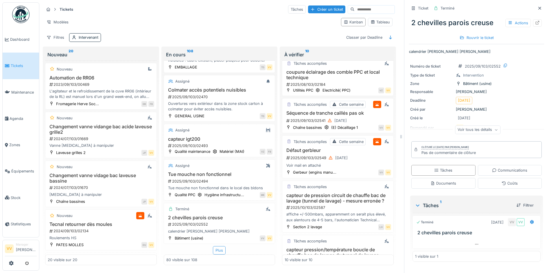
click at [216, 246] on div "Plus" at bounding box center [219, 250] width 13 height 8
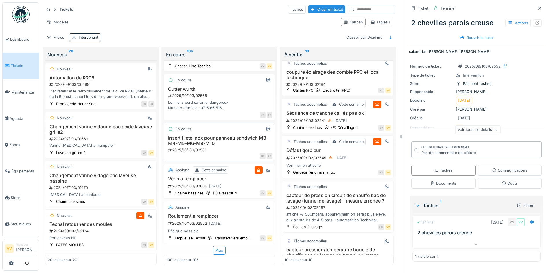
scroll to position [4638, 0]
click at [216, 246] on div "Plus" at bounding box center [219, 250] width 13 height 8
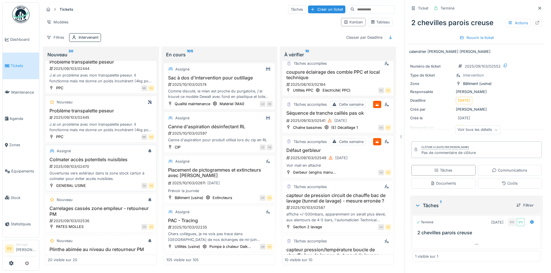
scroll to position [492, 0]
click at [102, 170] on div "Ouvertures vers extérieur dans la zone stock carton à colmater pour éviter accè…" at bounding box center [101, 175] width 106 height 11
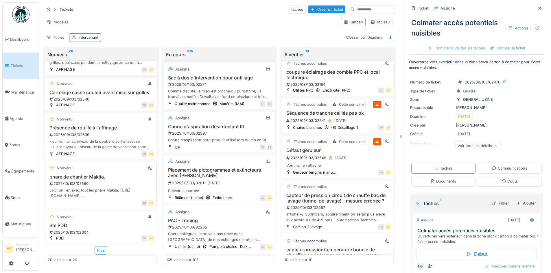
scroll to position [4, 0]
click at [114, 230] on div "2025/10/103/02604" at bounding box center [101, 232] width 105 height 5
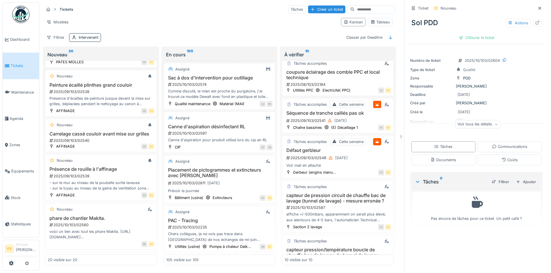
scroll to position [693, 0]
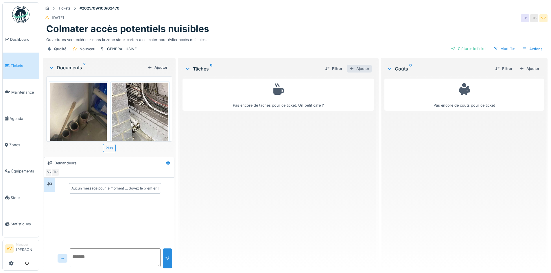
click at [358, 68] on div "Ajouter" at bounding box center [359, 69] width 25 height 8
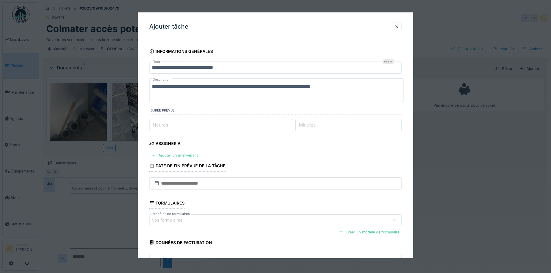
click at [190, 154] on div "Ajouter un intervenant" at bounding box center [174, 156] width 51 height 8
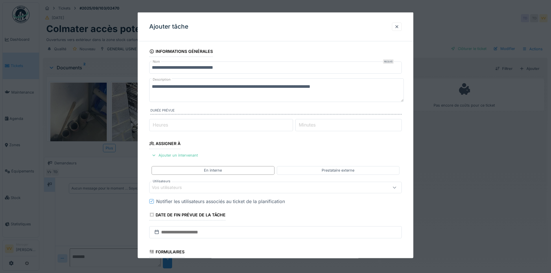
click at [223, 184] on div "Vos utilisateurs" at bounding box center [261, 187] width 218 height 6
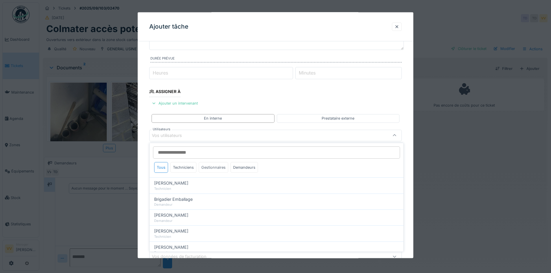
click at [217, 169] on div "Gestionnaires" at bounding box center [214, 167] width 30 height 11
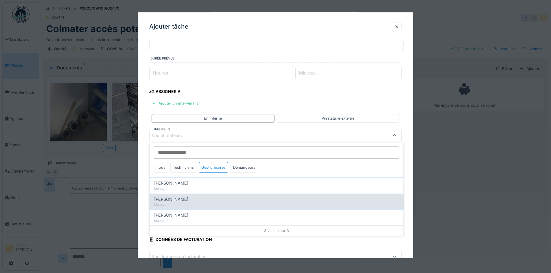
click at [190, 198] on div "Nicolas Goblet" at bounding box center [276, 199] width 245 height 6
type input "****"
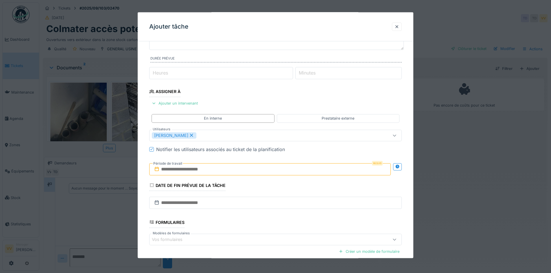
click at [326, 100] on fieldset "**********" at bounding box center [275, 150] width 253 height 313
click at [238, 169] on input "text" at bounding box center [270, 169] width 242 height 12
click at [299, 181] on button "Next Month" at bounding box center [300, 183] width 9 height 9
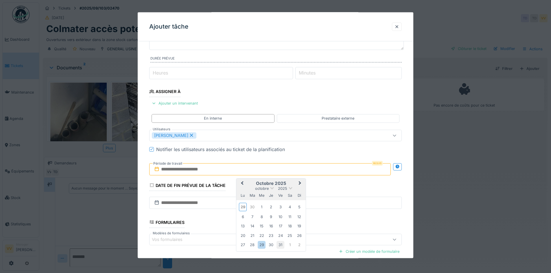
click at [280, 245] on div "31" at bounding box center [281, 245] width 8 height 8
click at [281, 245] on div "31" at bounding box center [281, 245] width 8 height 8
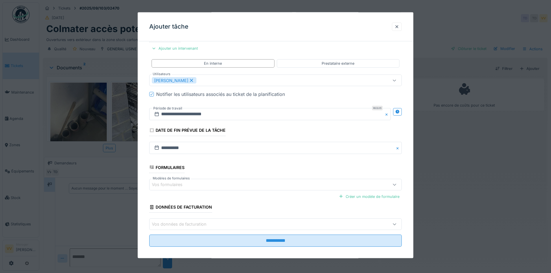
scroll to position [110, 0]
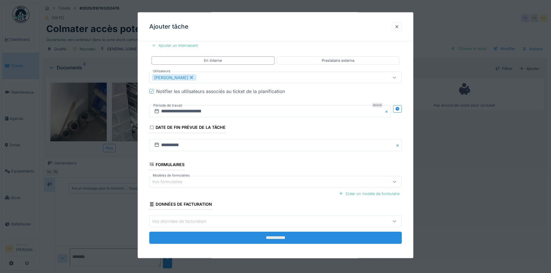
click at [275, 236] on input "**********" at bounding box center [275, 238] width 253 height 12
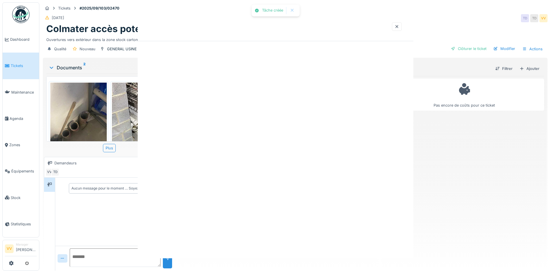
scroll to position [0, 0]
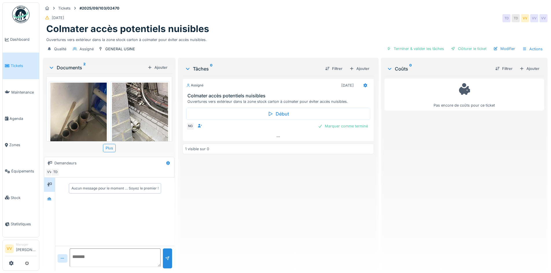
click at [454, 179] on div "Pas encore de coûts pour ce ticket" at bounding box center [464, 171] width 160 height 190
click at [12, 66] on span "Tickets" at bounding box center [24, 65] width 26 height 5
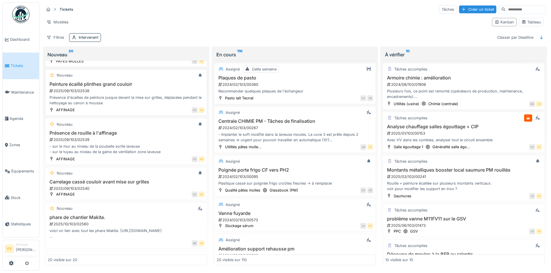
scroll to position [636, 0]
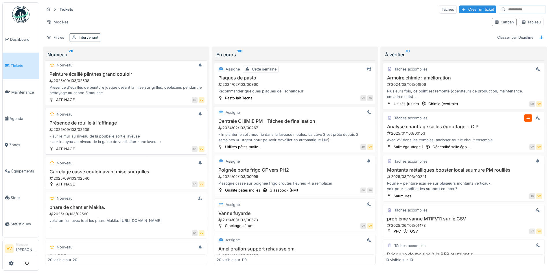
click at [159, 127] on div "2025/09/103/02539" at bounding box center [127, 129] width 156 height 5
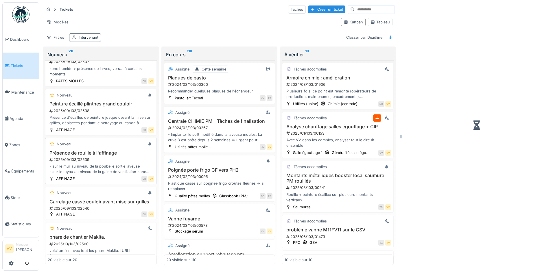
scroll to position [666, 0]
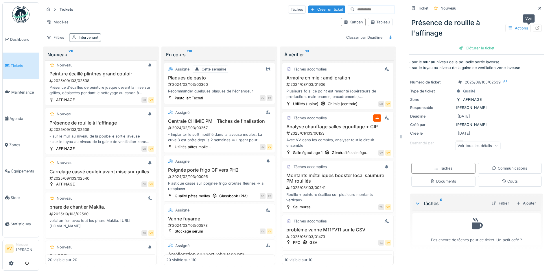
click at [535, 28] on icon at bounding box center [537, 28] width 5 height 4
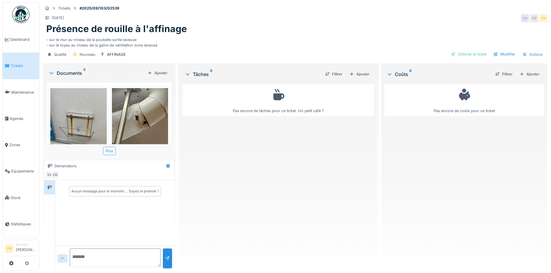
click at [112, 152] on div "Plus" at bounding box center [109, 151] width 13 height 8
click at [94, 106] on img at bounding box center [78, 125] width 56 height 75
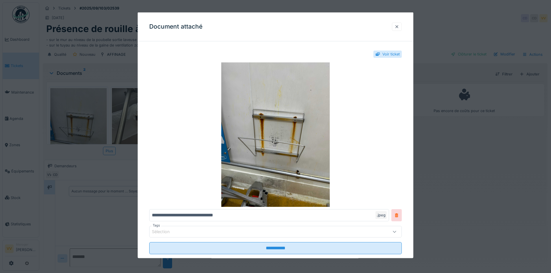
click at [399, 27] on div at bounding box center [397, 26] width 5 height 5
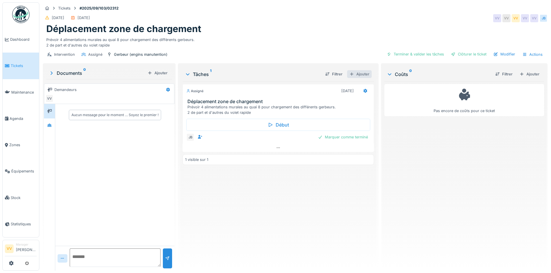
click at [359, 73] on div "Ajouter" at bounding box center [359, 74] width 25 height 8
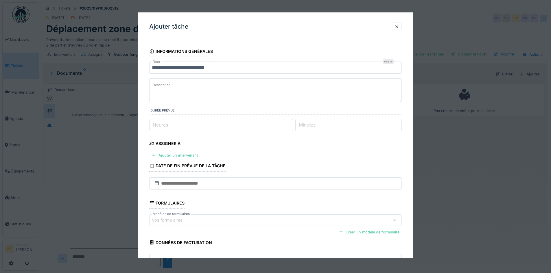
click at [172, 151] on fieldset "**********" at bounding box center [275, 166] width 253 height 241
click at [171, 155] on div "Ajouter un intervenant" at bounding box center [174, 156] width 51 height 8
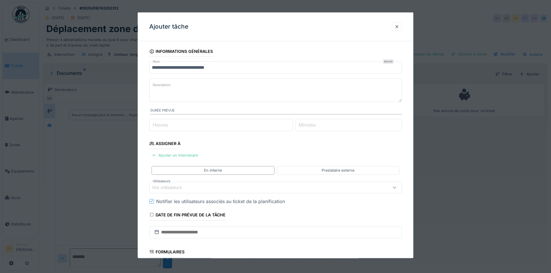
click at [183, 186] on div "Vos utilisateurs" at bounding box center [171, 187] width 38 height 6
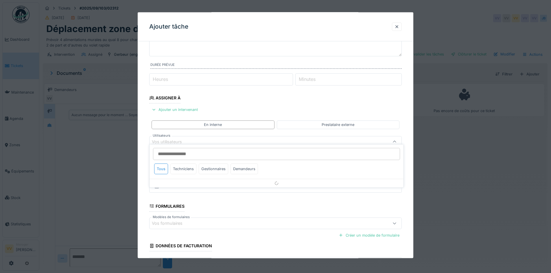
scroll to position [52, 0]
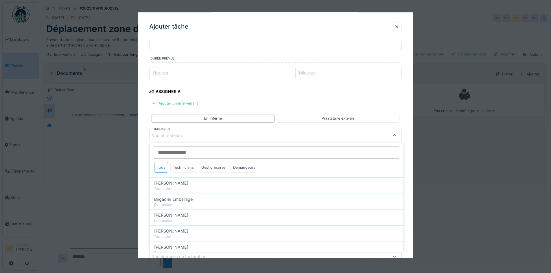
click at [187, 165] on div "Techniciens" at bounding box center [183, 167] width 26 height 11
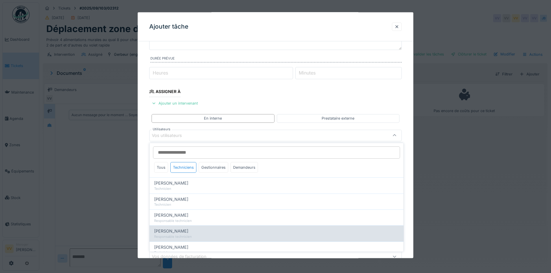
click at [192, 233] on div "Lucas Herbet" at bounding box center [276, 231] width 245 height 6
type input "*****"
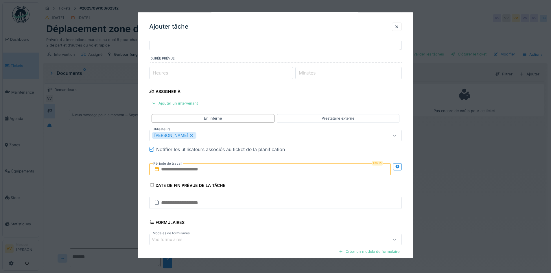
click at [264, 96] on fieldset "**********" at bounding box center [275, 150] width 253 height 313
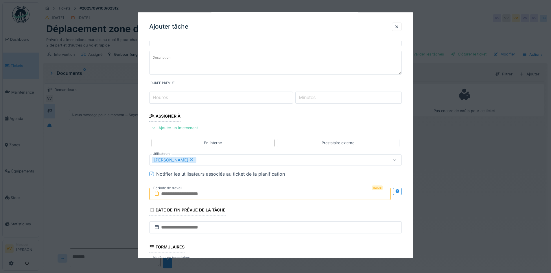
scroll to position [58, 0]
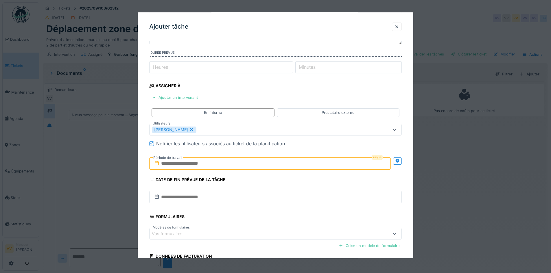
click at [208, 163] on input "text" at bounding box center [270, 163] width 242 height 12
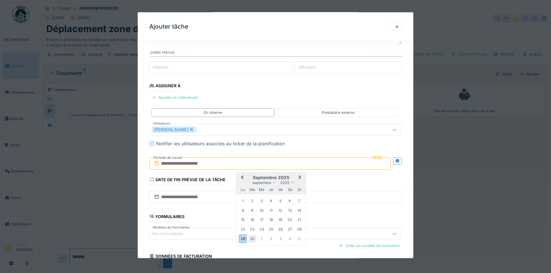
click at [251, 240] on div "30" at bounding box center [252, 239] width 8 height 8
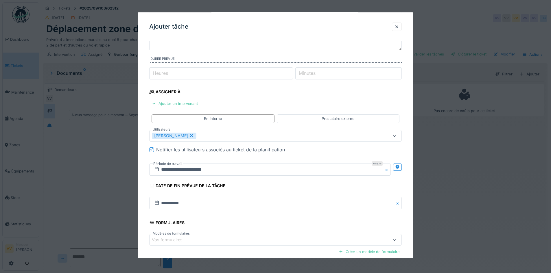
scroll to position [112, 0]
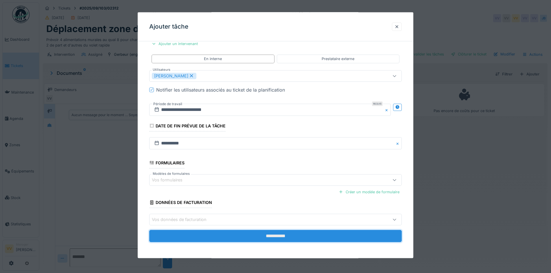
click at [332, 238] on input "**********" at bounding box center [275, 236] width 253 height 12
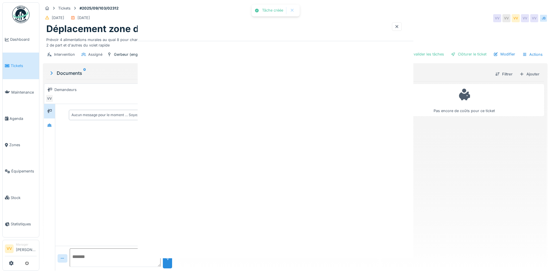
scroll to position [0, 0]
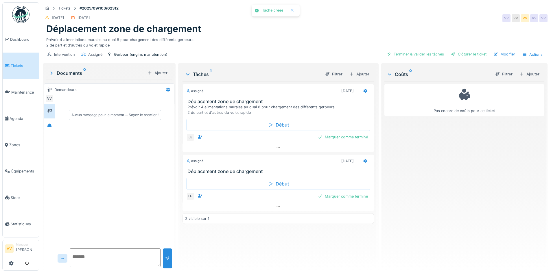
click at [332, 238] on div "Assigné 02/09/2025 Déplacement zone de chargement Prévoir 4 alimentations mural…" at bounding box center [278, 174] width 191 height 185
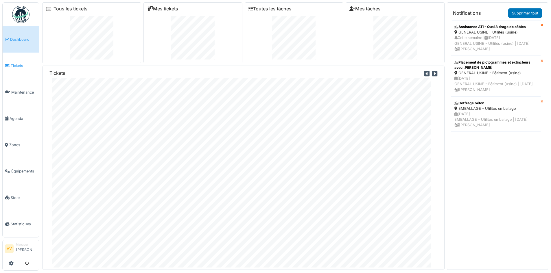
click at [19, 61] on link "Tickets" at bounding box center [21, 66] width 36 height 26
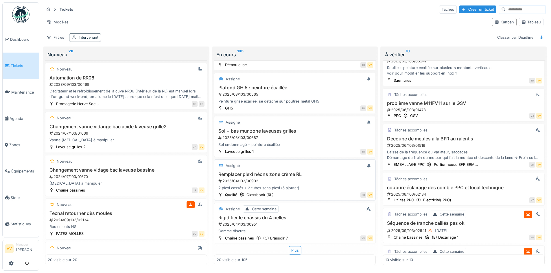
scroll to position [3, 0]
click at [294, 248] on div "Plus" at bounding box center [295, 250] width 13 height 8
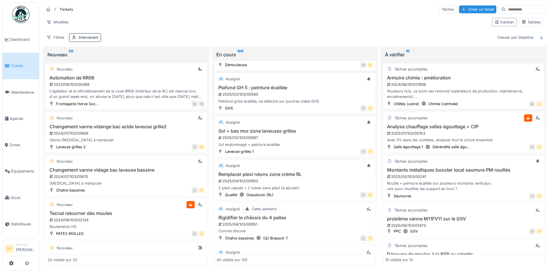
scroll to position [0, 0]
